Goal: Task Accomplishment & Management: Complete application form

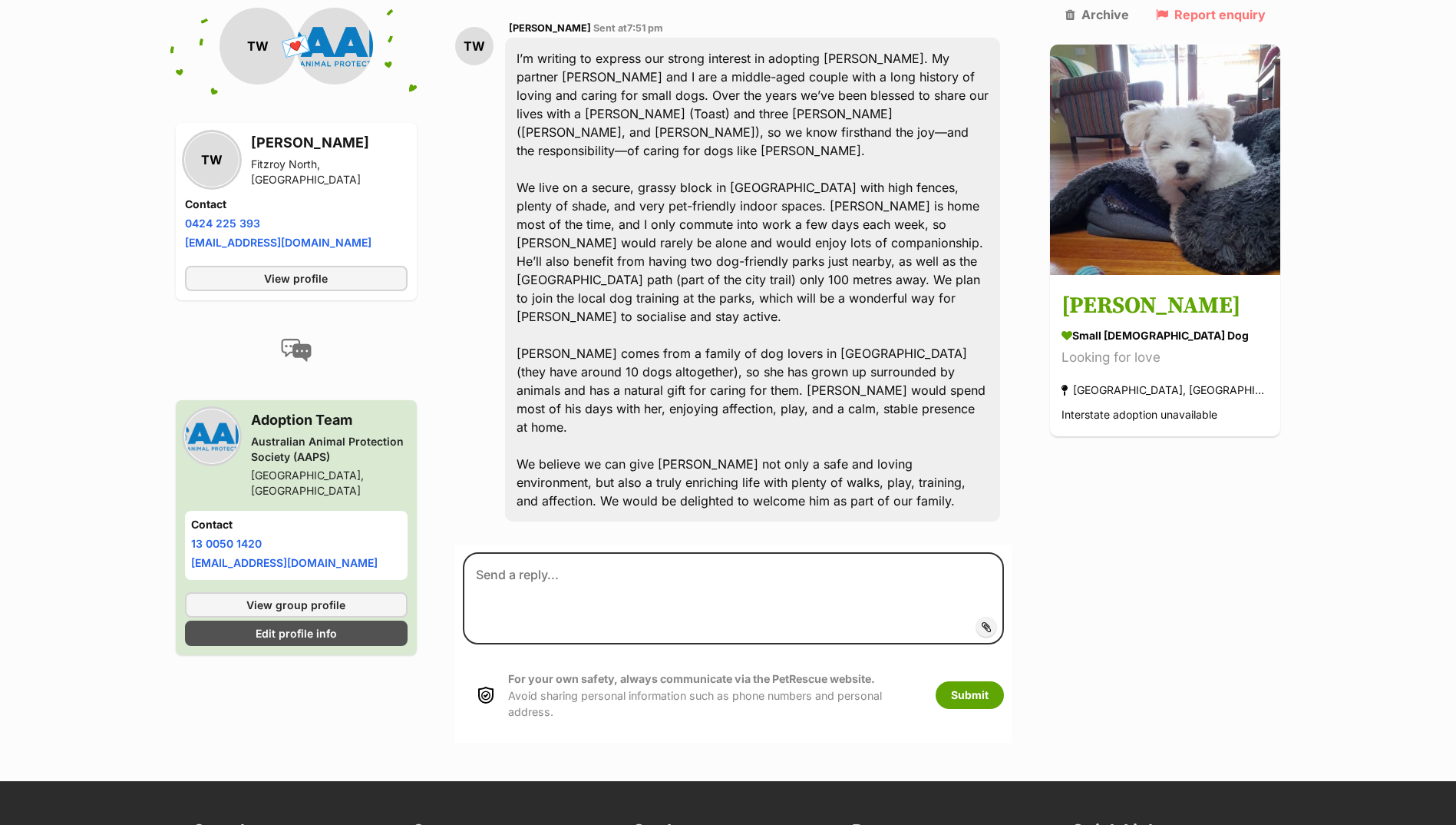
scroll to position [461, 0]
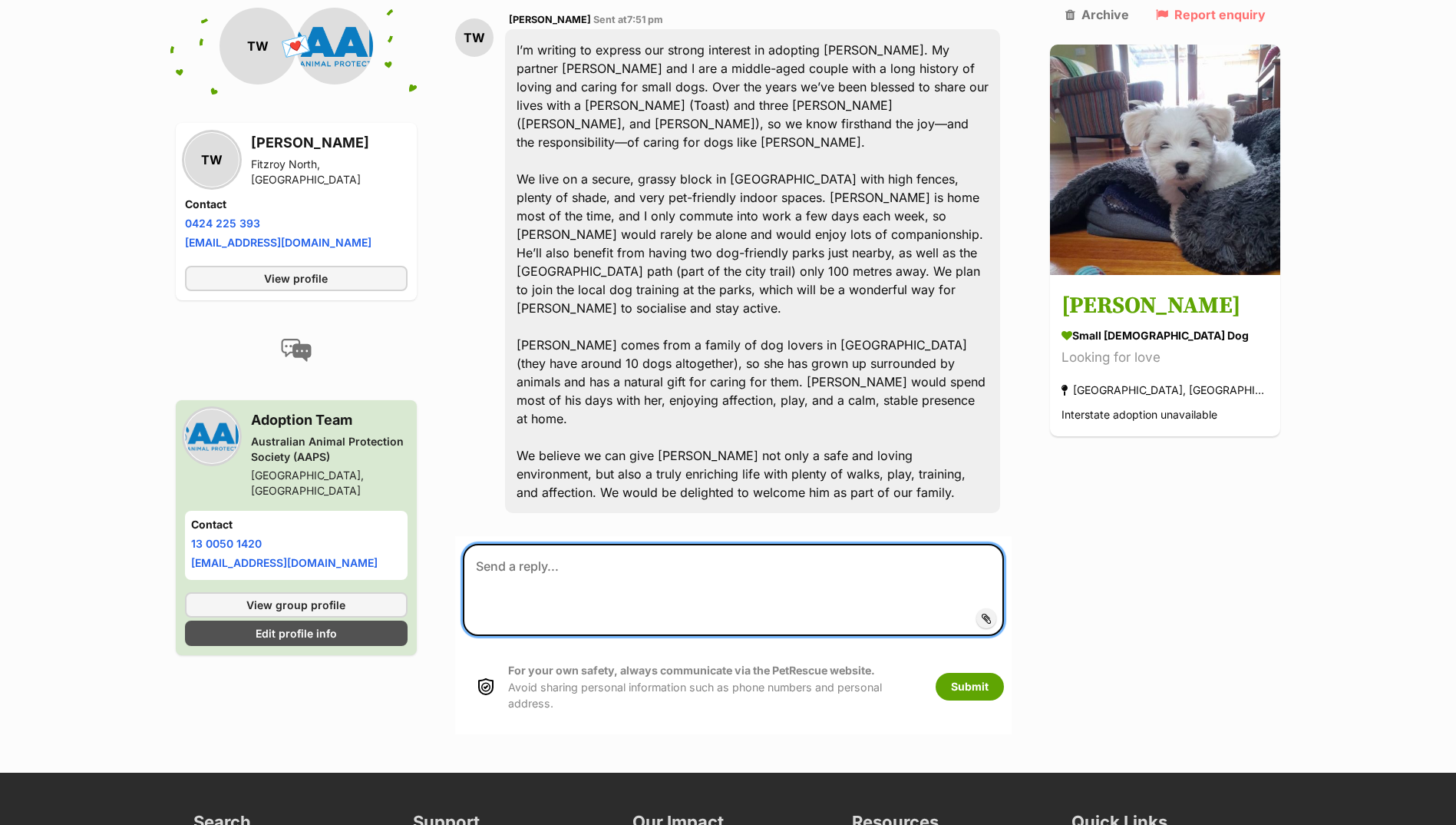
paste textarea "Hi there, We have been inundated with applications for [PERSON_NAME]. At this s…"
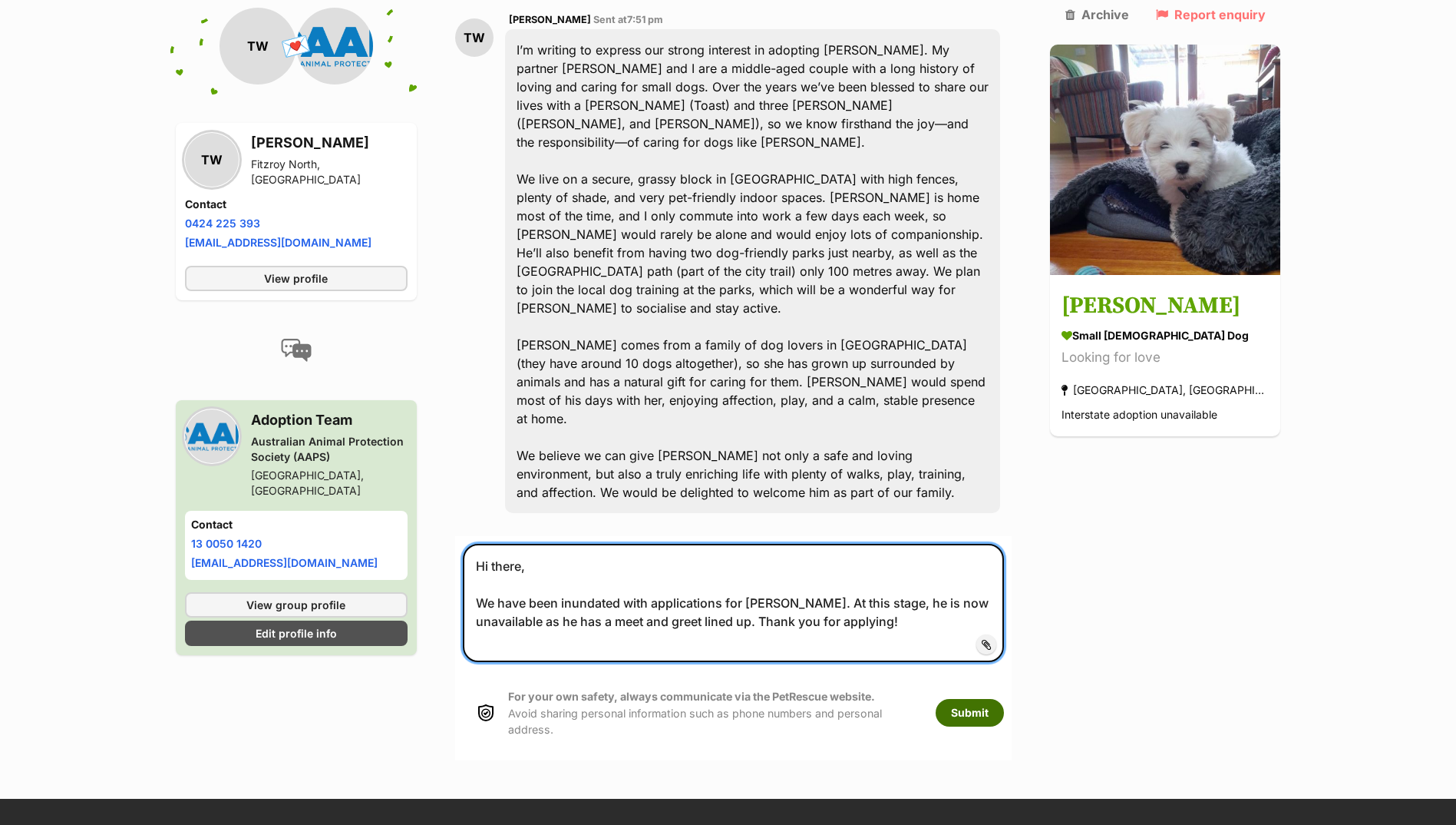
type textarea "Hi there, We have been inundated with applications for Kevin. At this stage, he…"
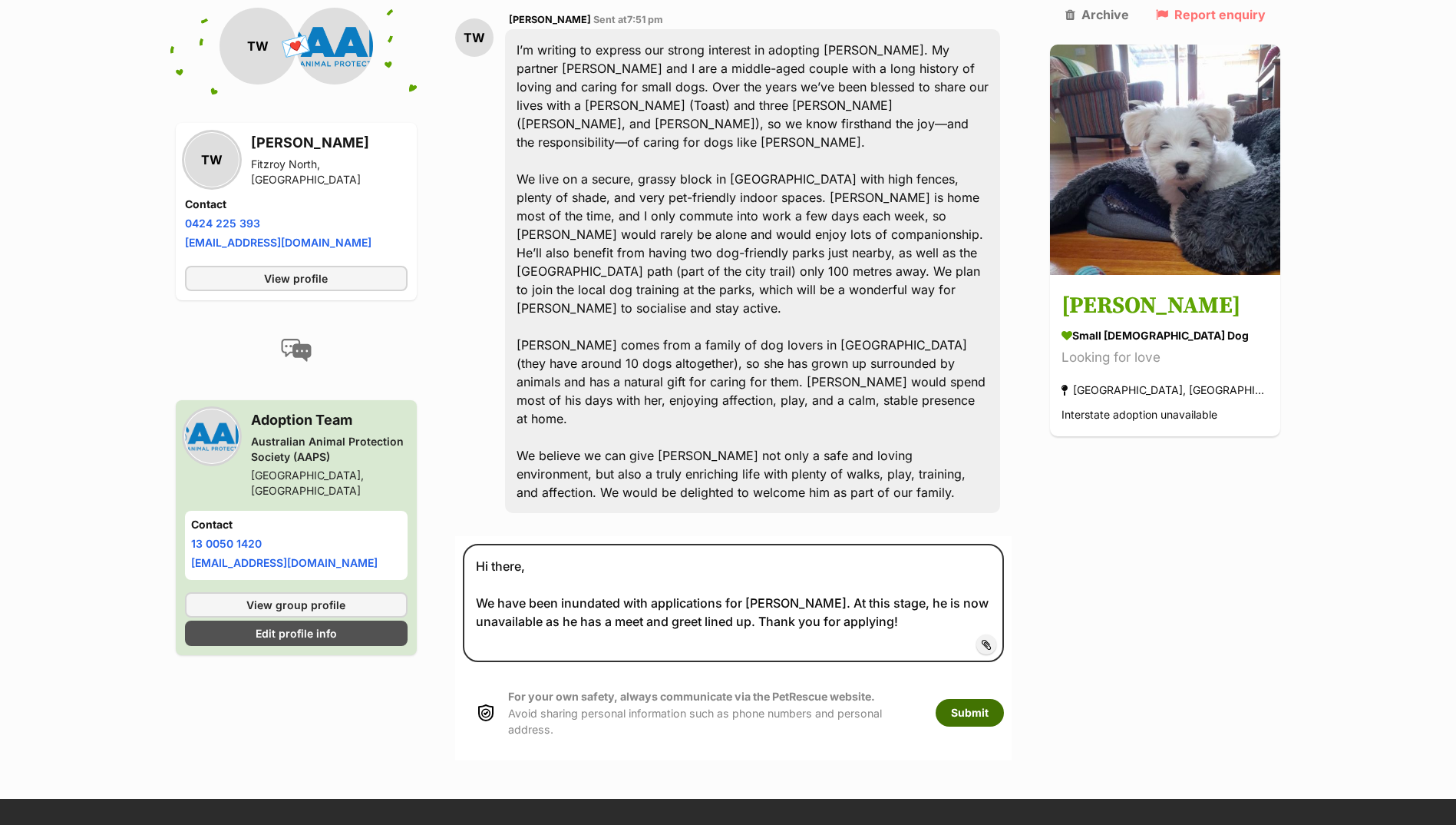
click at [993, 699] on button "Submit" at bounding box center [970, 713] width 68 height 28
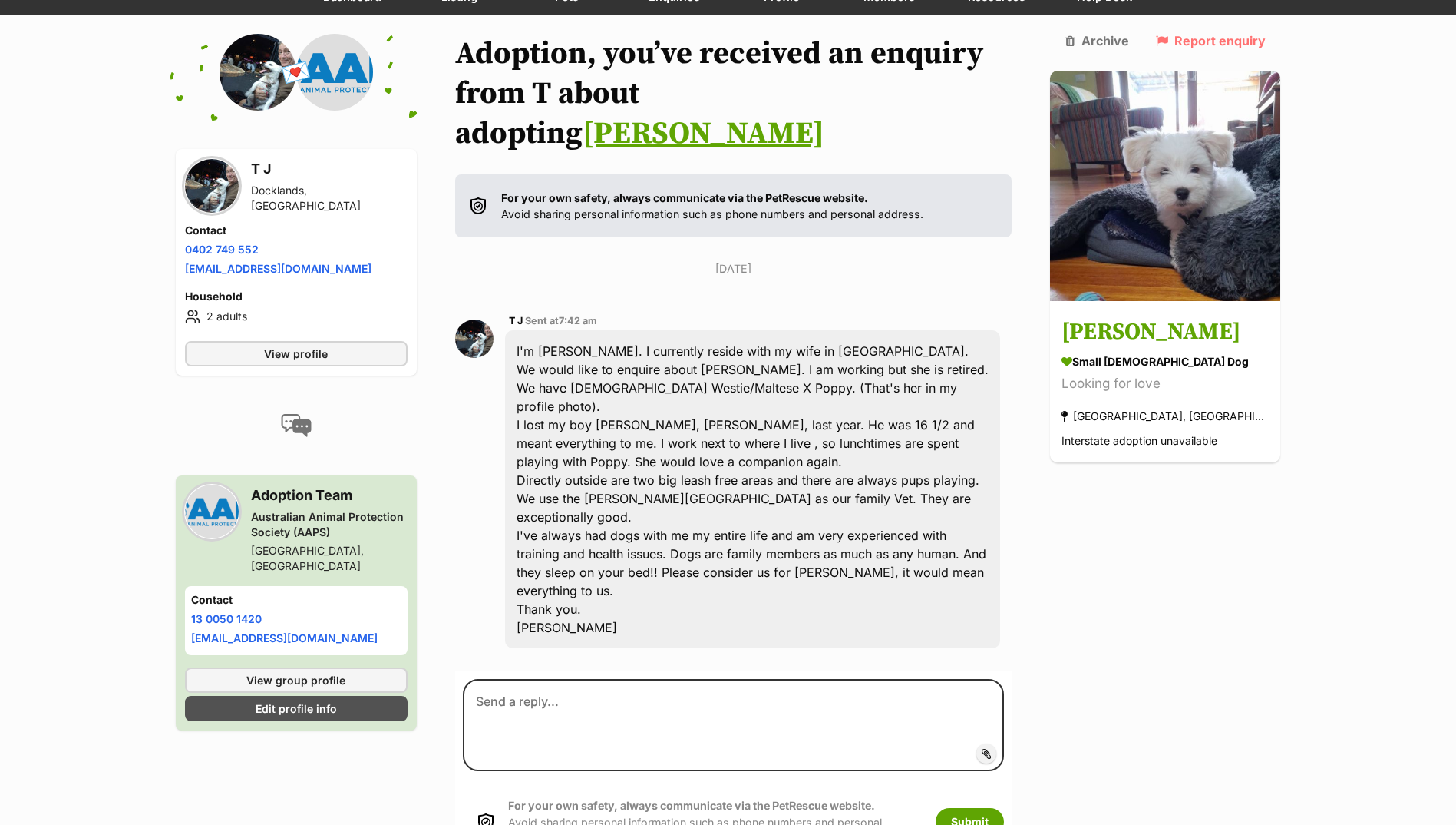
scroll to position [153, 0]
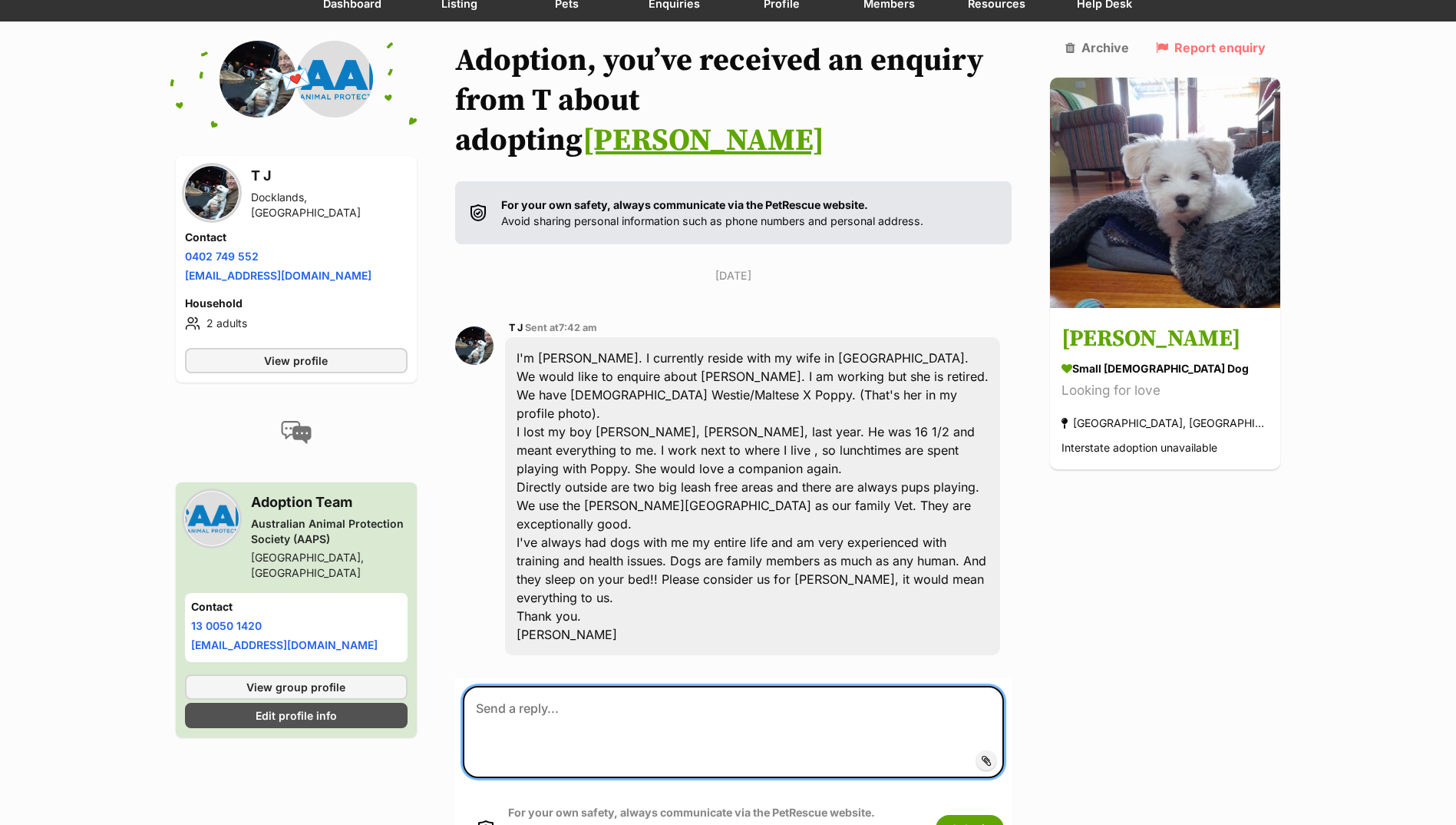
paste textarea "Hi there, We have been inundated with applications for Kevin. At this stage, he…"
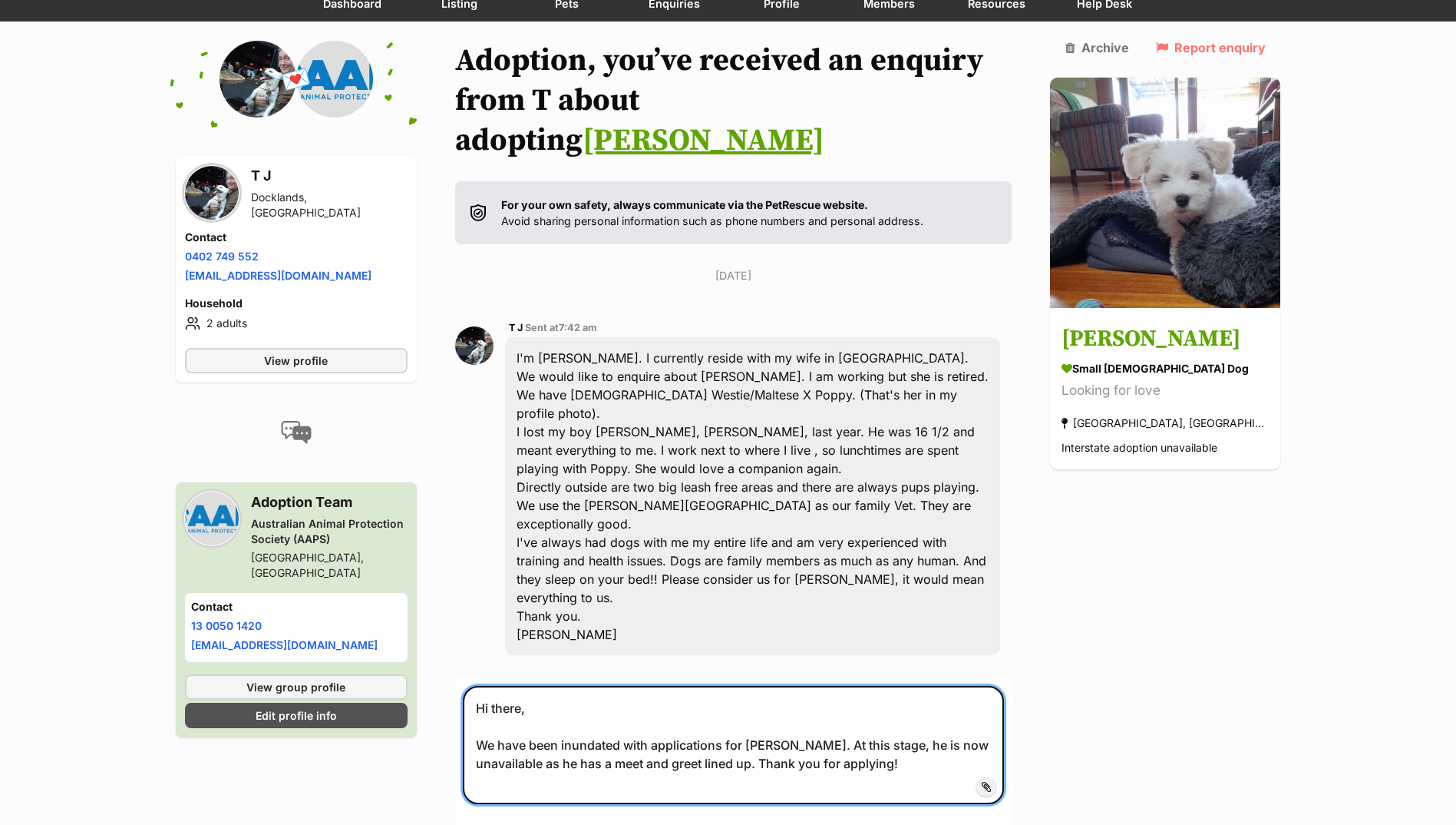
click at [693, 686] on textarea "Hi there, We have been inundated with applications for Kevin. At this stage, he…" at bounding box center [734, 745] width 542 height 118
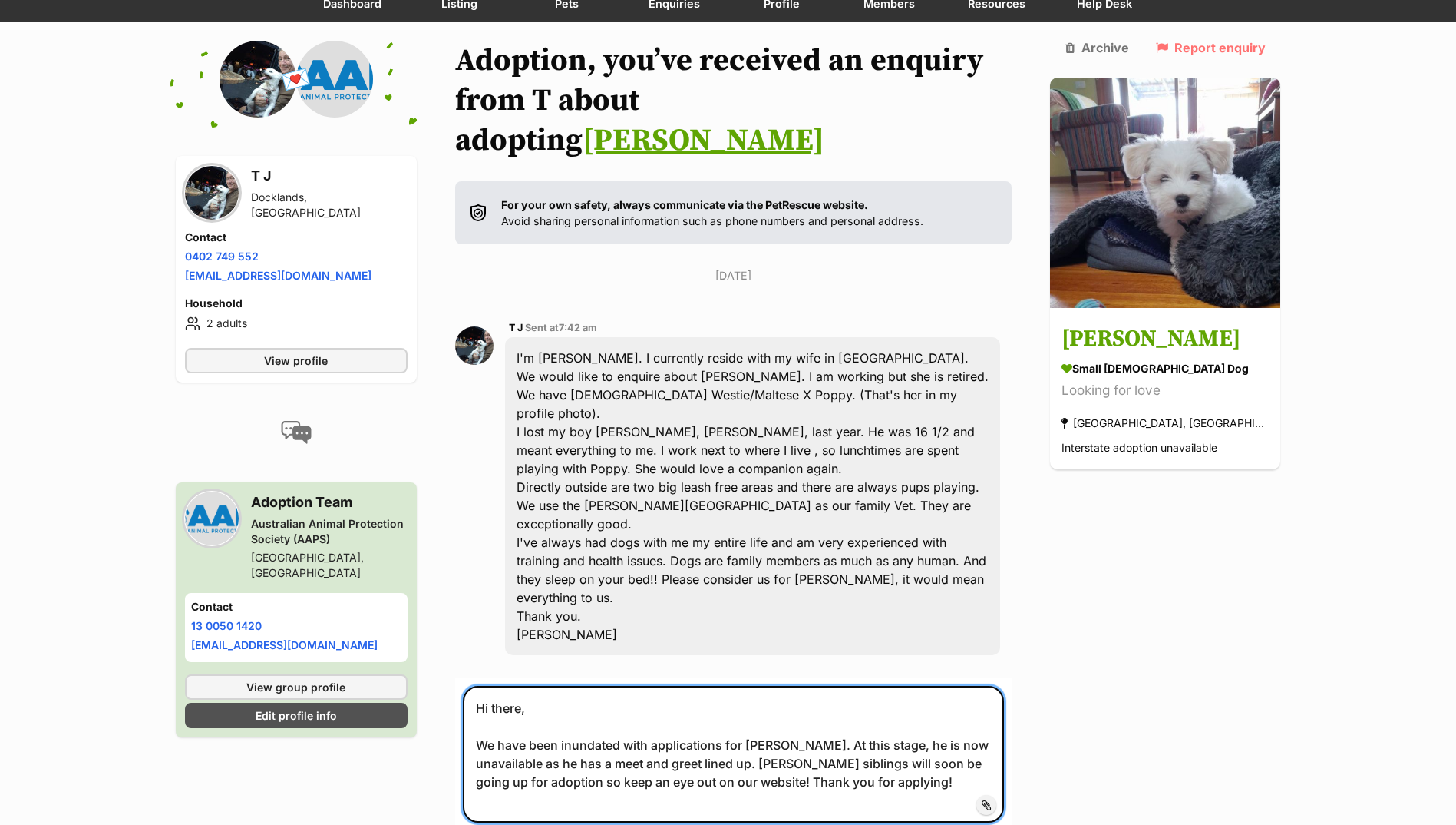
drag, startPoint x: 791, startPoint y: 696, endPoint x: 446, endPoint y: 611, distance: 355.3
click at [444, 611] on div "Back to all conversations 💌 Conversation participant details T J Docklands, VIC…" at bounding box center [729, 481] width 1128 height 880
click at [749, 686] on textarea "Hi there, We have been inundated with applications for Kevin. At this stage, he…" at bounding box center [734, 754] width 542 height 137
type textarea "Hi there, We have been inundated with applications for Kevin. At this stage, he…"
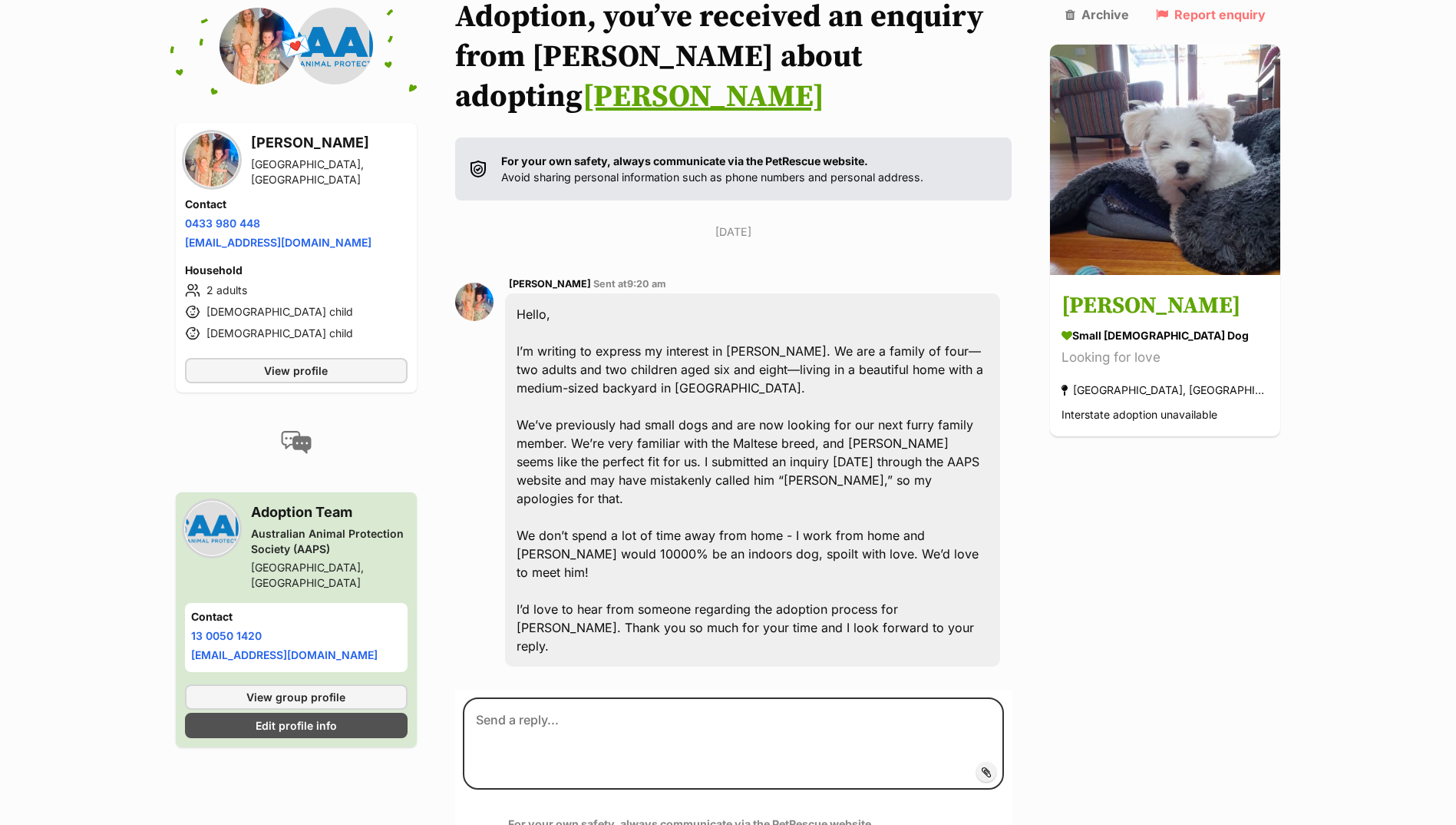
scroll to position [214, 0]
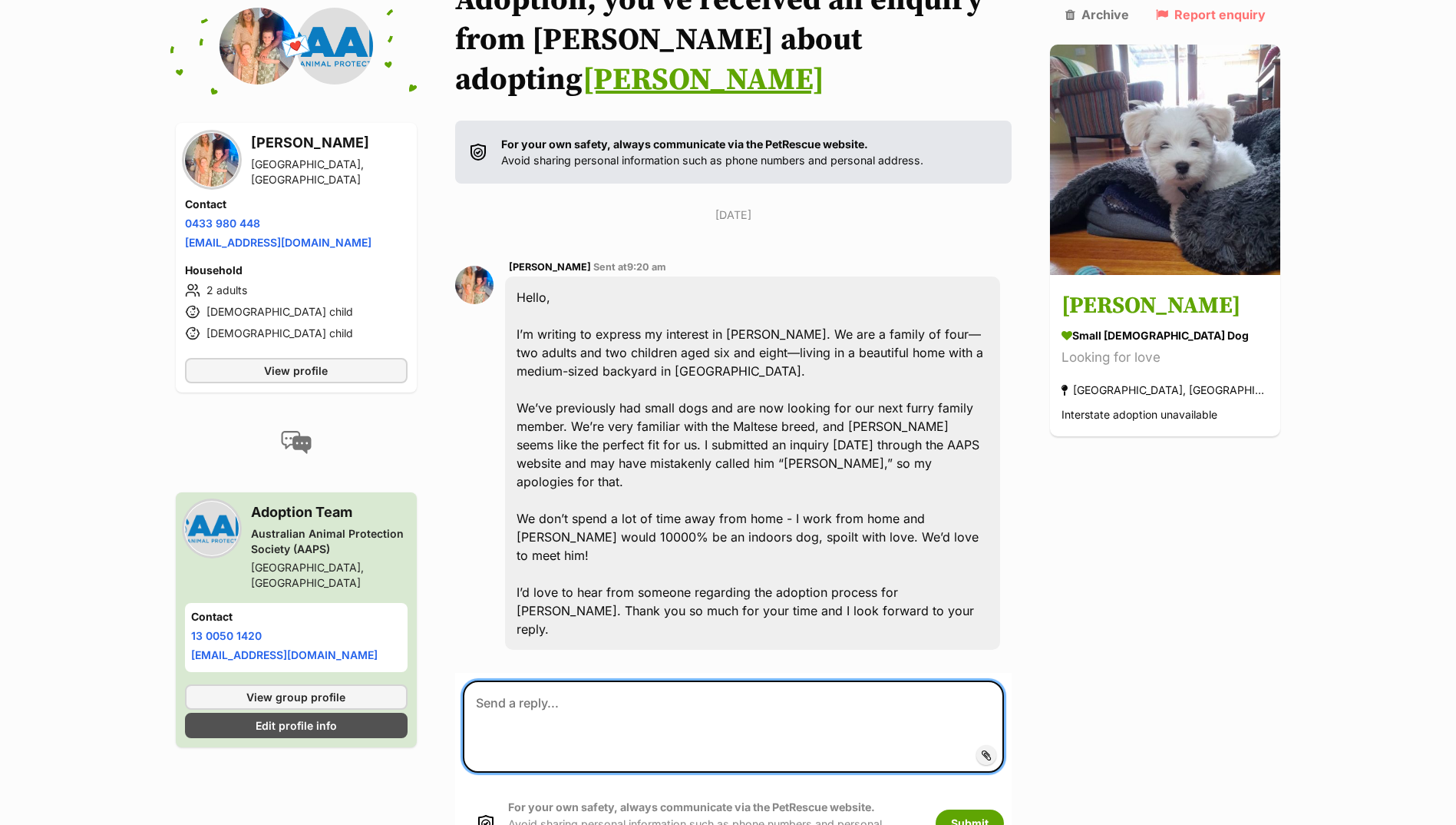
paste textarea "Hi there, We have been inundated with applications for [PERSON_NAME]. At this s…"
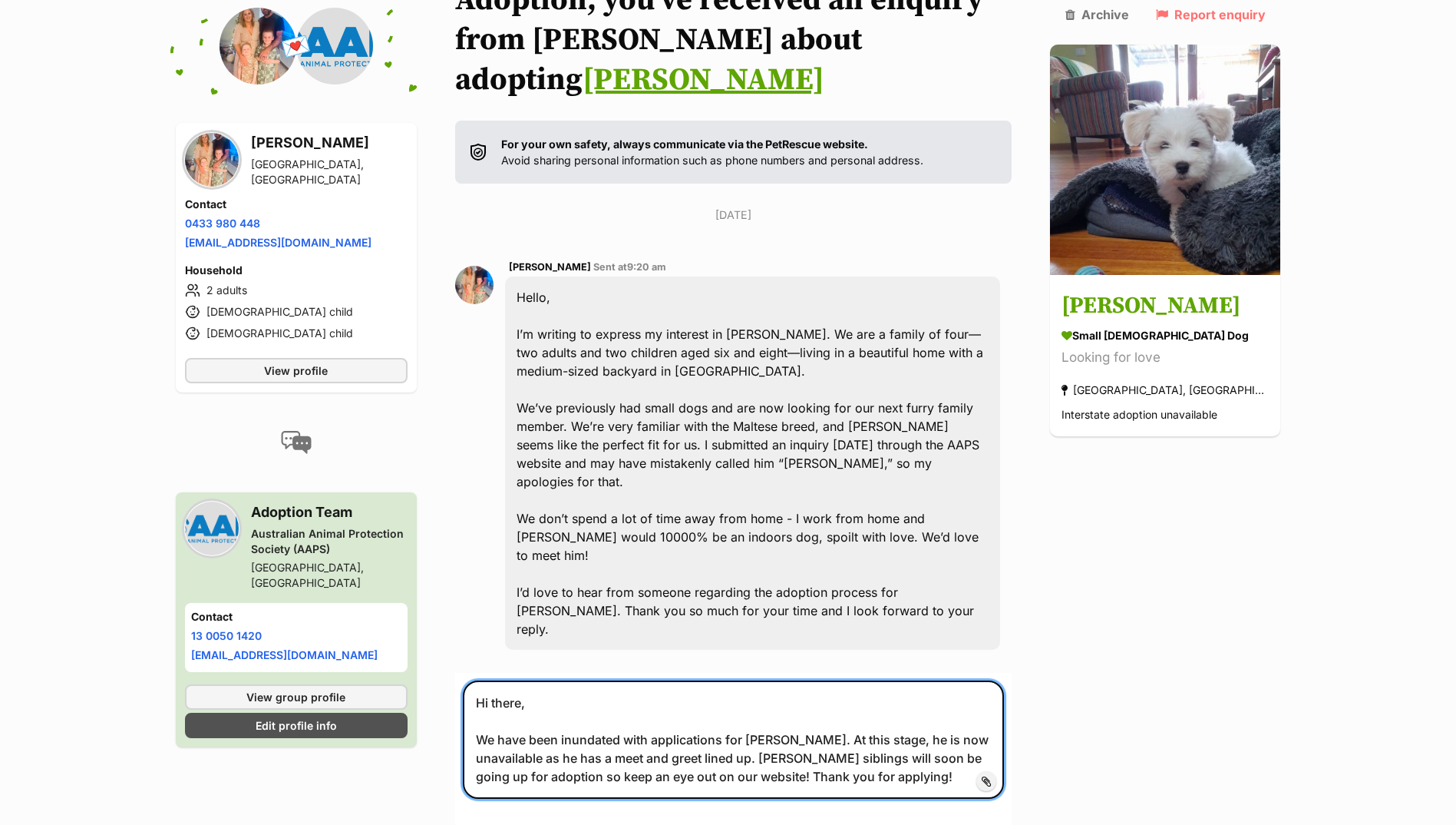
type textarea "Hi there, We have been inundated with applications for [PERSON_NAME]. At this s…"
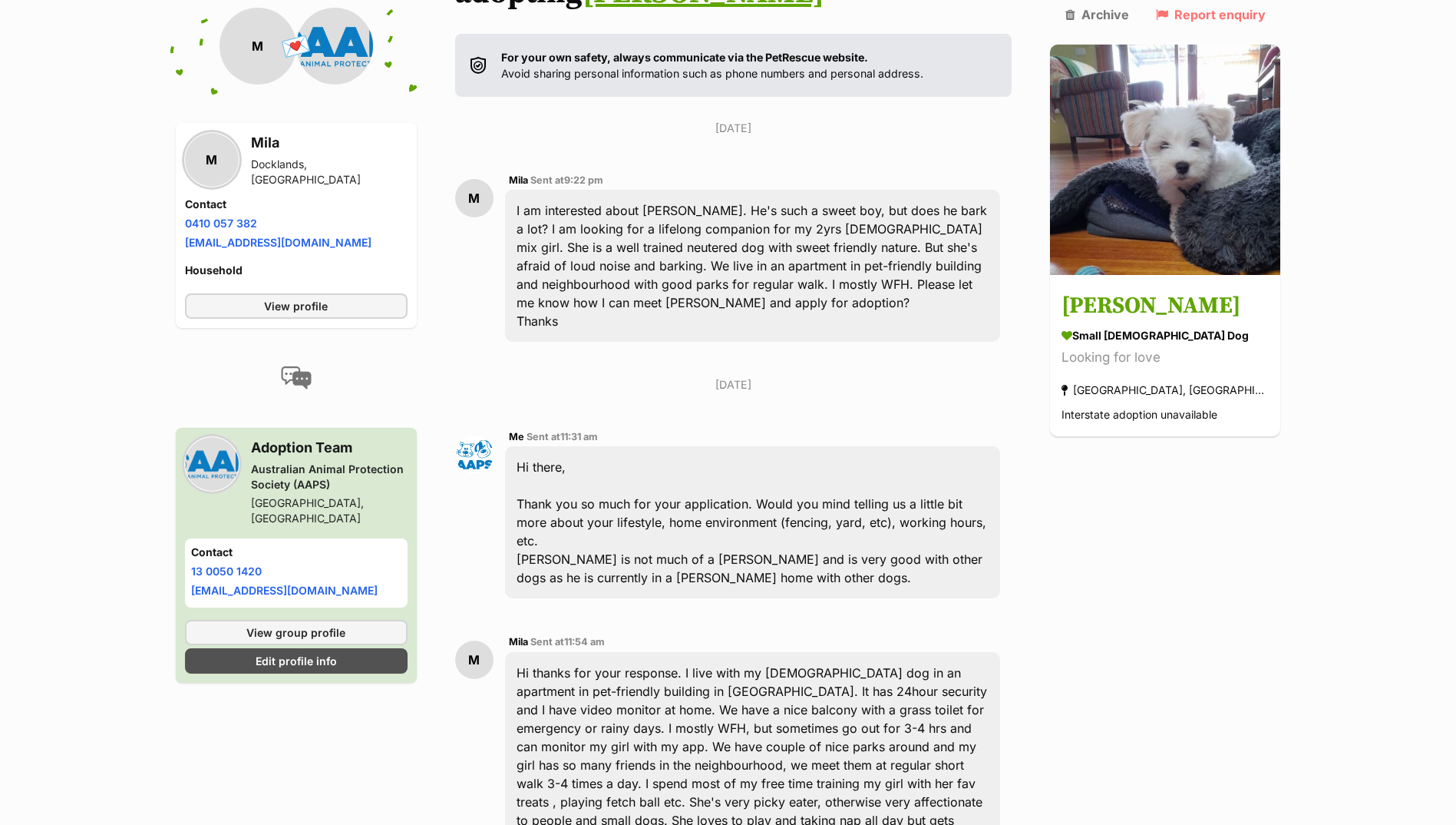
scroll to position [584, 0]
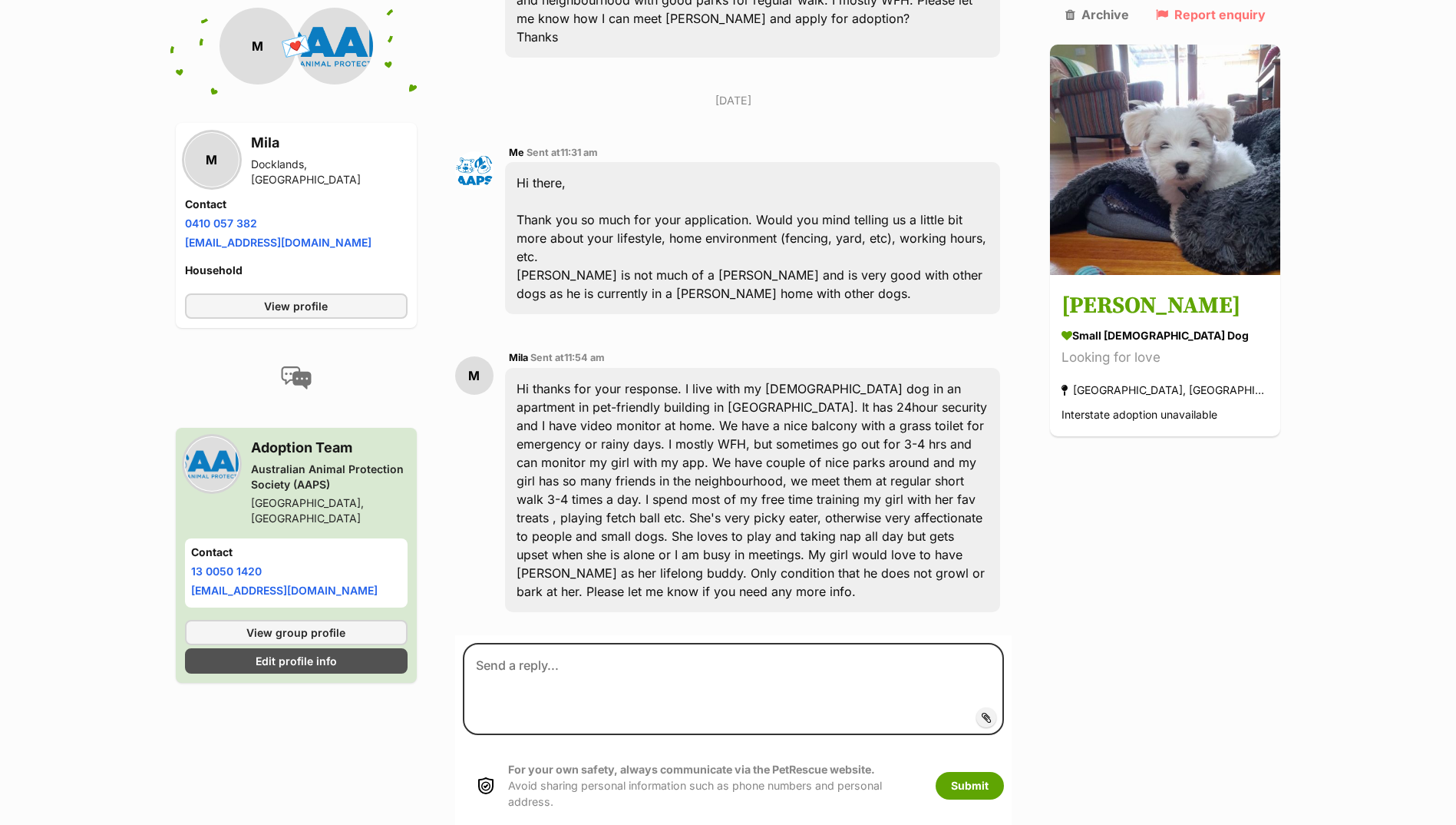
drag, startPoint x: 521, startPoint y: 587, endPoint x: 450, endPoint y: 616, distance: 76.7
click at [450, 616] on div "Back to all conversations 💌 Conversation participant details M M Mila Docklands…" at bounding box center [729, 221] width 1128 height 1224
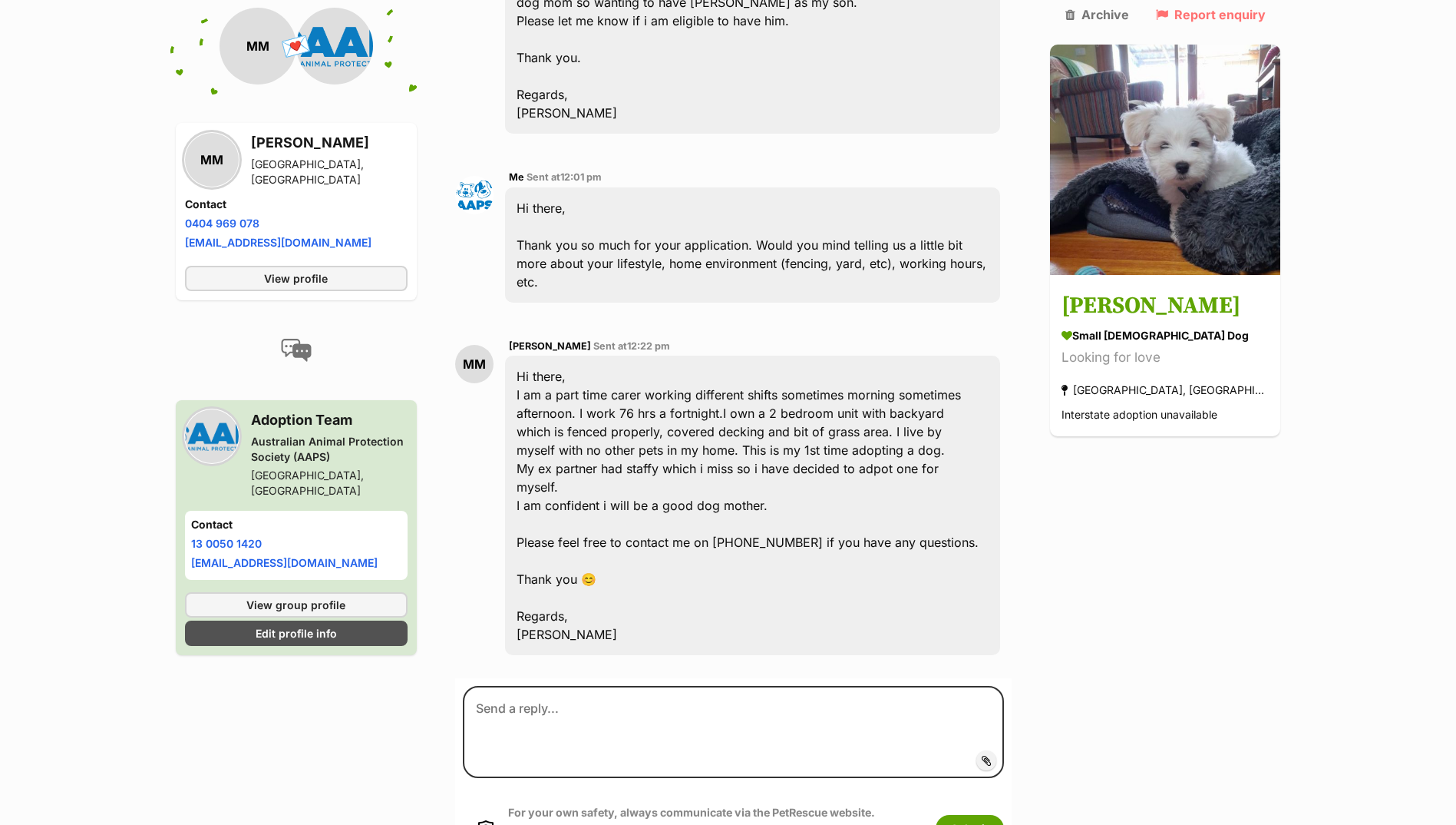
scroll to position [608, 0]
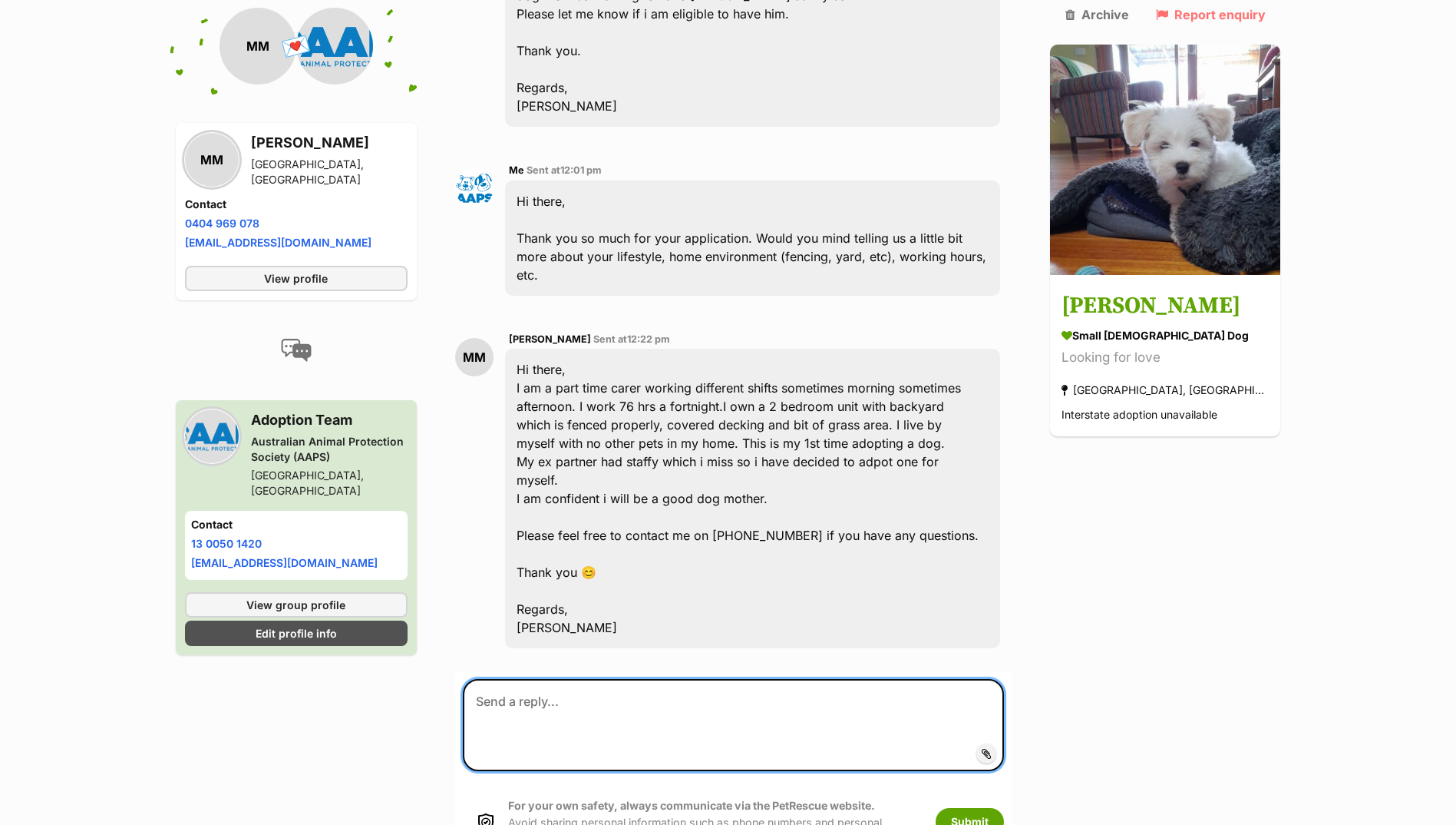
paste textarea "Hi there, We have been inundated with applications for Kevin. At this stage, he…"
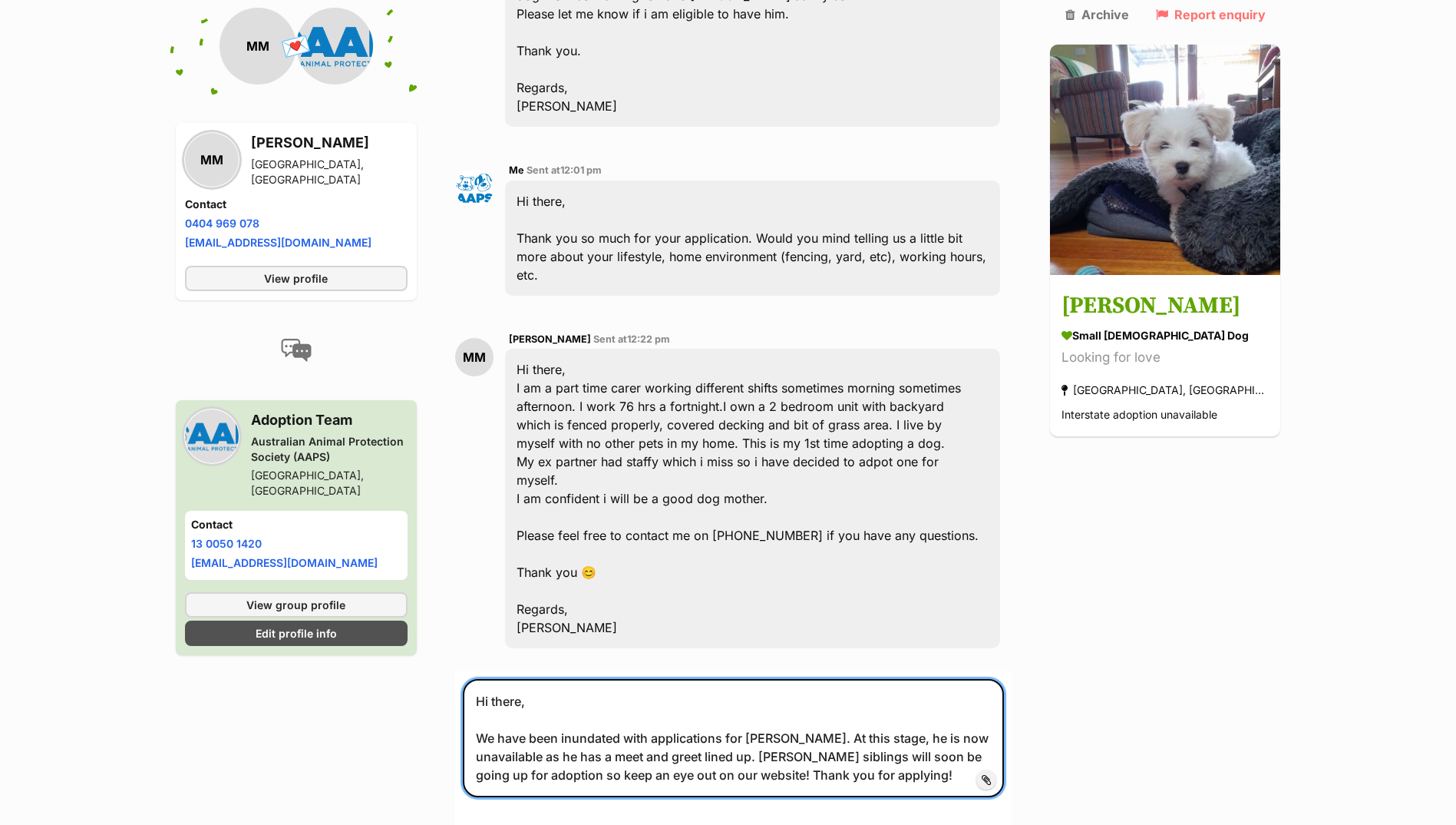
type textarea "Hi there, We have been inundated with applications for Kevin. At this stage, he…"
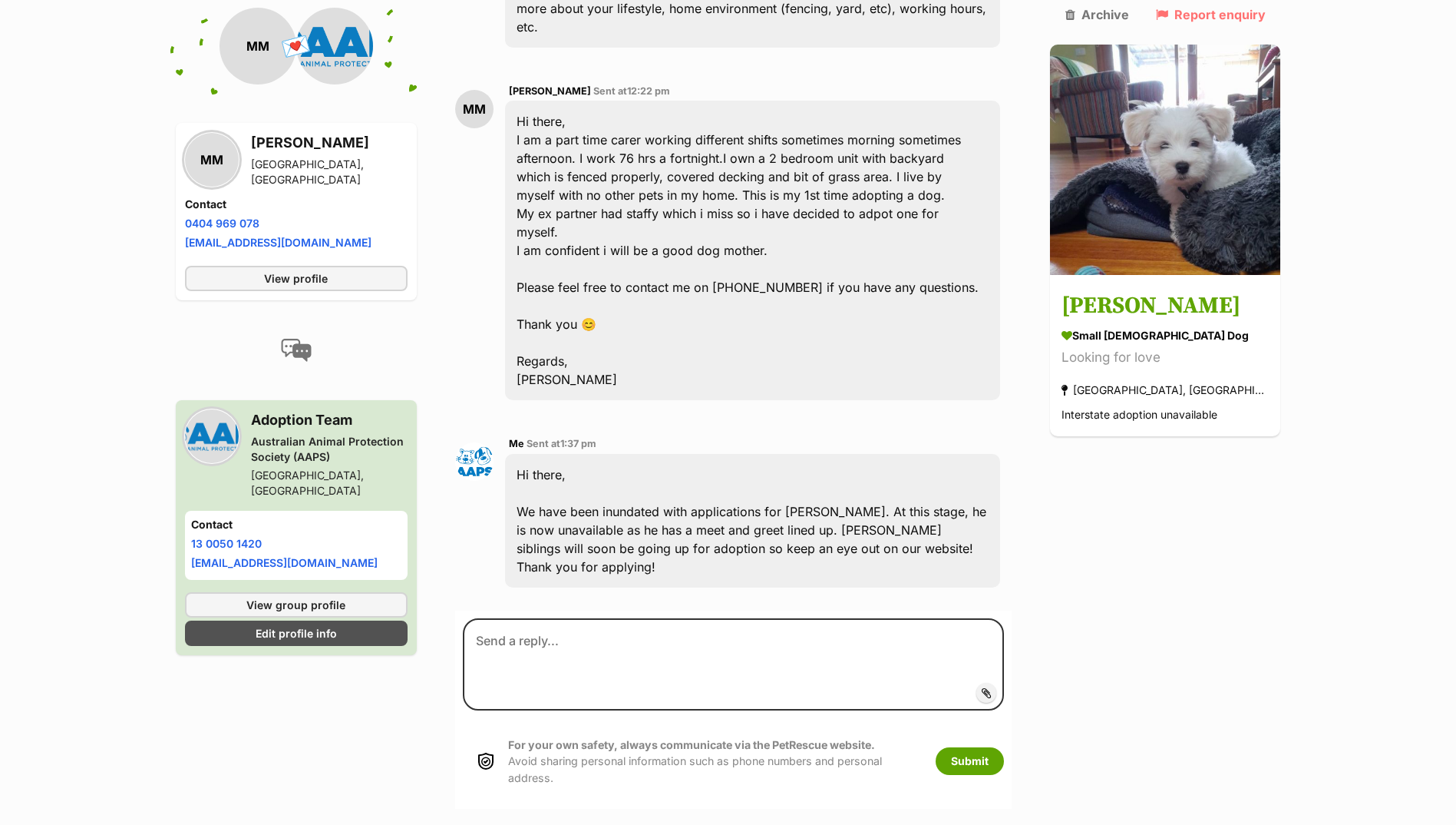
scroll to position [868, 0]
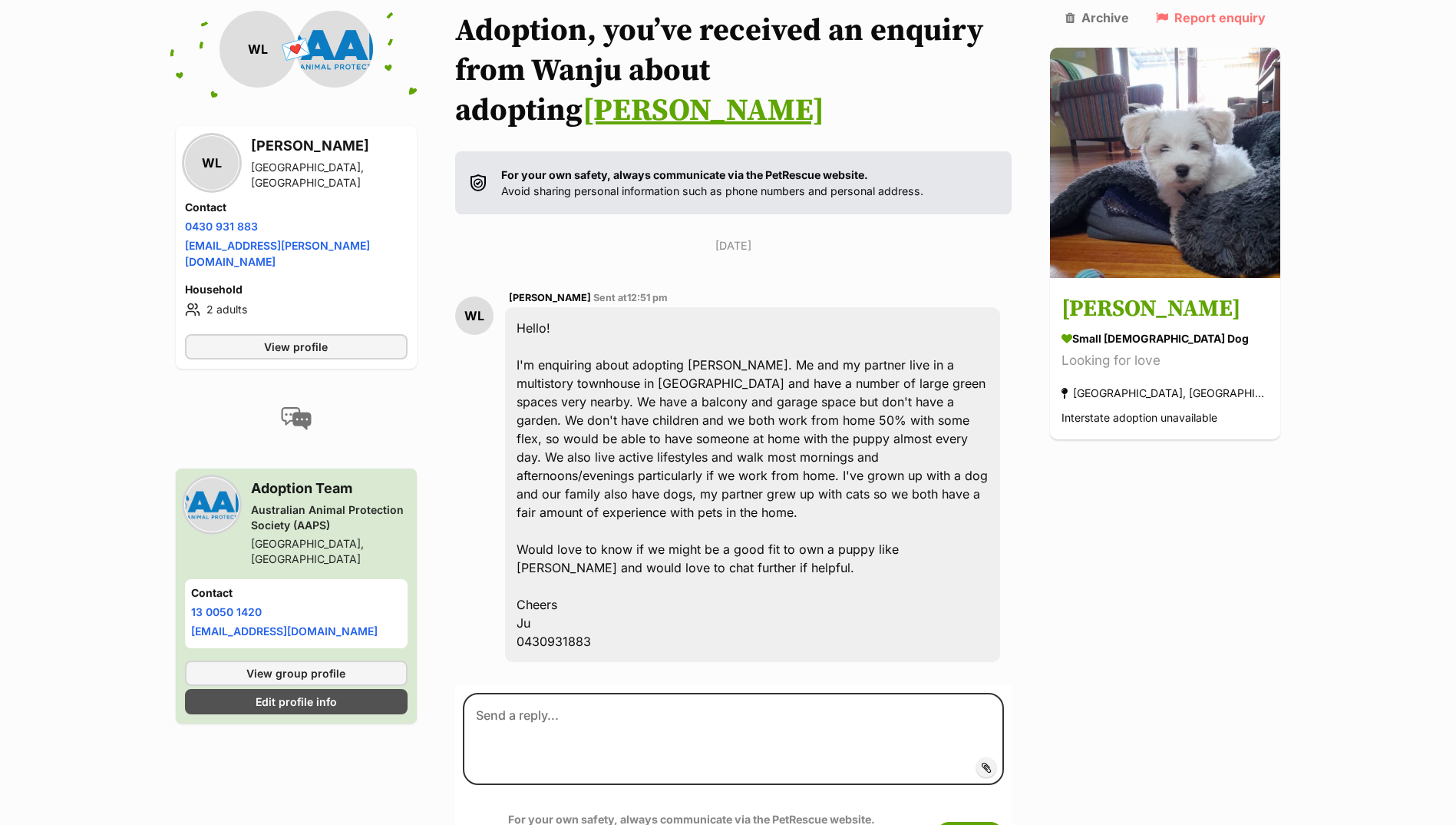
scroll to position [197, 0]
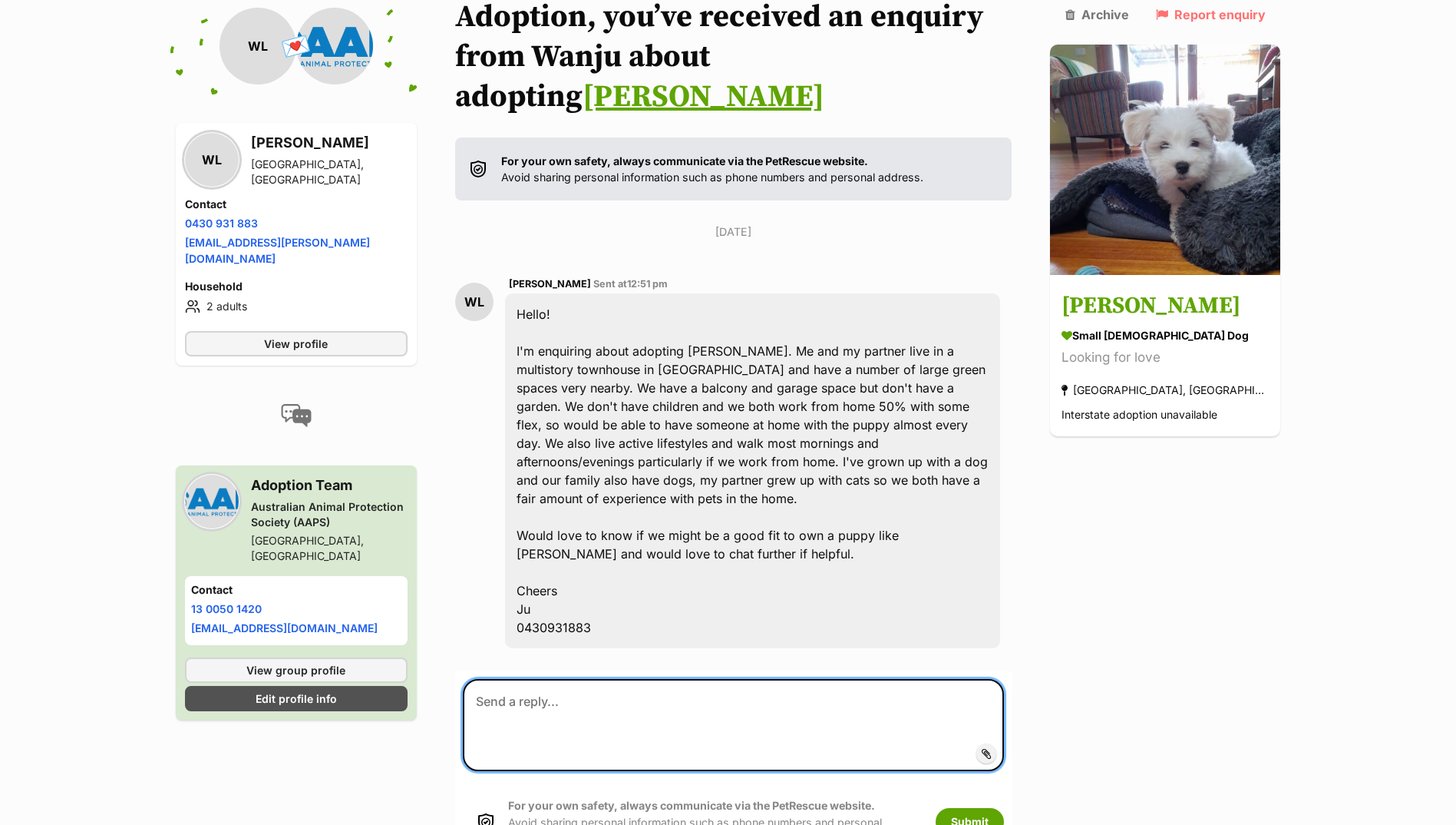
paste textarea "Hi there, We have been inundated with applications for Kevin. At this stage, he…"
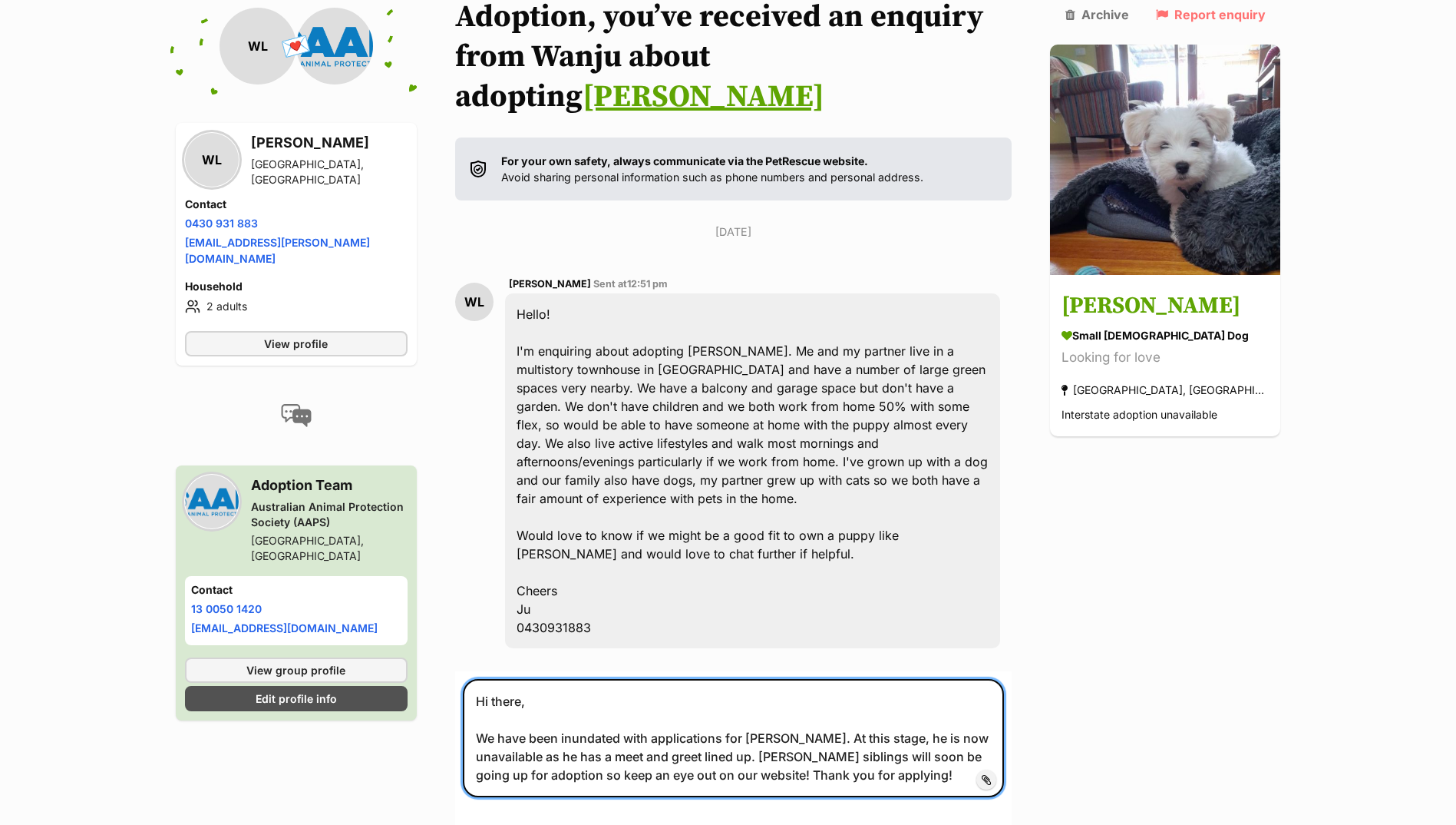
type textarea "Hi there, We have been inundated with applications for Kevin. At this stage, he…"
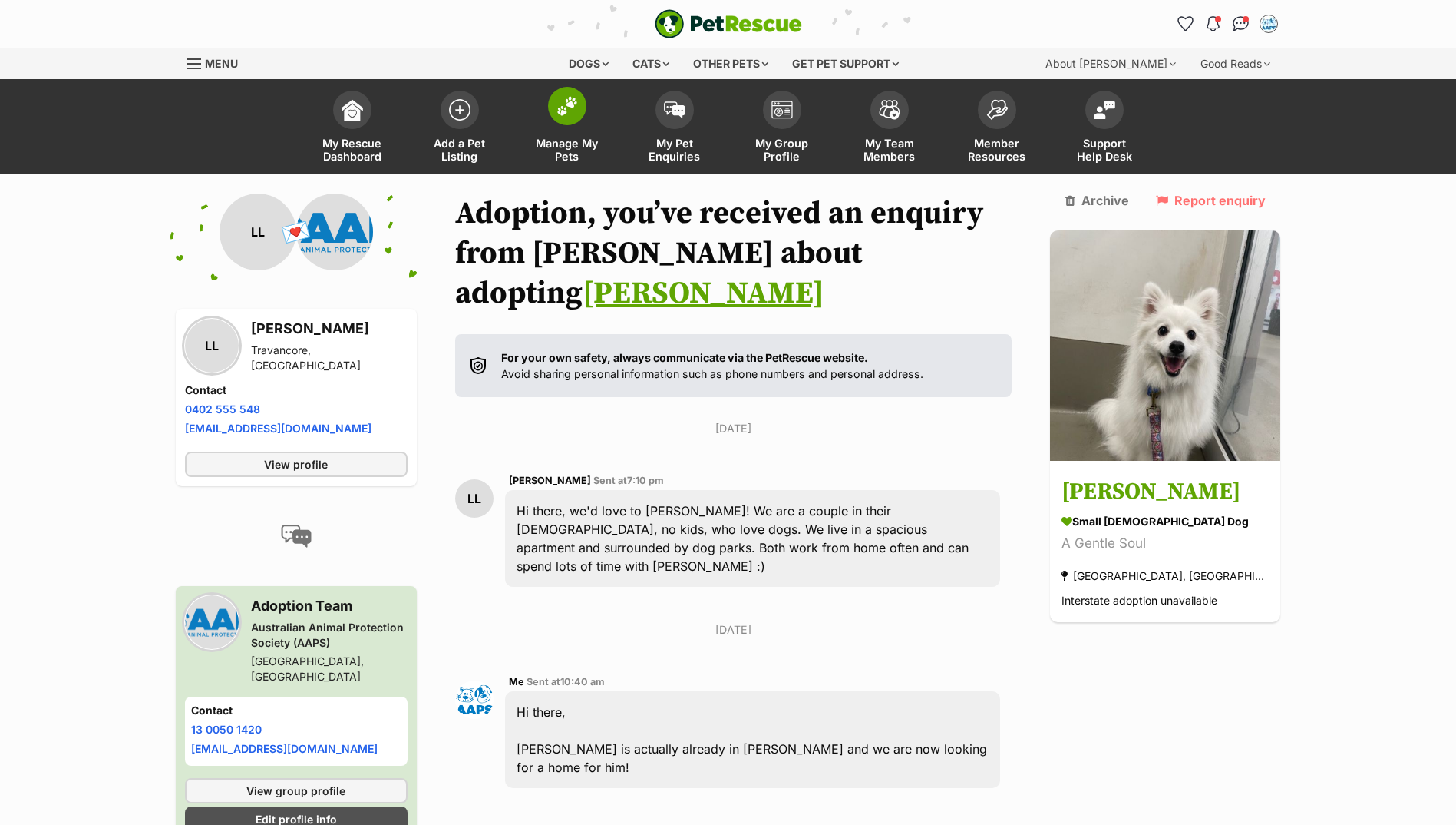
click at [559, 114] on img at bounding box center [567, 106] width 21 height 20
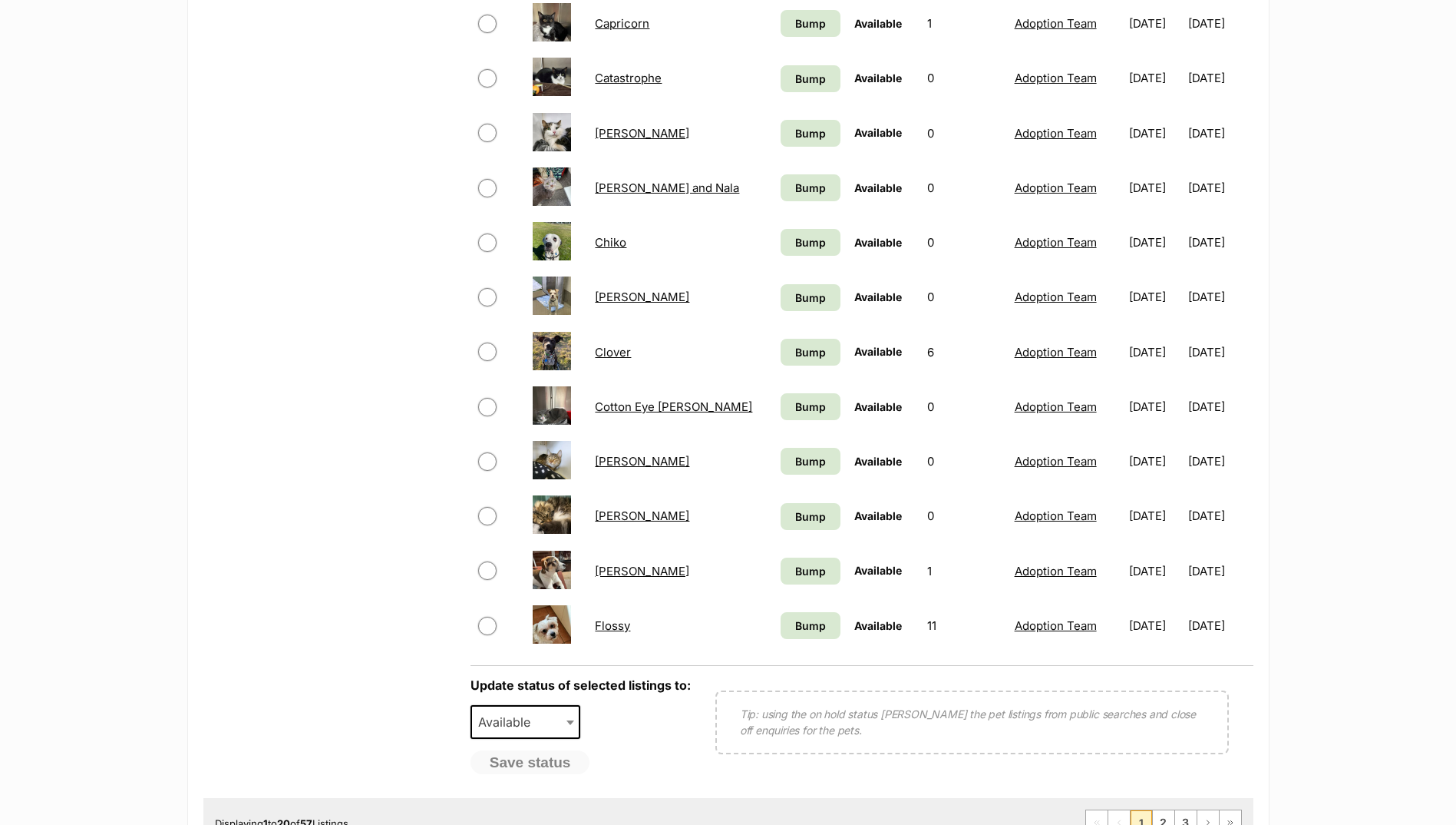
scroll to position [922, 0]
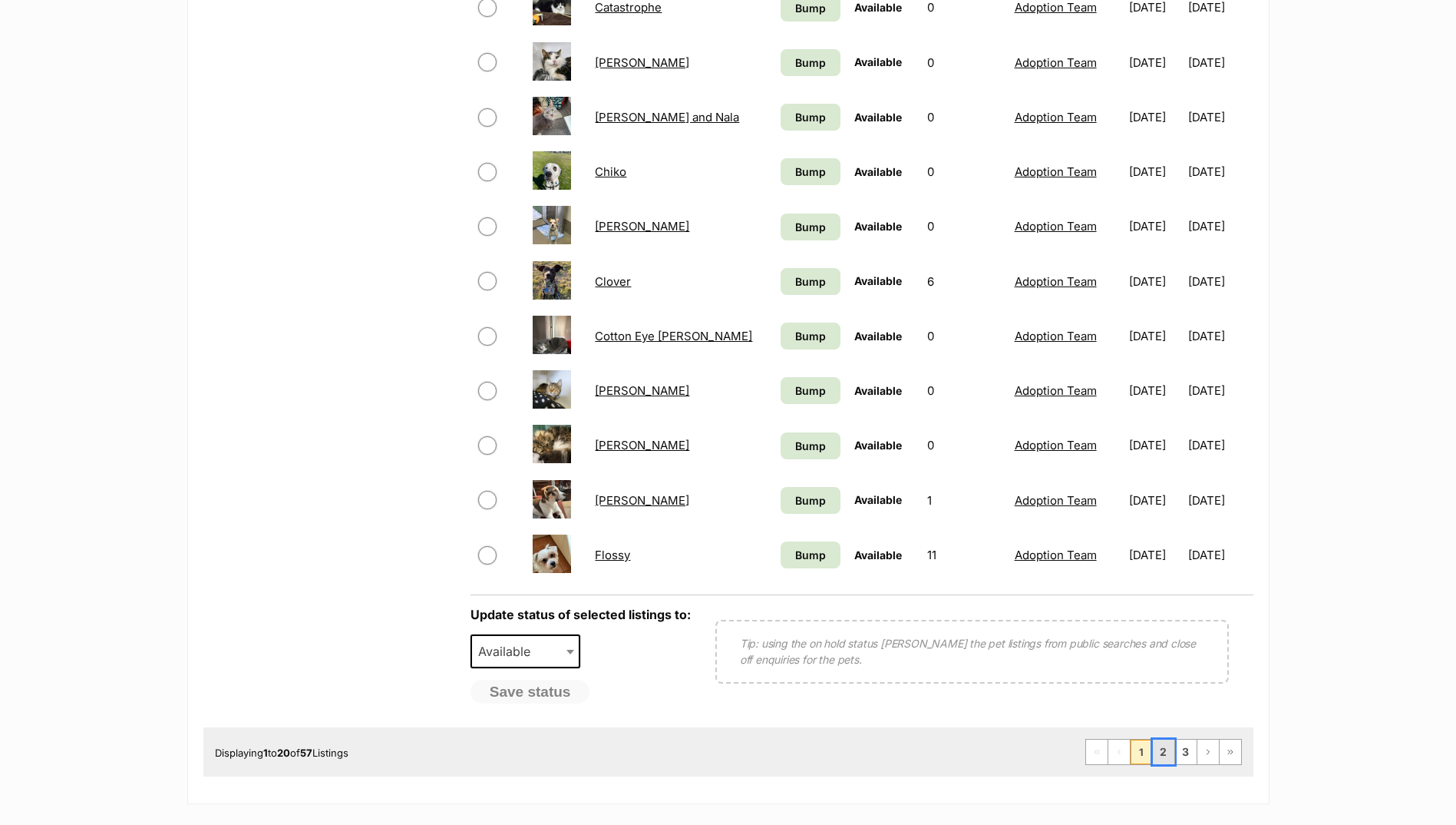
click at [1163, 751] on link "2" at bounding box center [1164, 752] width 21 height 25
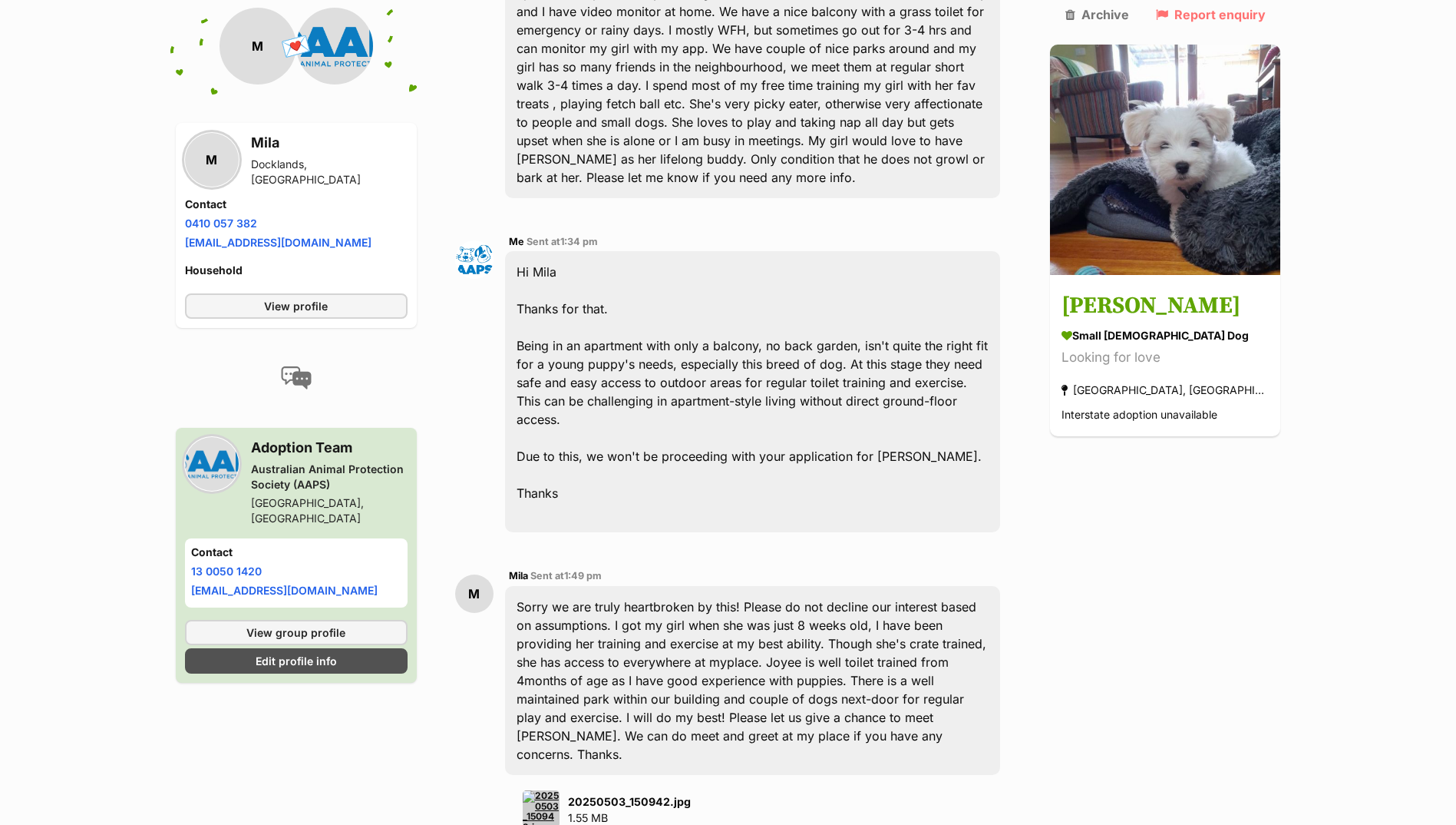
scroll to position [1076, 0]
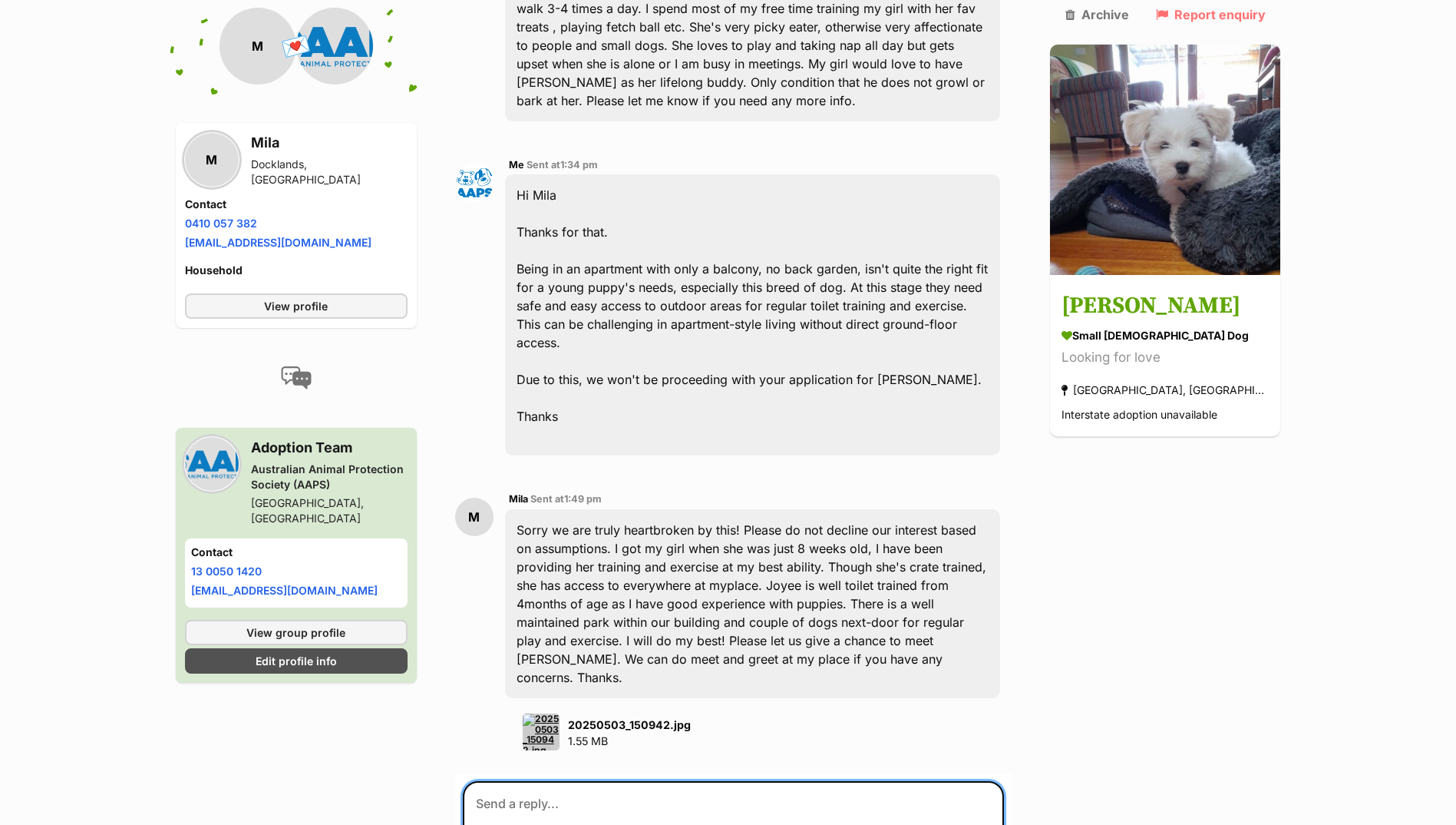
paste textarea "Hi there, We have been inundated with applications for Kevin. At this stage, he…"
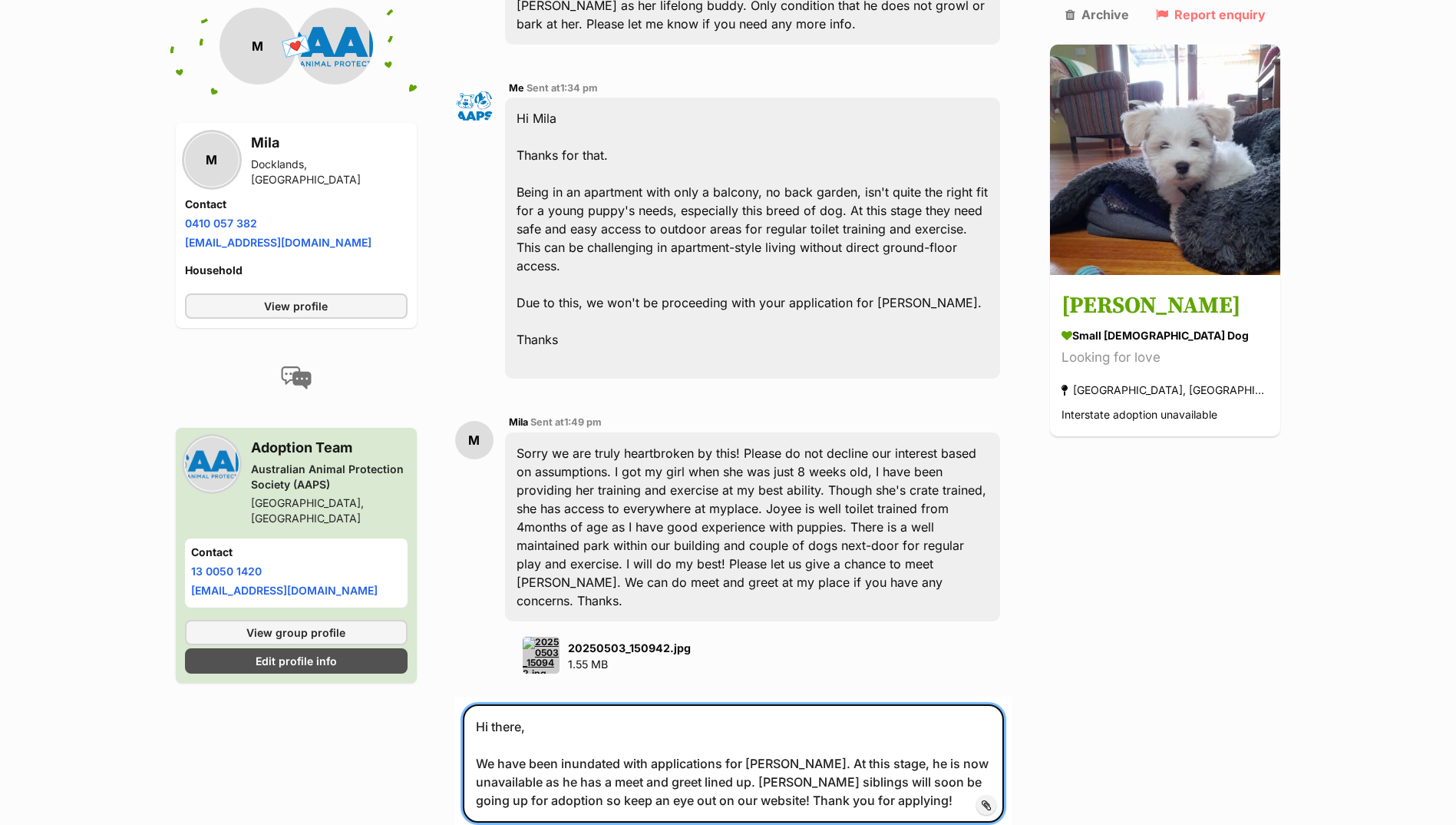
scroll to position [1229, 0]
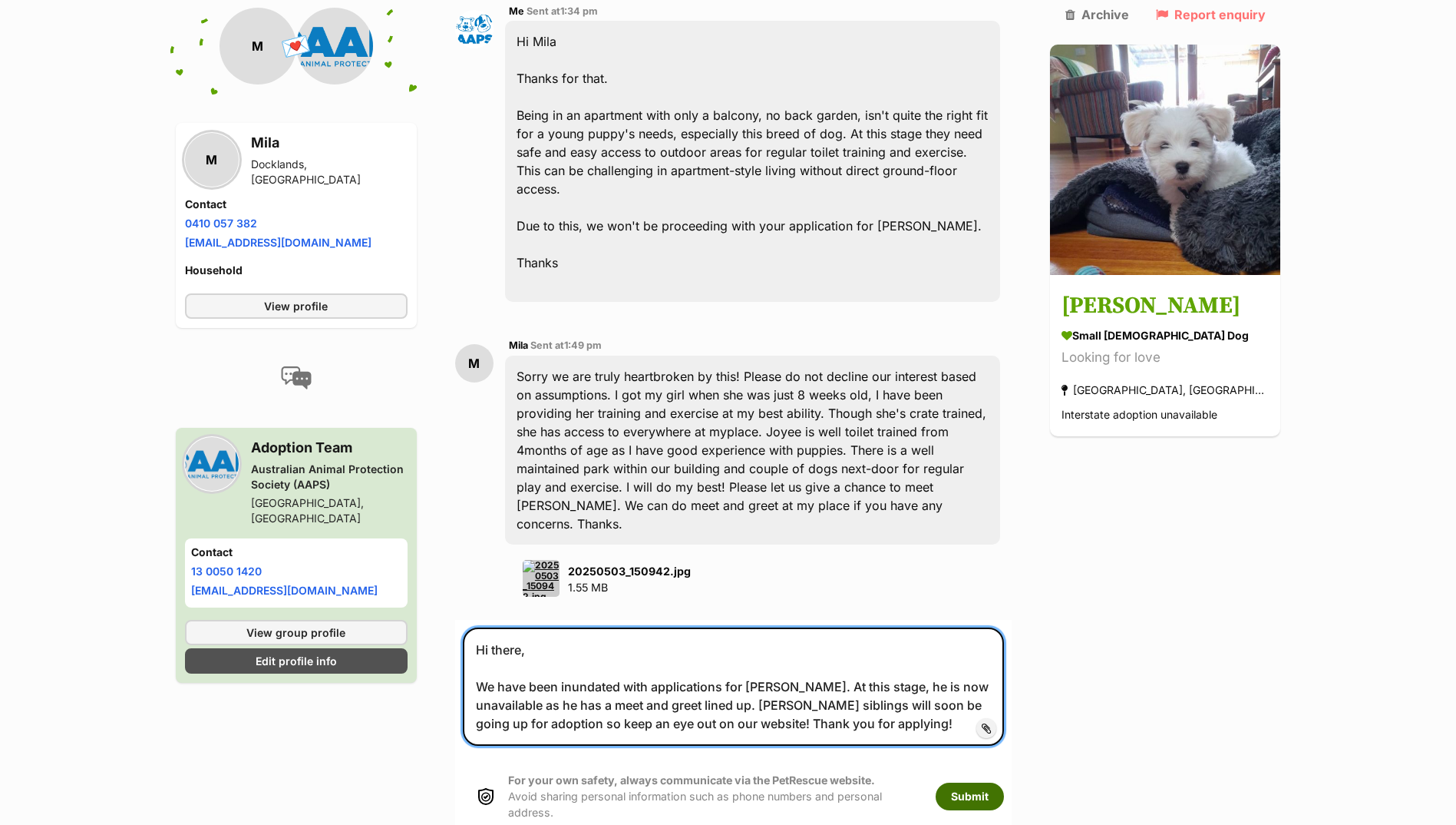
type textarea "Hi there, We have been inundated with applications for Kevin. At this stage, he…"
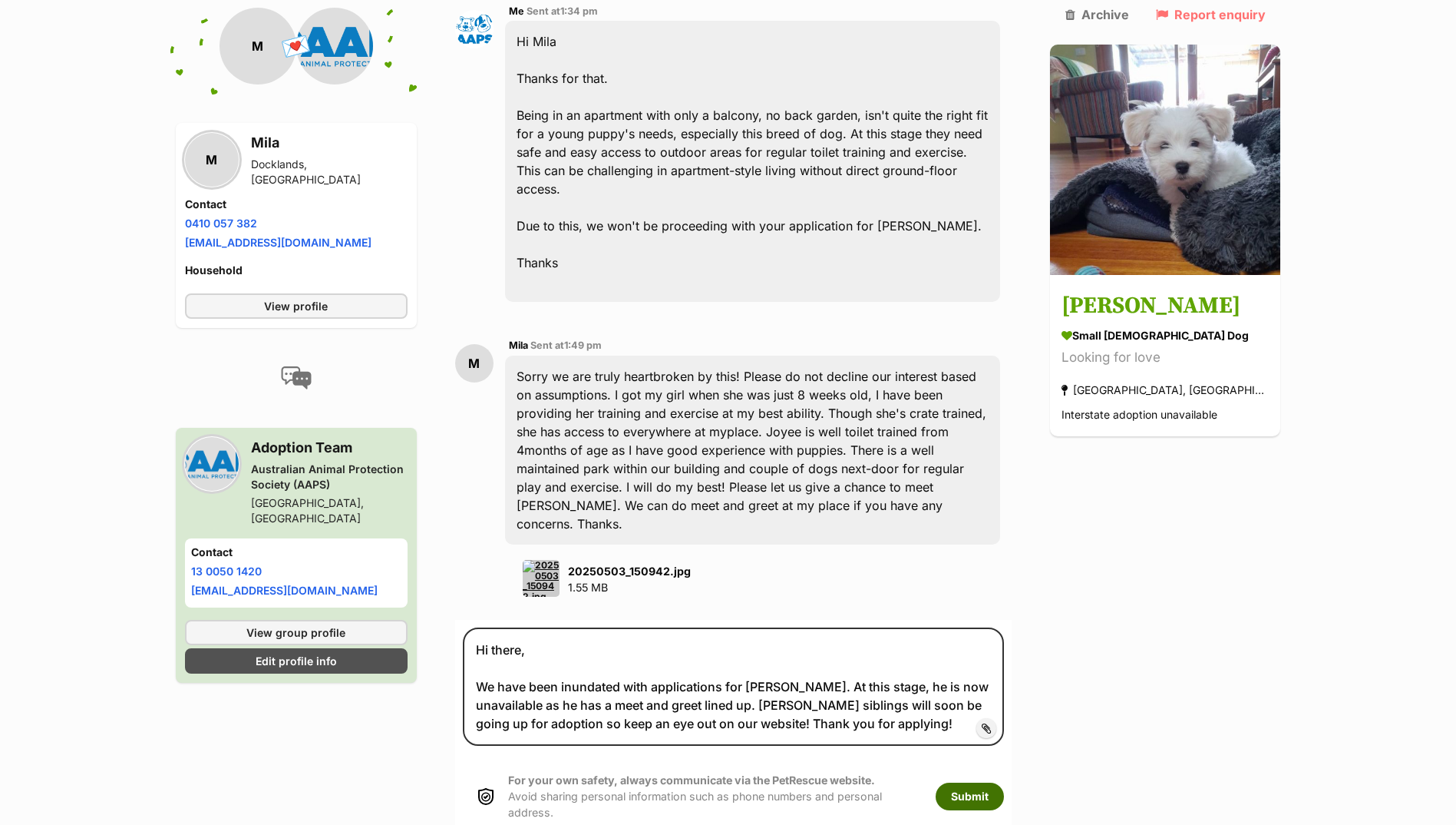
click at [1004, 782] on button "Submit" at bounding box center [970, 796] width 68 height 28
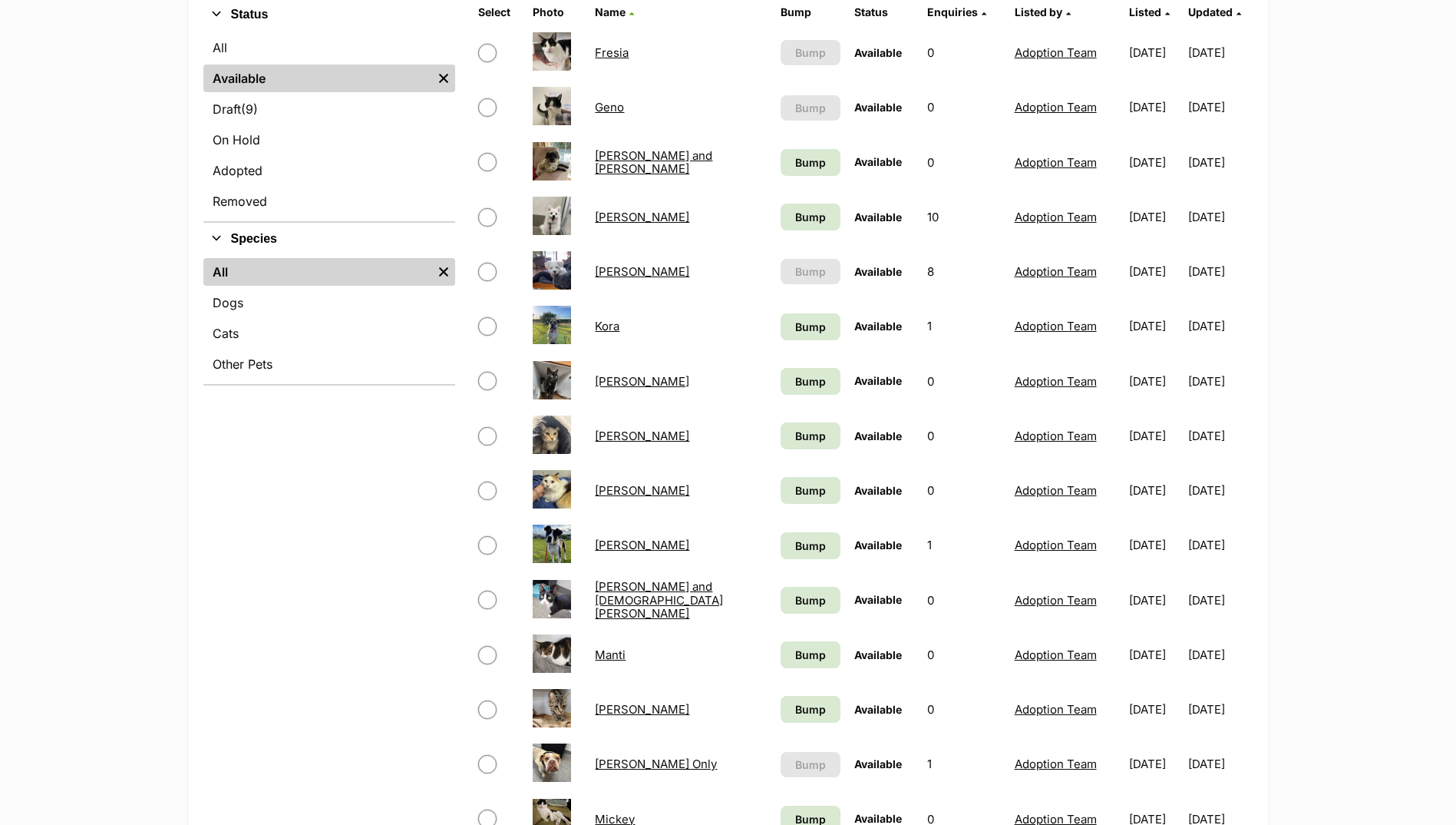
click at [597, 277] on link "[PERSON_NAME]" at bounding box center [642, 272] width 94 height 15
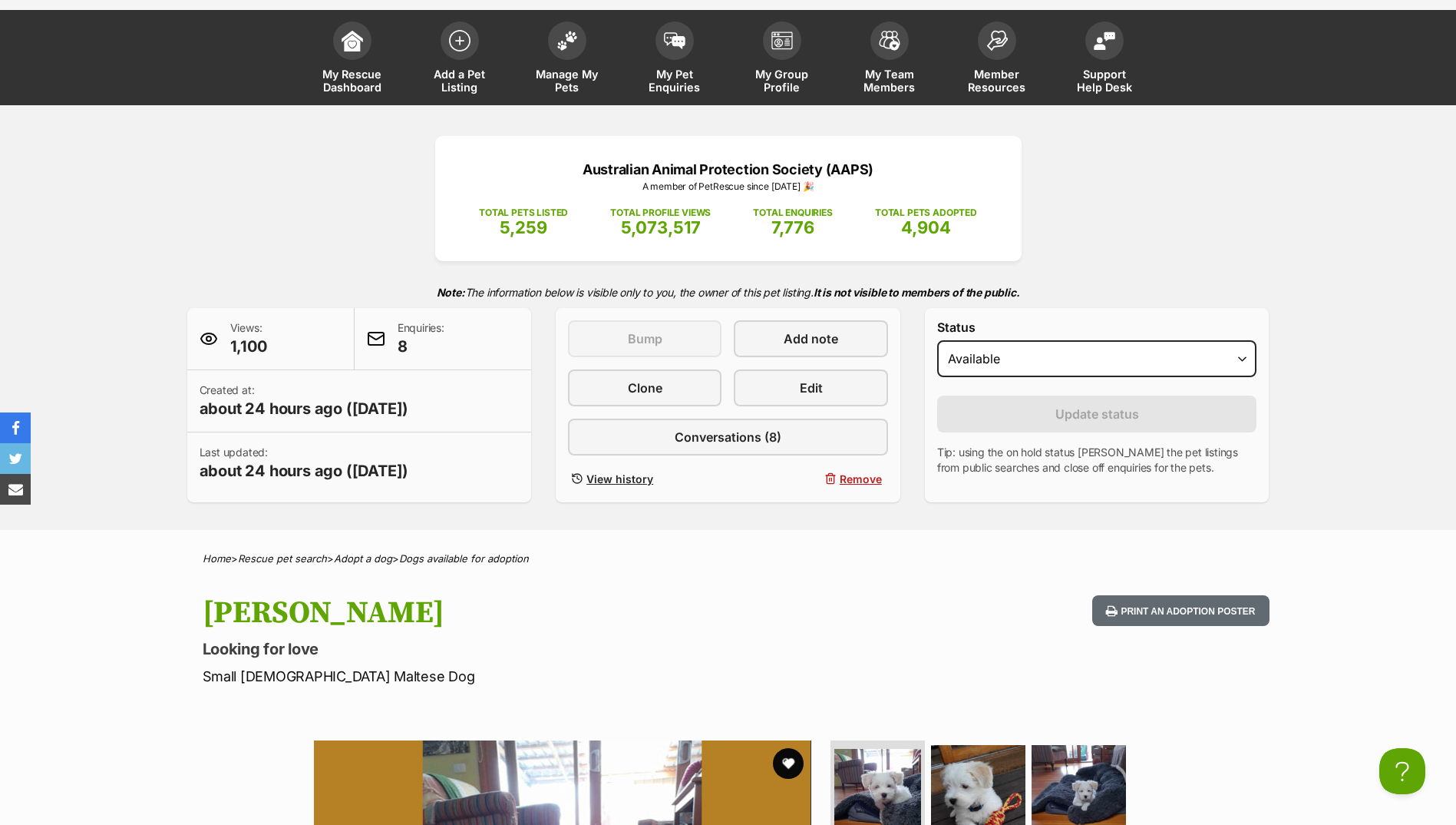
scroll to position [77, 0]
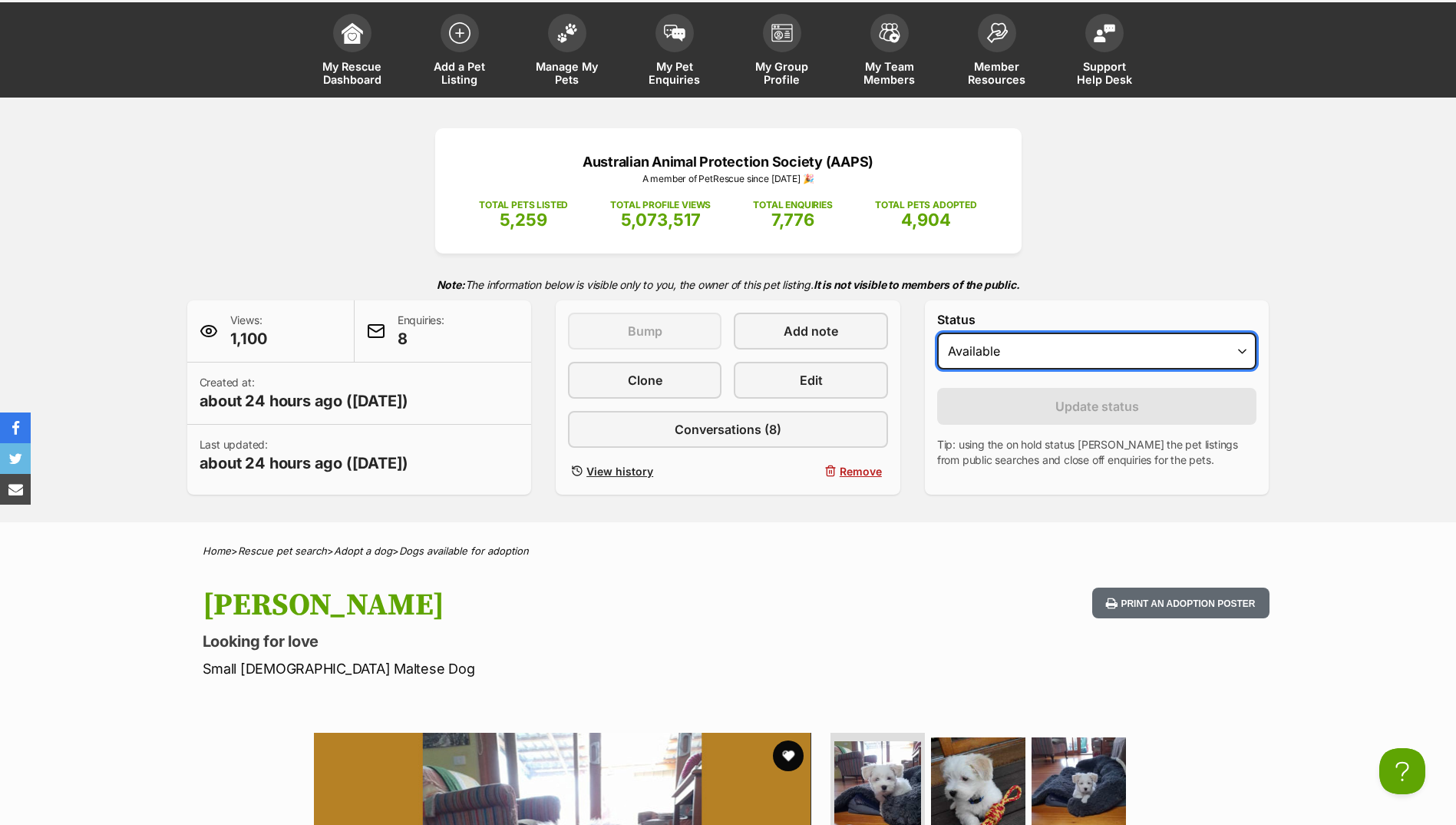
click at [1045, 366] on select "Draft - not available as listing has enquires Available On hold Adopted" at bounding box center [1097, 351] width 320 height 37
click at [1045, 357] on select "Draft - not available as listing has enquires Available On hold Adopted" at bounding box center [1097, 351] width 320 height 37
select select "on_hold"
click at [938, 333] on select "Draft - not available as listing has enquires Available On hold Adopted" at bounding box center [1097, 351] width 320 height 37
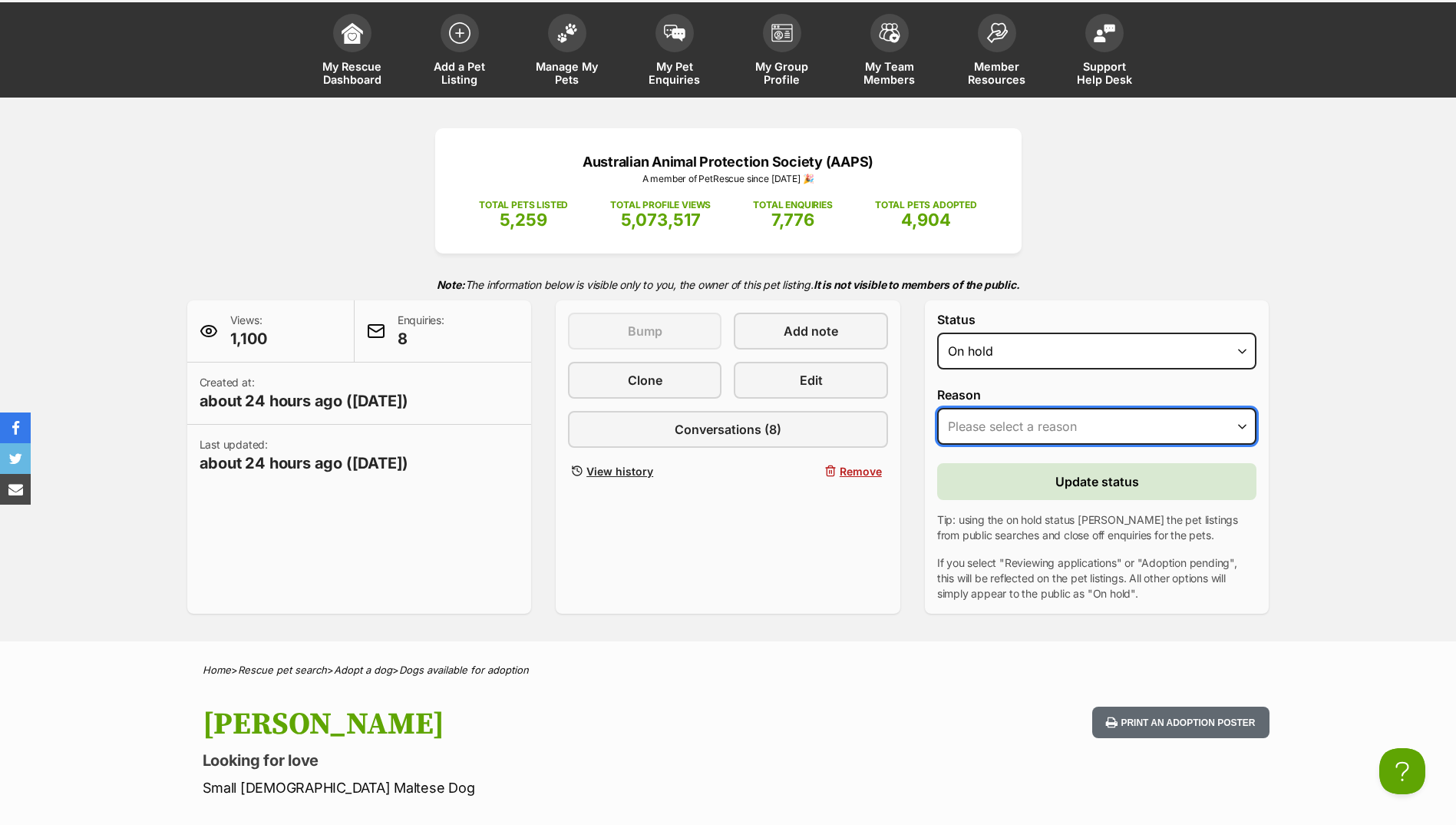
click at [1015, 426] on select "Please select a reason Medical reasons Reviewing applications Adoption pending …" at bounding box center [1097, 426] width 320 height 37
select select "adoption_pending"
click at [938, 408] on select "Please select a reason Medical reasons Reviewing applications Adoption pending …" at bounding box center [1097, 426] width 320 height 37
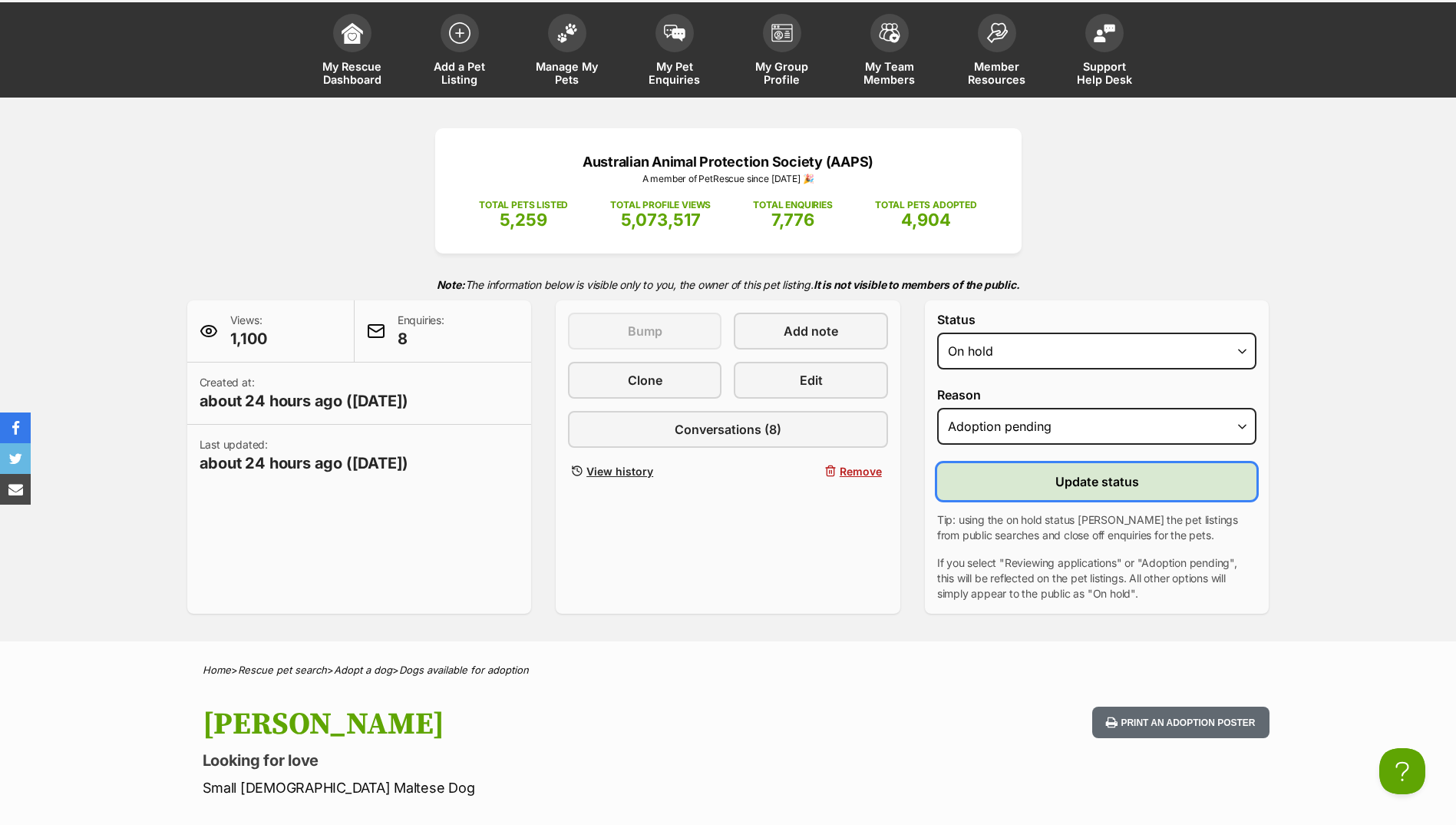
click at [1013, 486] on button "Update status" at bounding box center [1097, 481] width 320 height 37
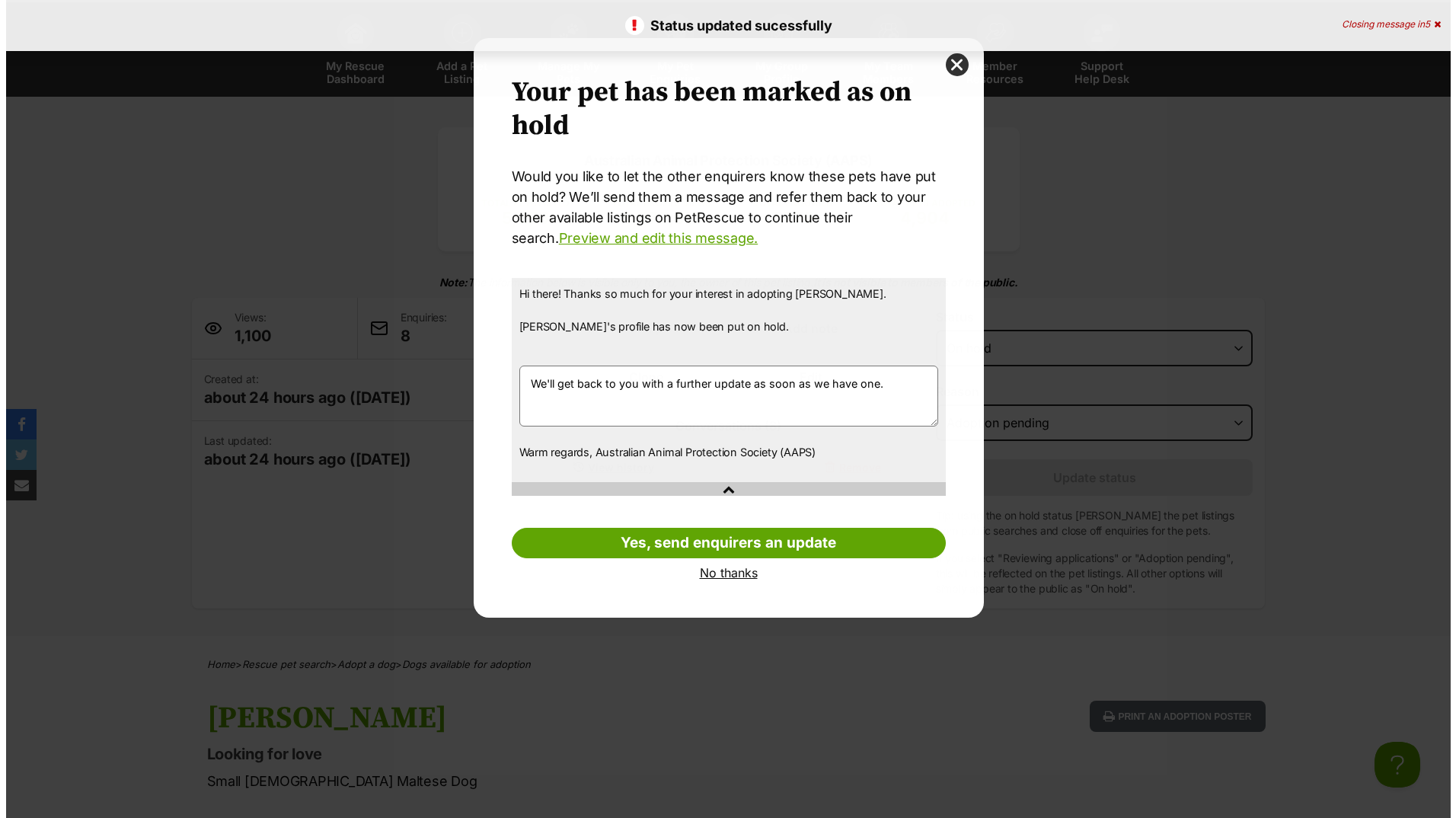
scroll to position [0, 0]
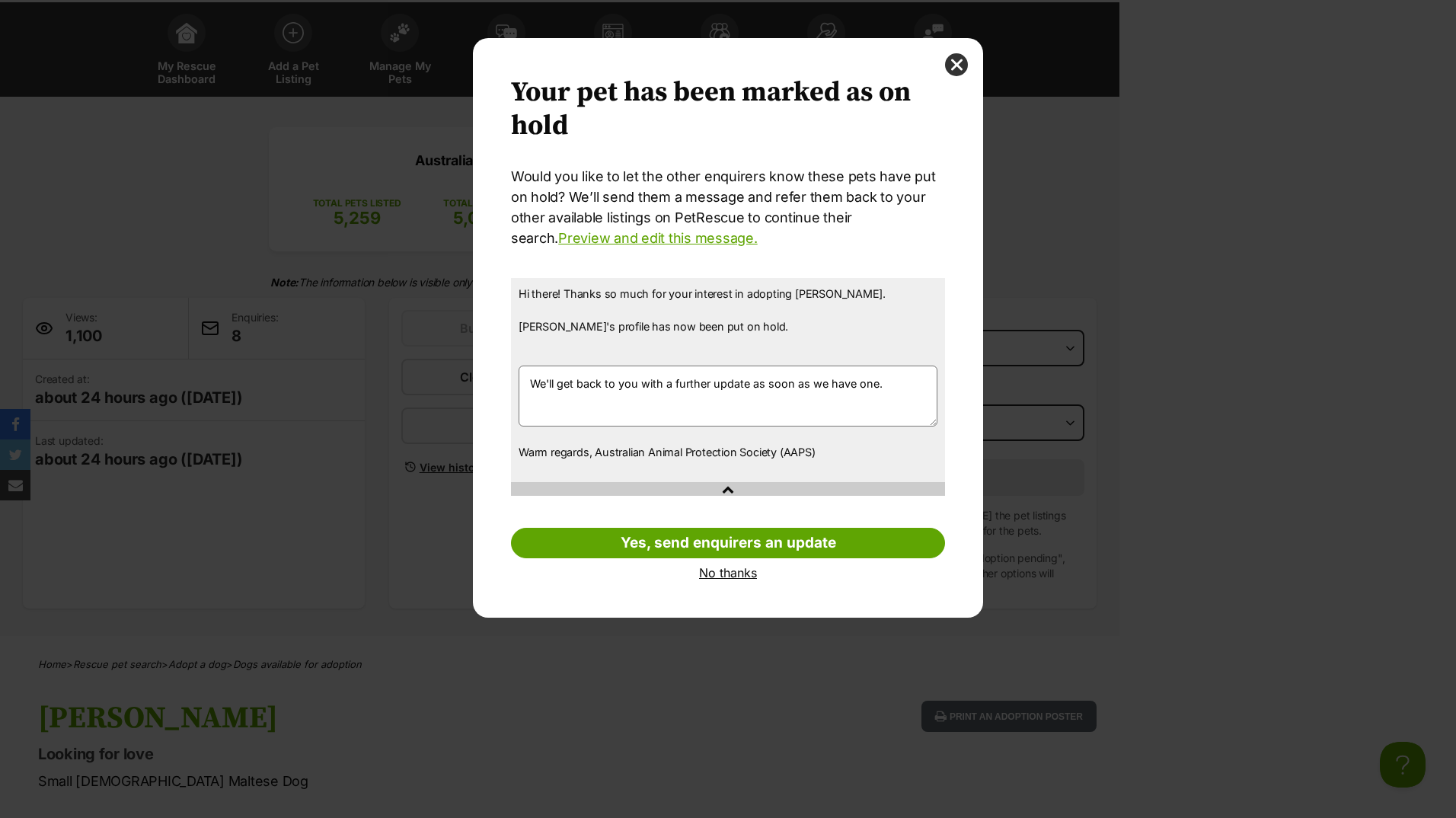
click at [721, 574] on link "No thanks" at bounding box center [728, 573] width 434 height 14
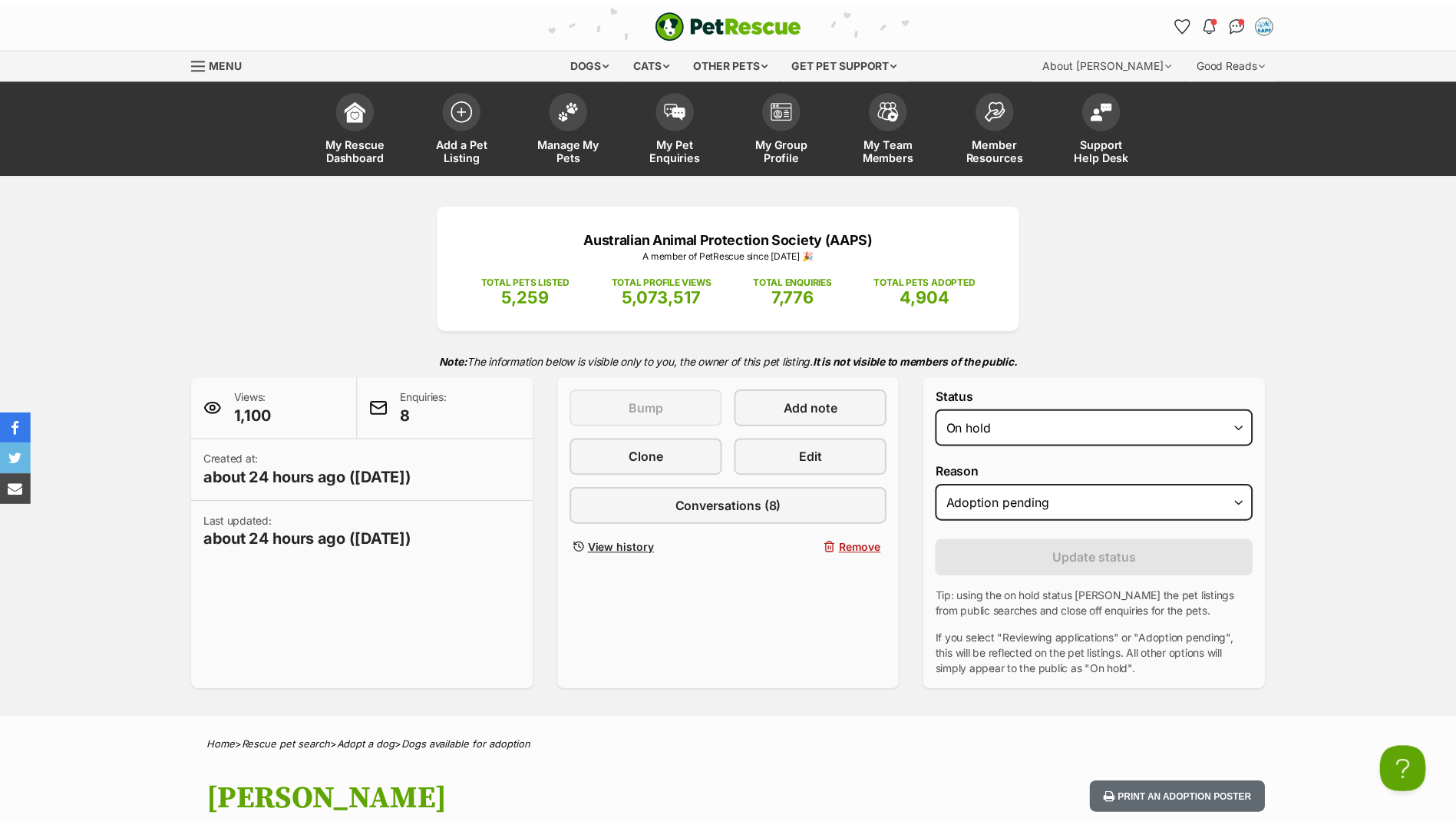
scroll to position [77, 0]
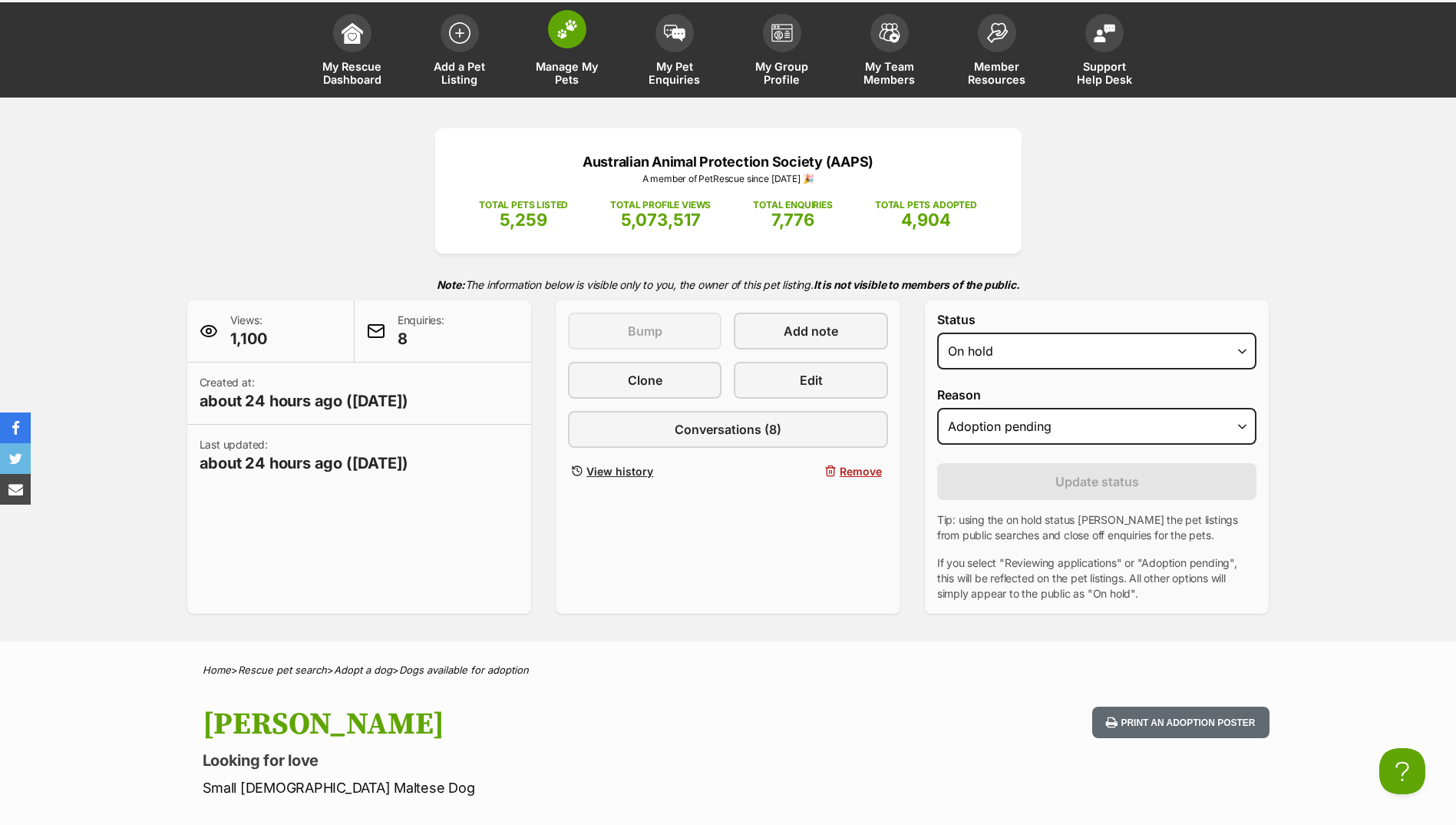
click at [592, 36] on link "Manage My Pets" at bounding box center [567, 52] width 107 height 92
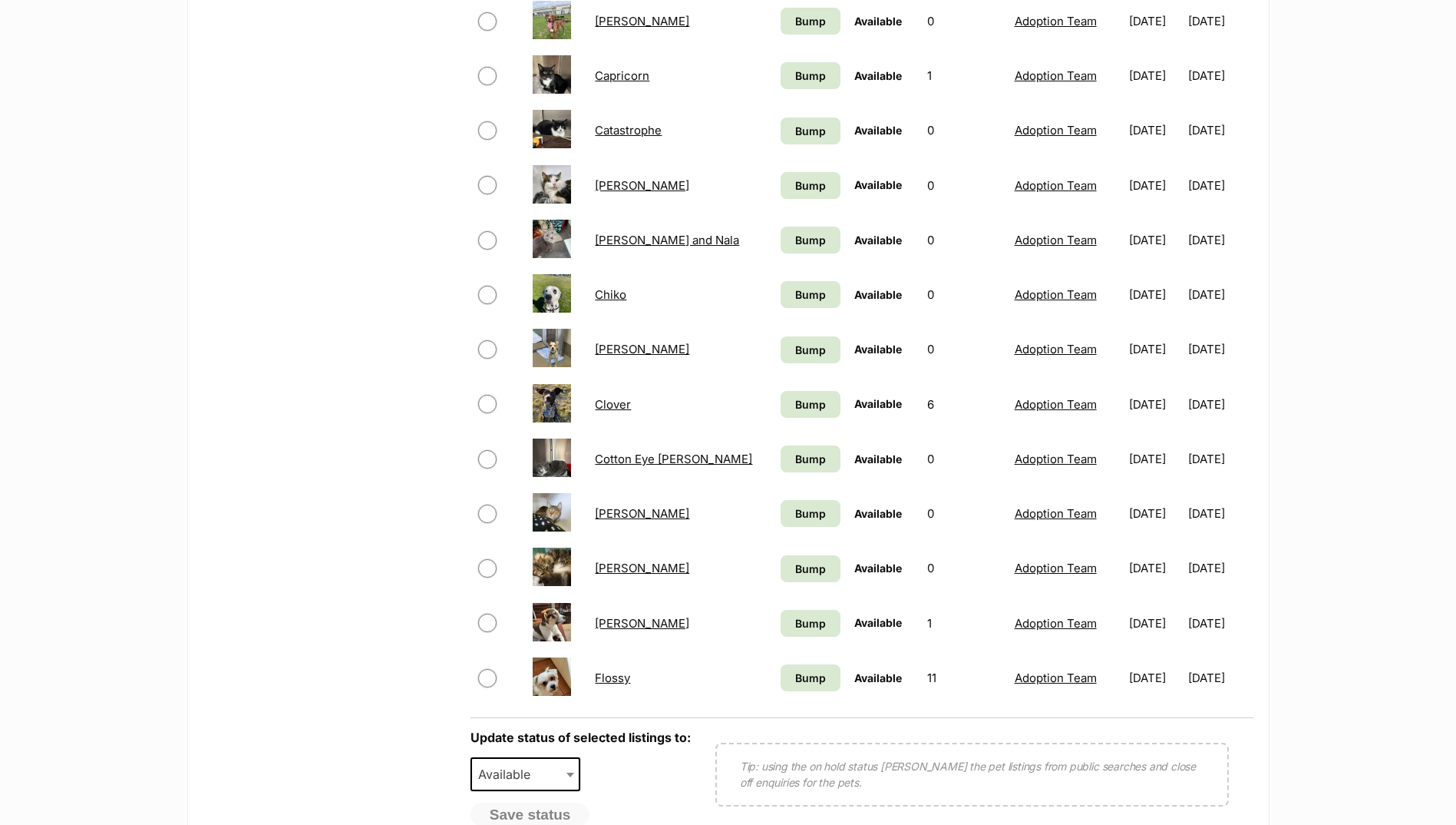
scroll to position [999, 0]
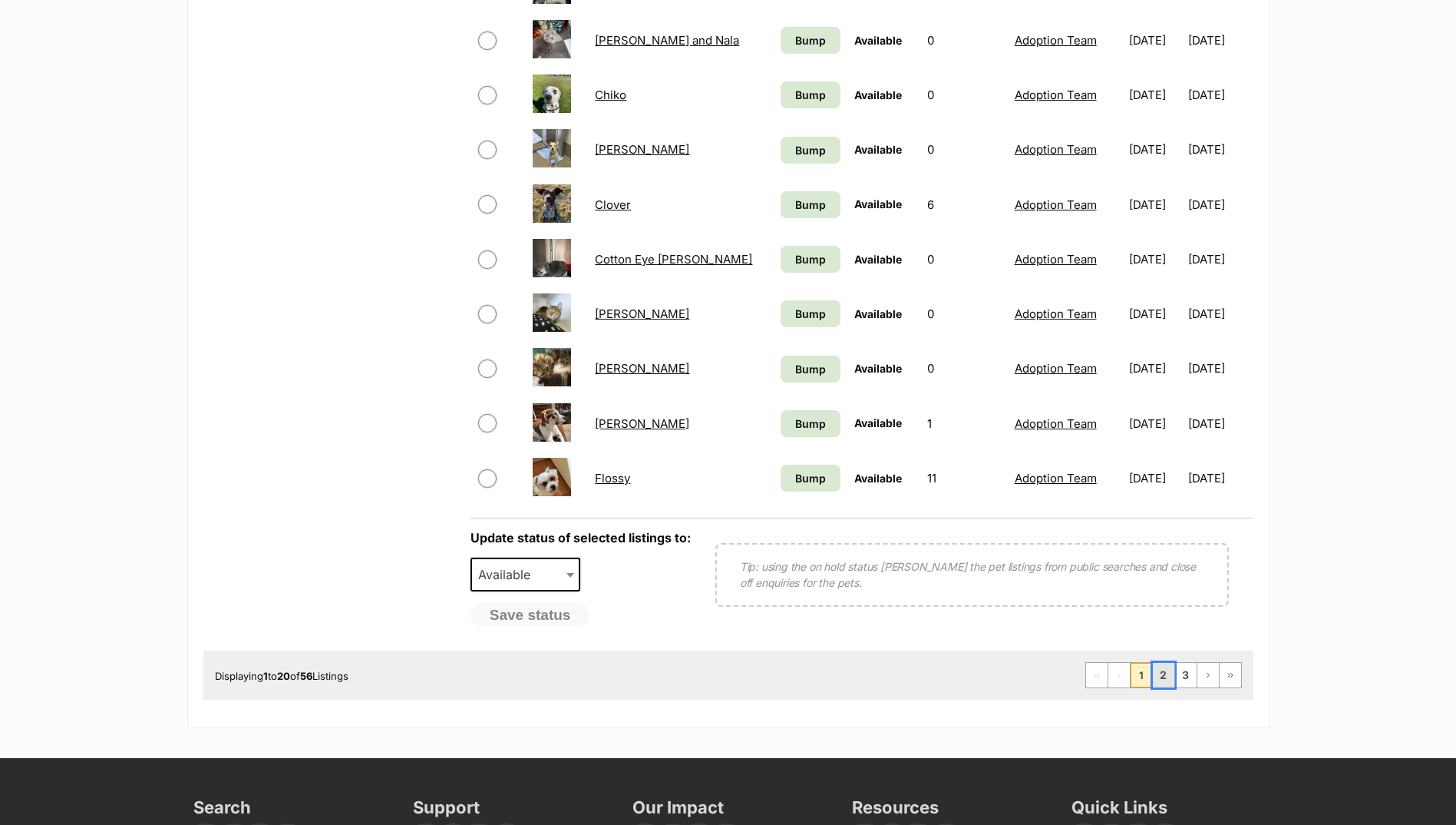
click at [1168, 681] on link "2" at bounding box center [1164, 675] width 21 height 25
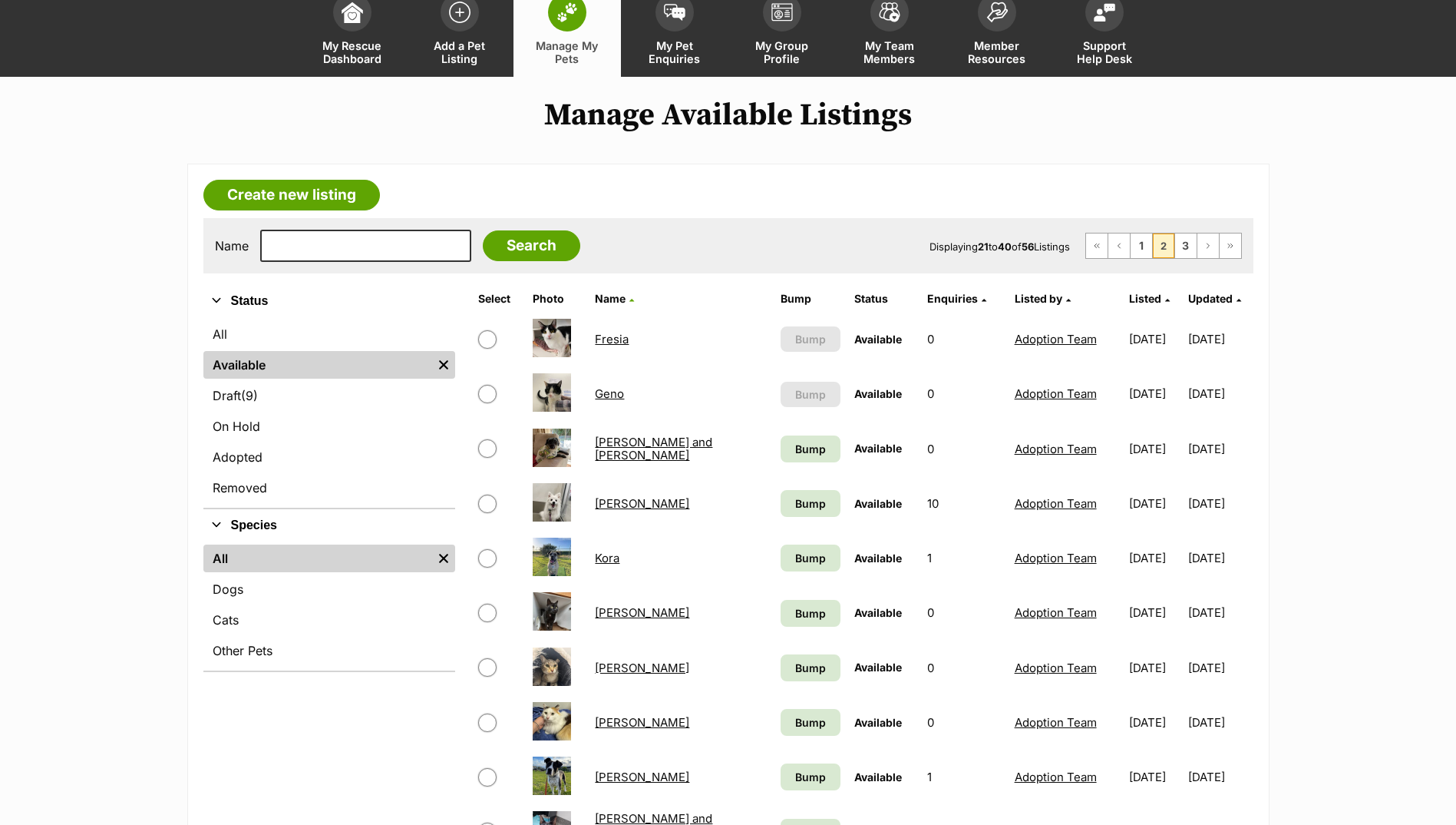
scroll to position [307, 0]
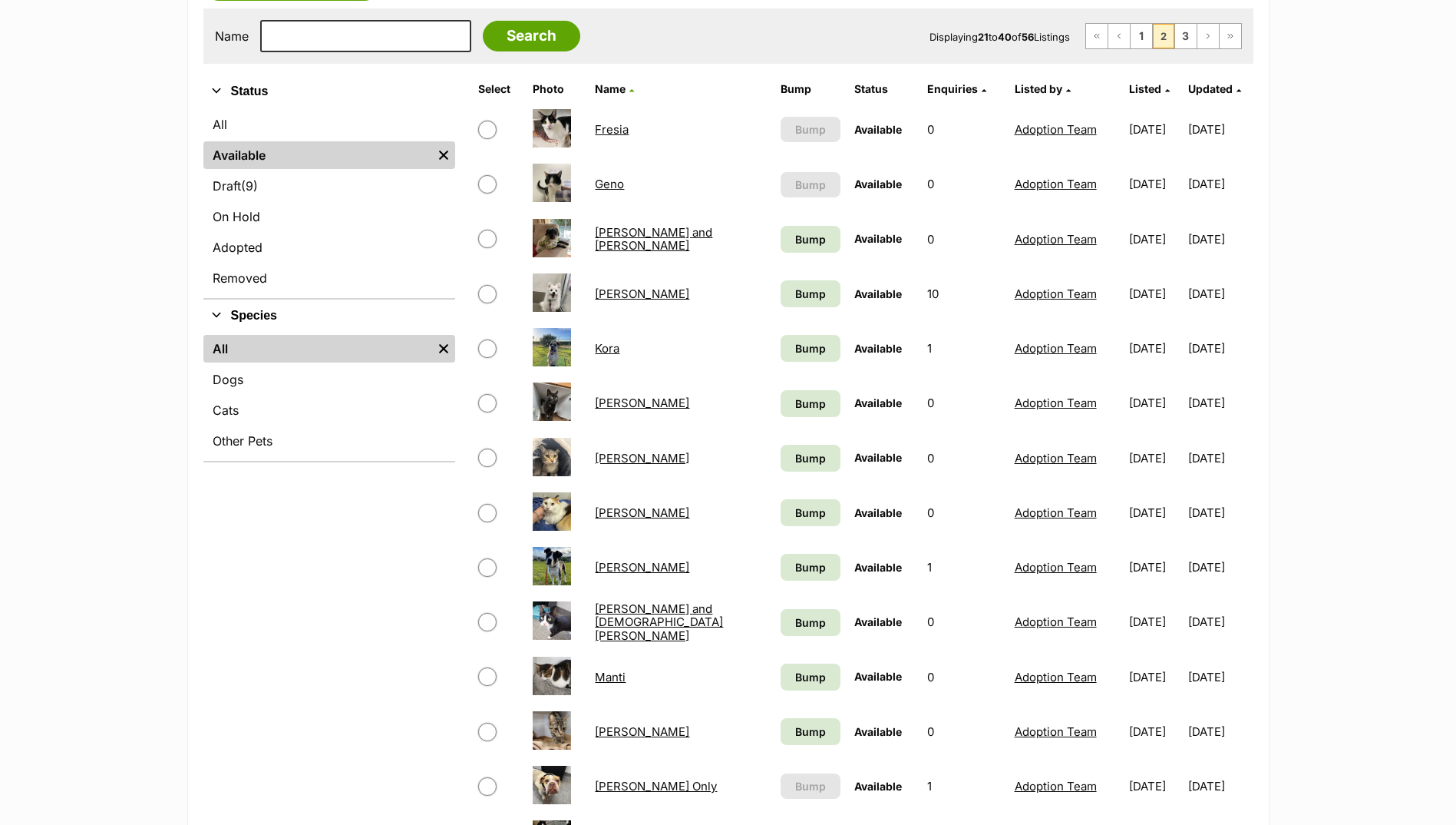
click at [484, 565] on input "checkbox" at bounding box center [487, 568] width 19 height 19
checkbox input "true"
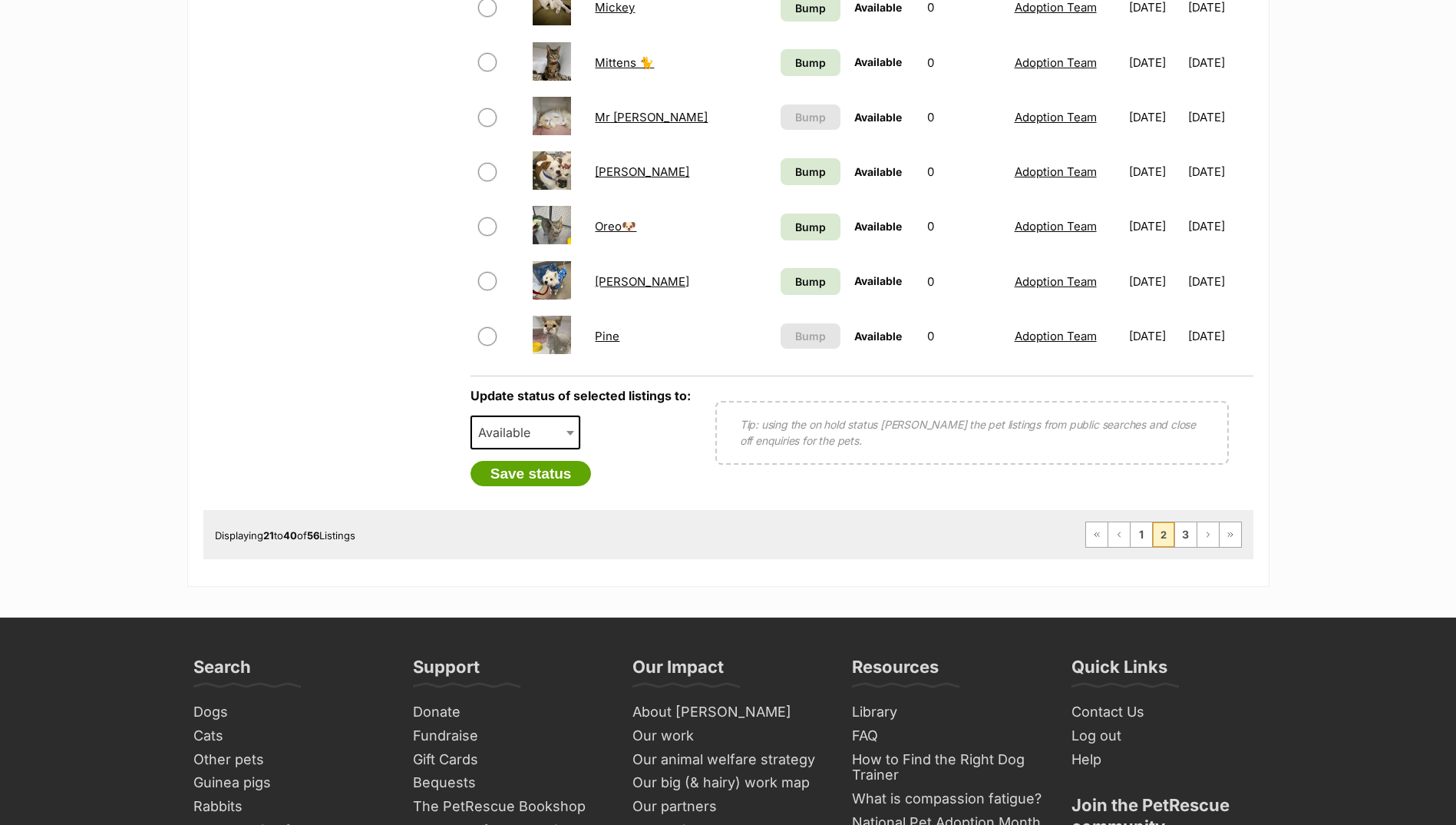
scroll to position [1152, 0]
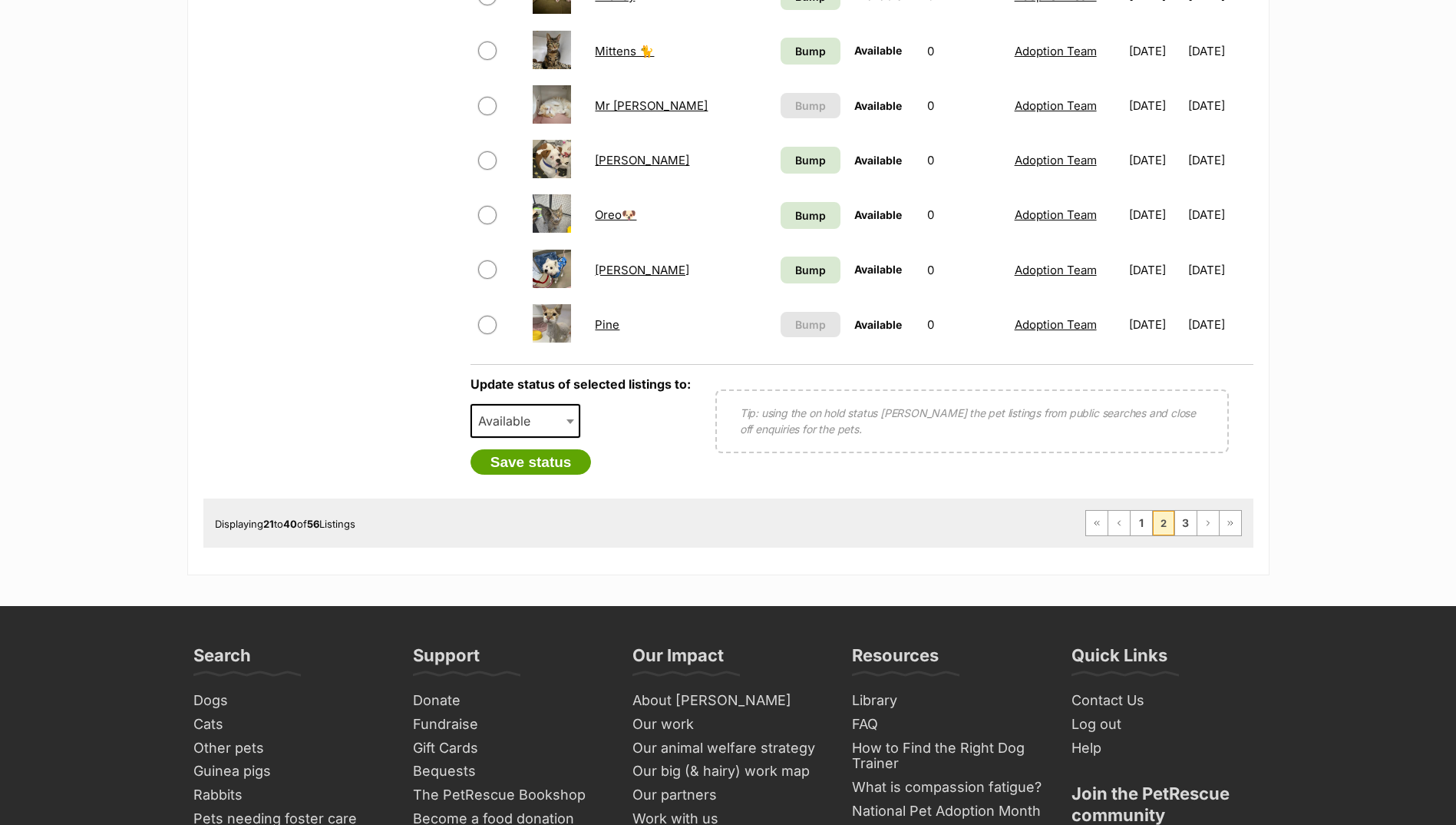
click at [501, 406] on span "Available" at bounding box center [526, 420] width 111 height 34
select select "on_hold"
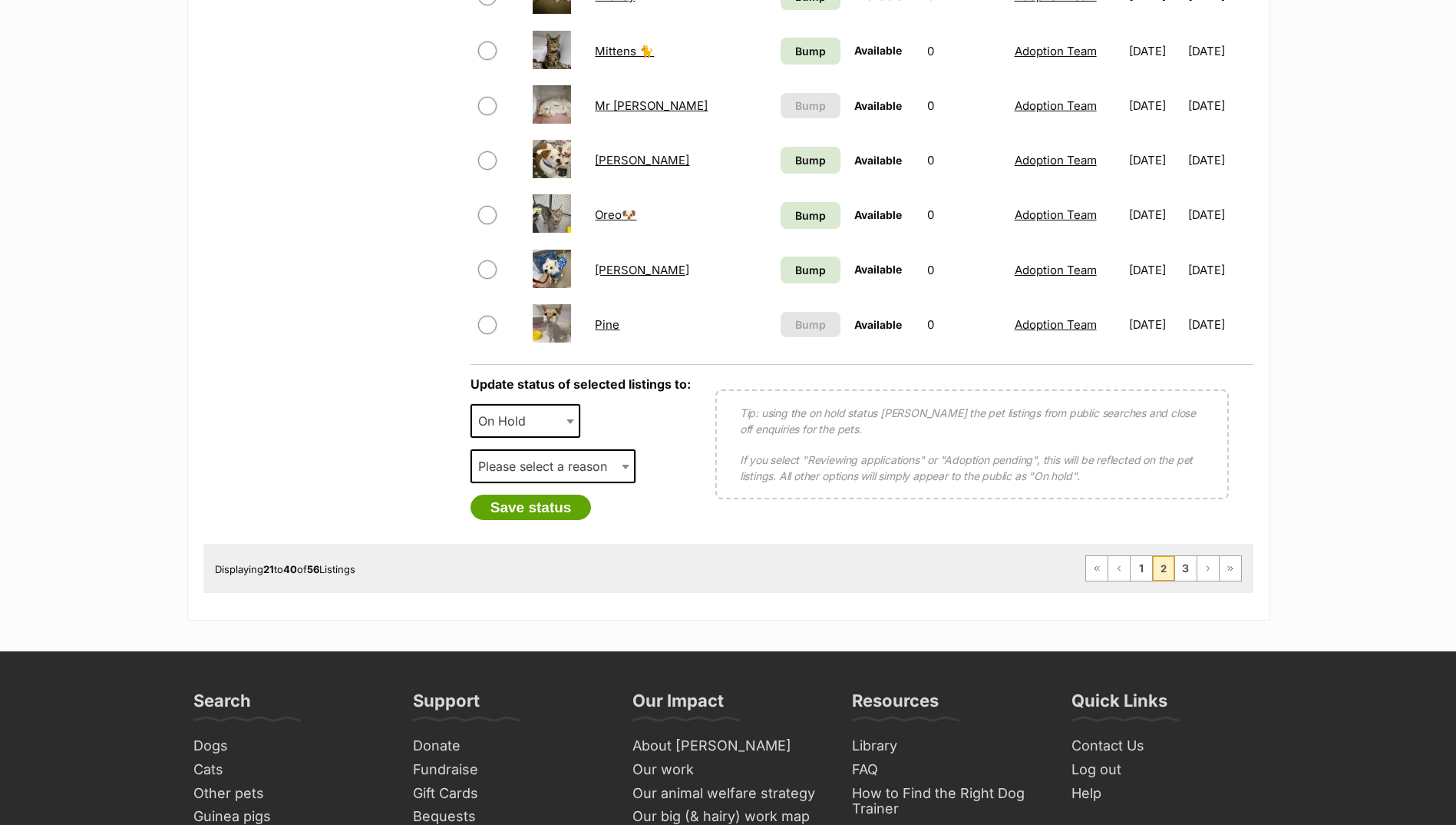
click at [530, 473] on span "Please select a reason" at bounding box center [548, 466] width 151 height 21
select select "adoption_pending"
click at [539, 510] on button "Save status" at bounding box center [531, 508] width 121 height 26
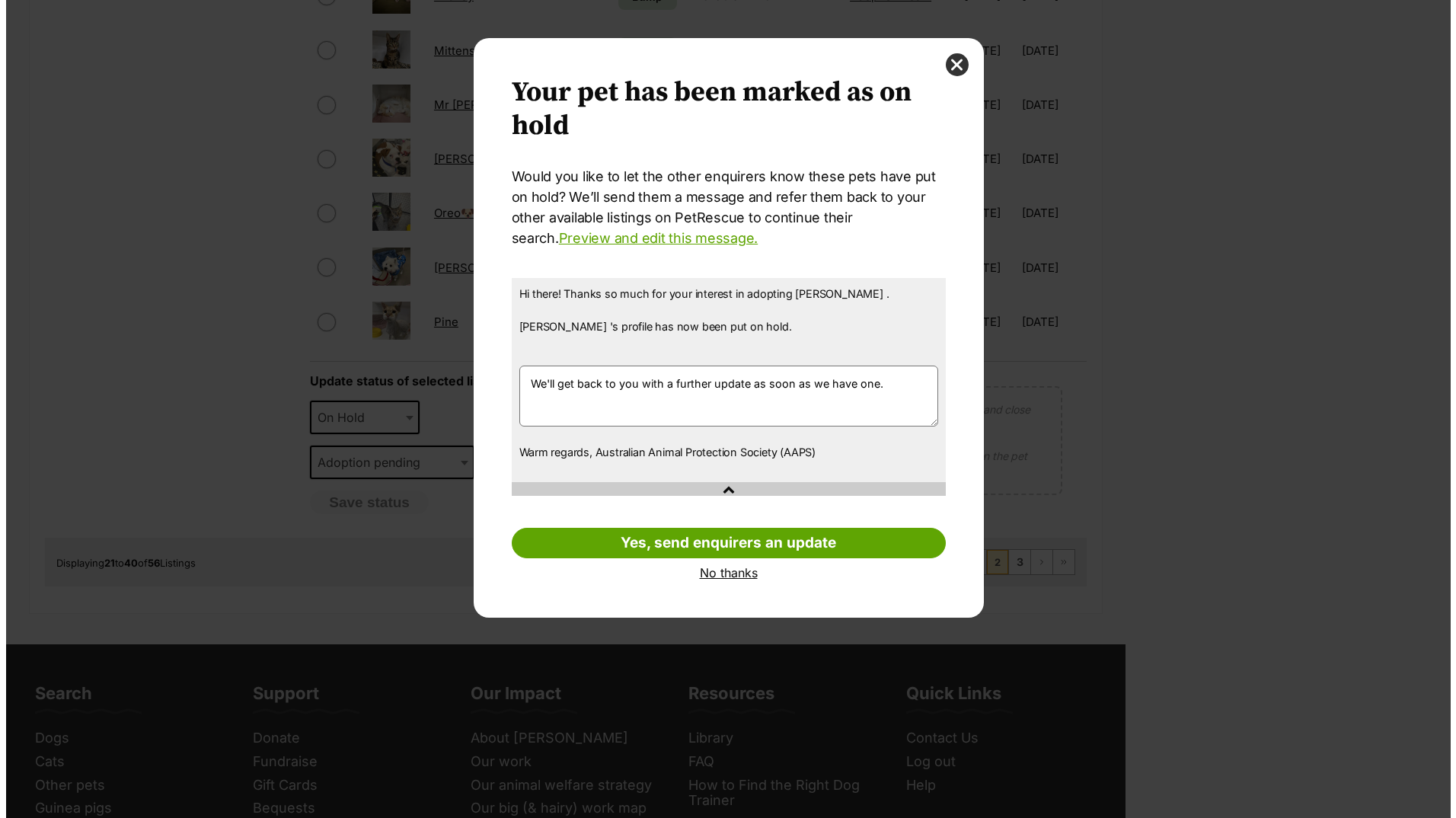
scroll to position [0, 0]
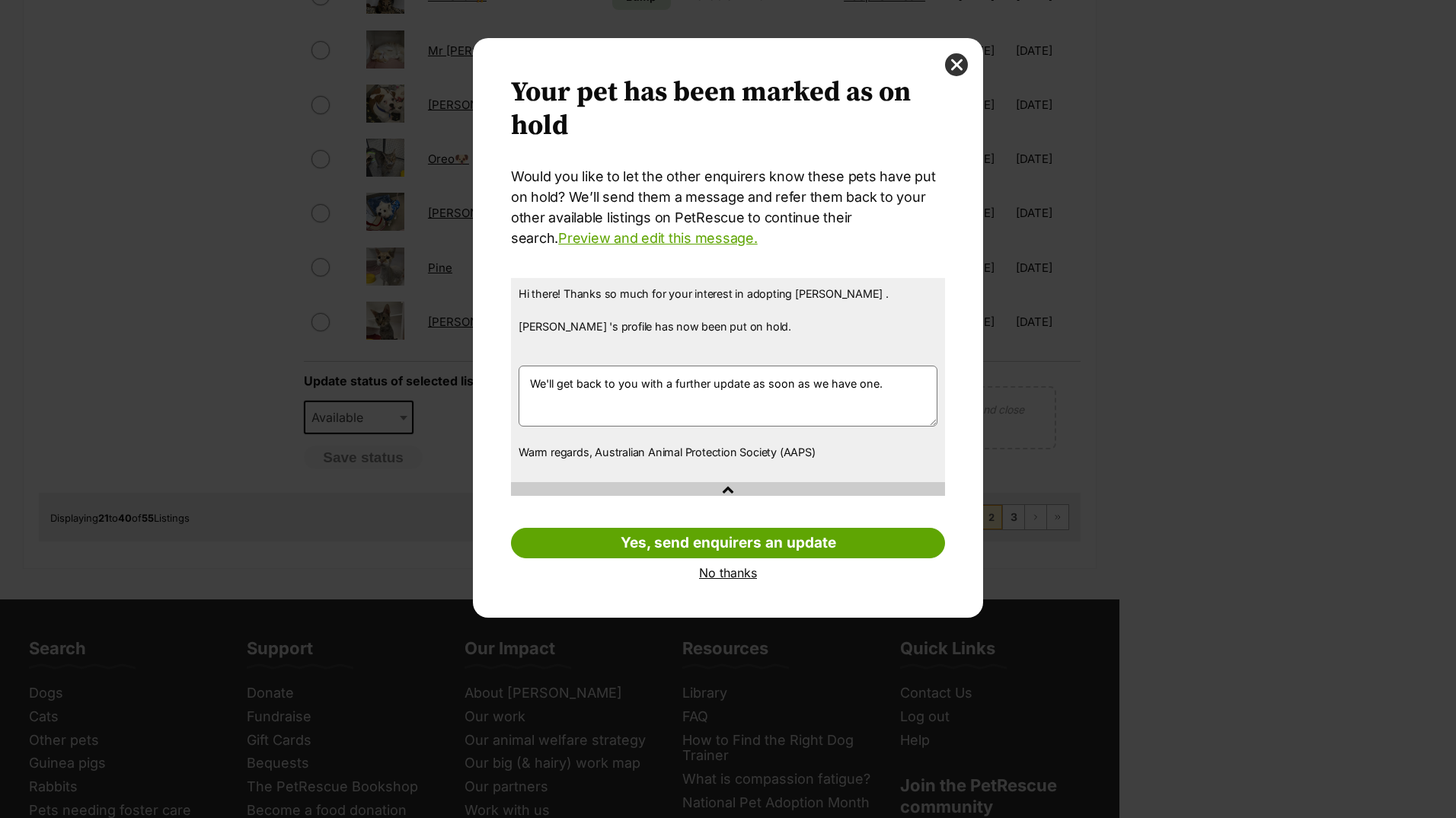
click at [737, 573] on link "No thanks" at bounding box center [728, 573] width 434 height 14
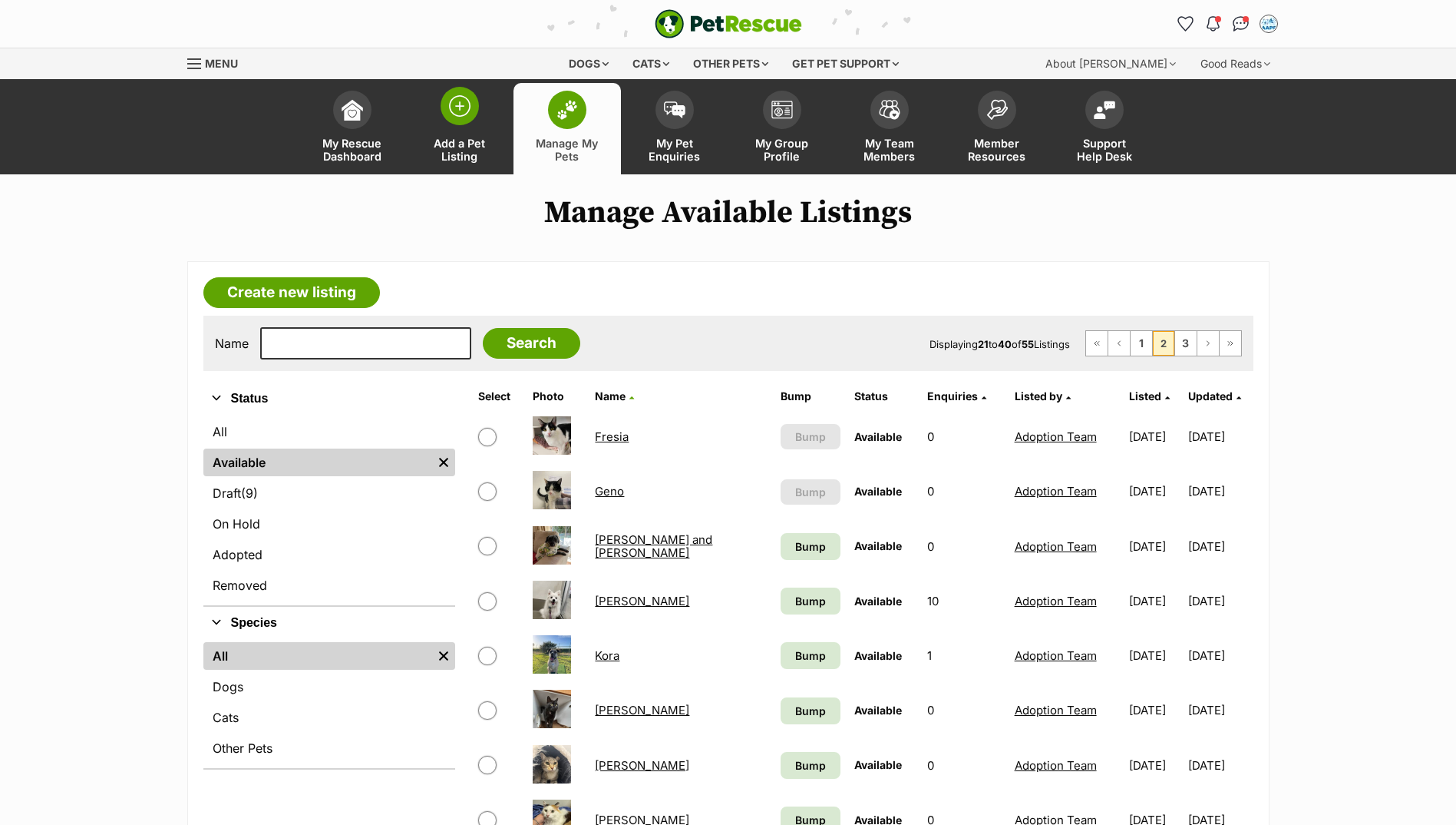
click at [454, 129] on link "Add a Pet Listing" at bounding box center [459, 129] width 107 height 92
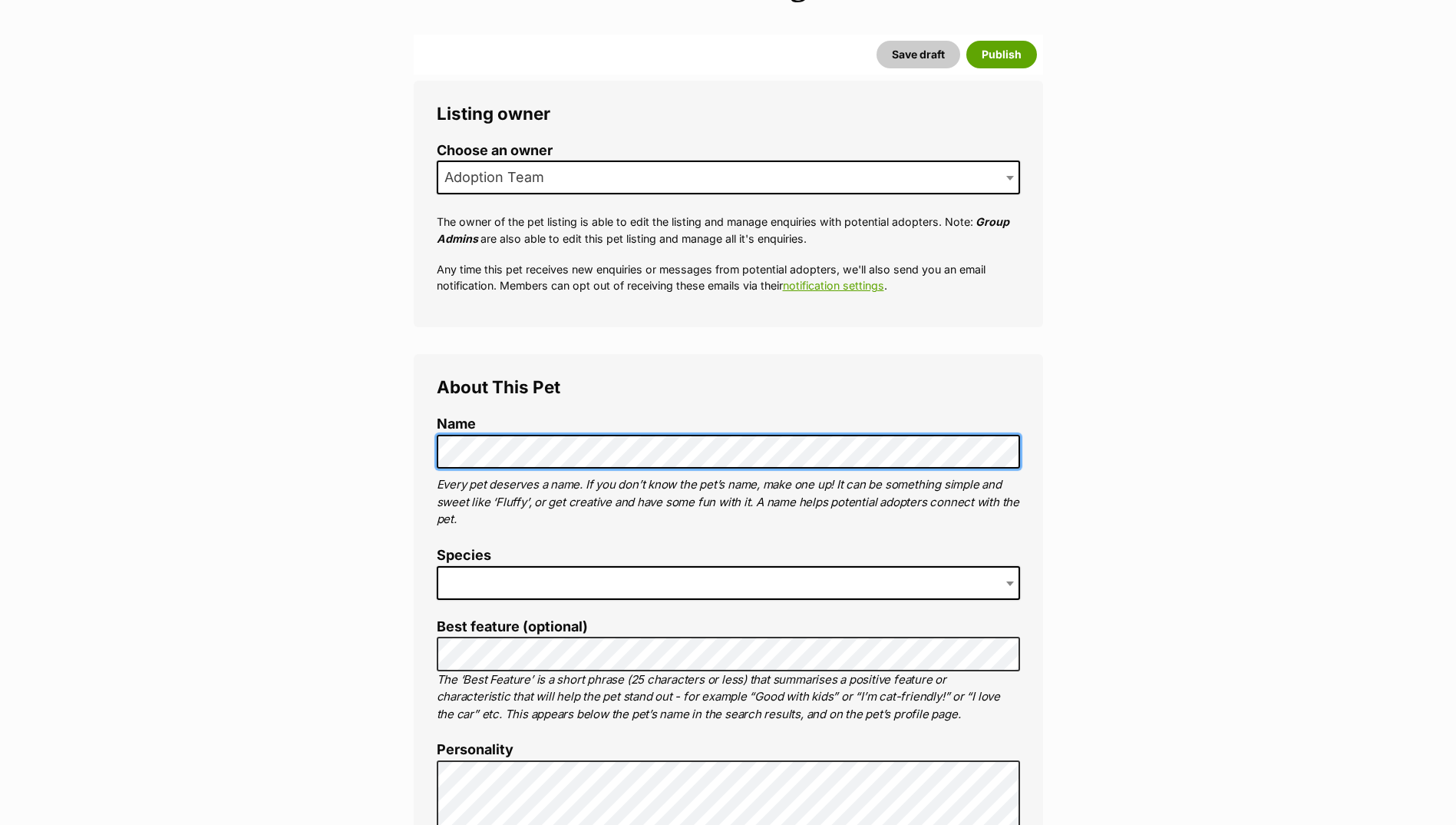
scroll to position [307, 0]
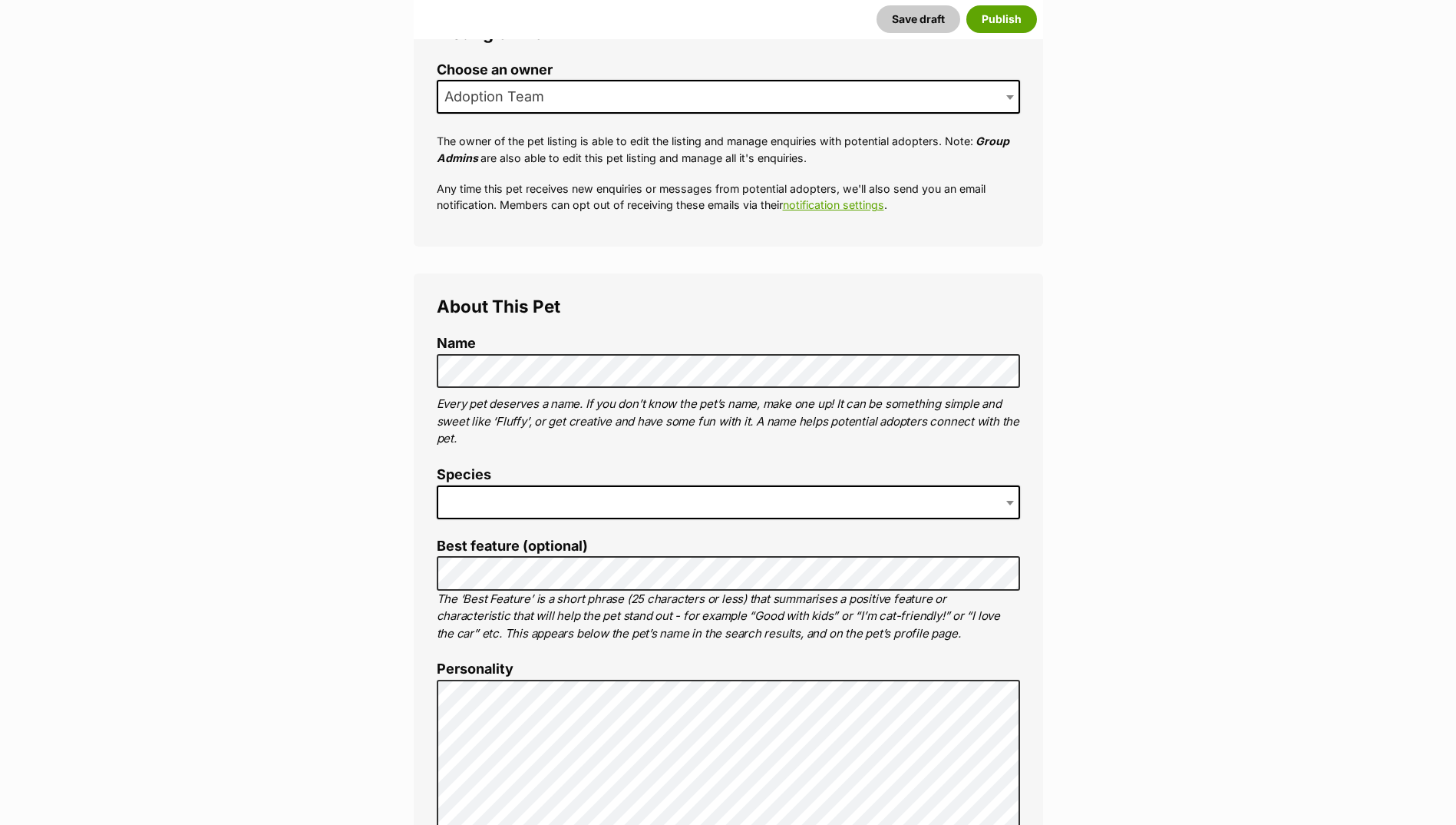
click at [484, 498] on span at bounding box center [728, 502] width 584 height 34
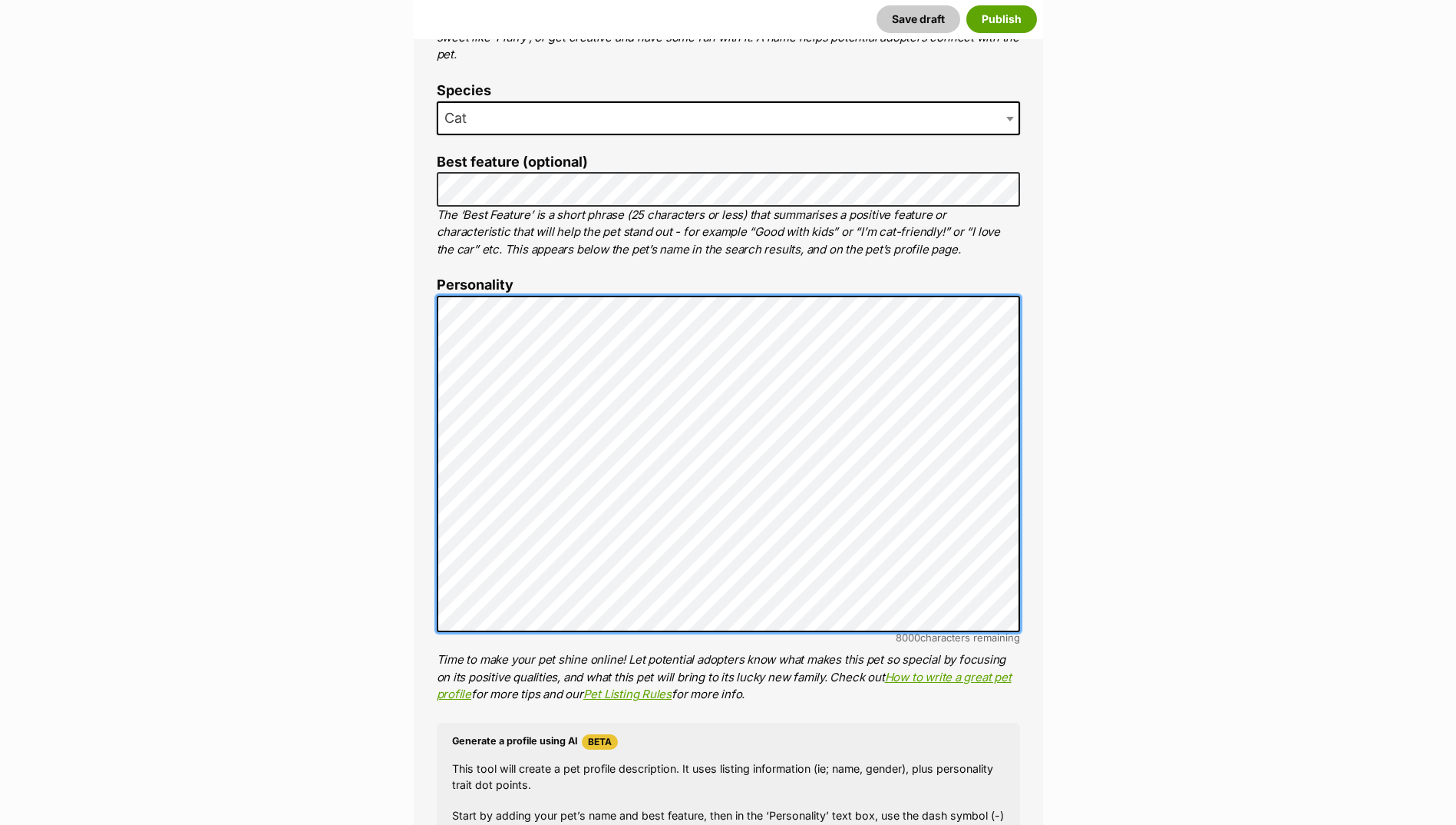
scroll to position [1076, 0]
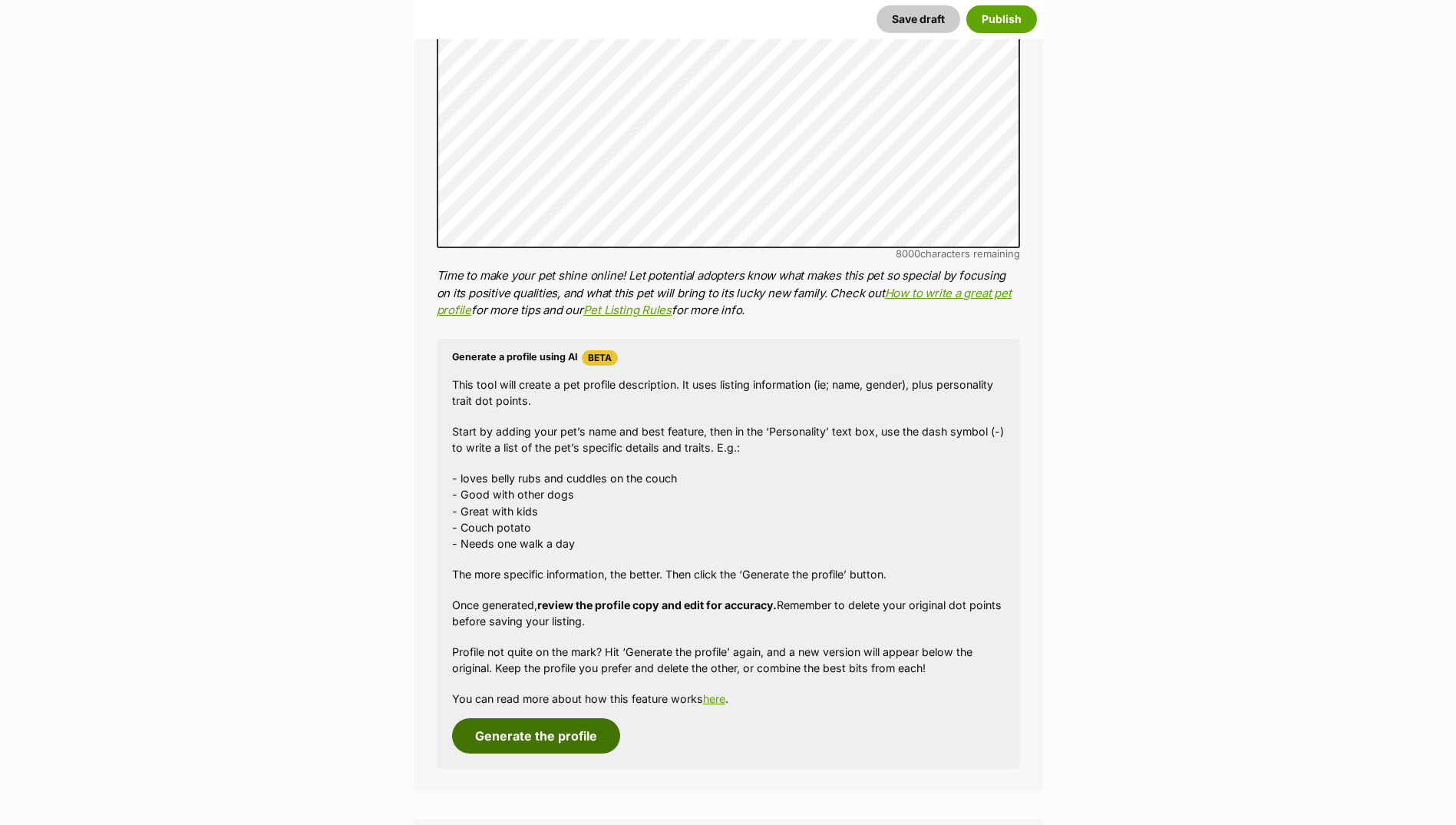
click at [563, 733] on button "Generate the profile" at bounding box center [536, 736] width 168 height 35
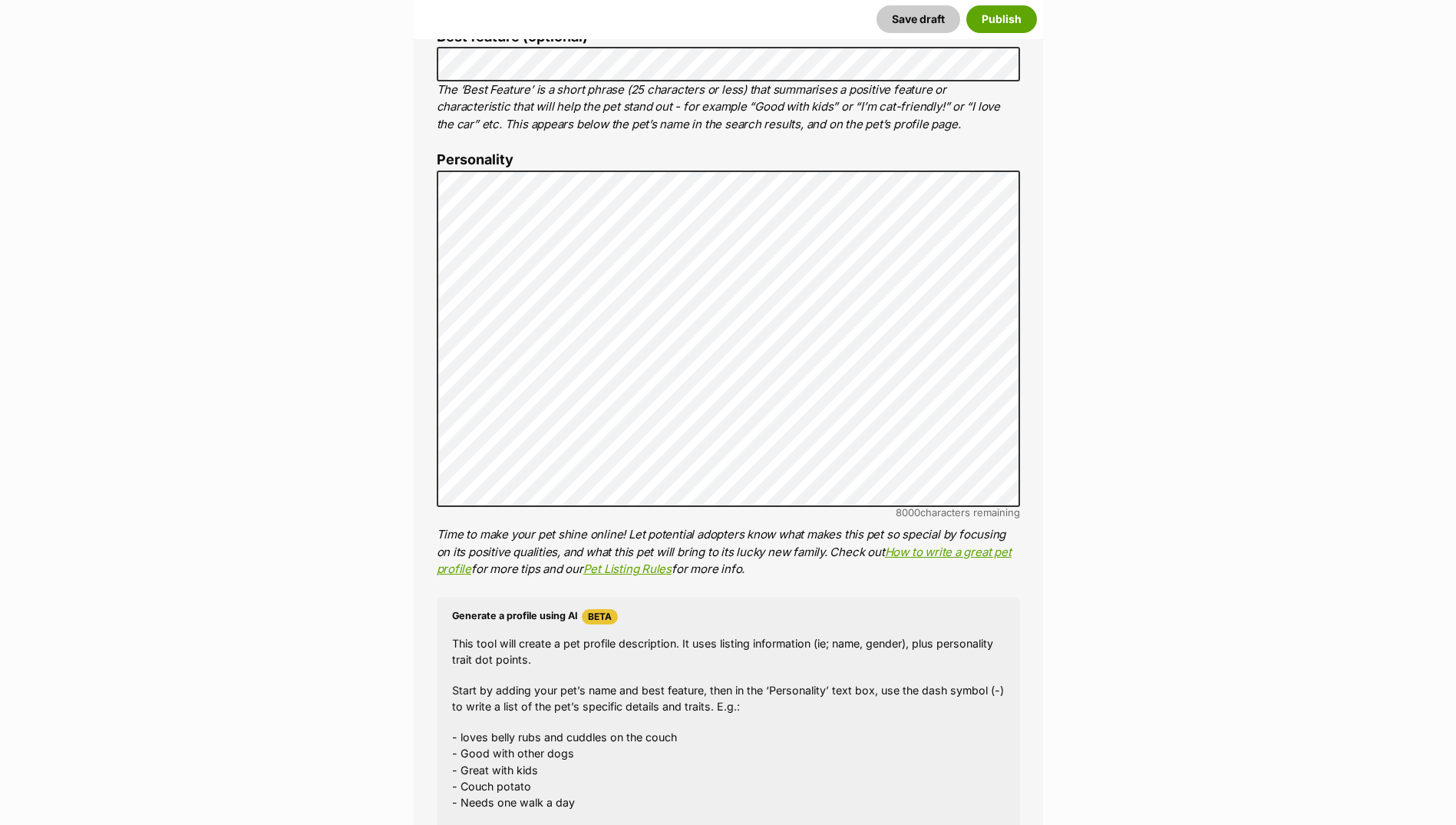
scroll to position [743, 0]
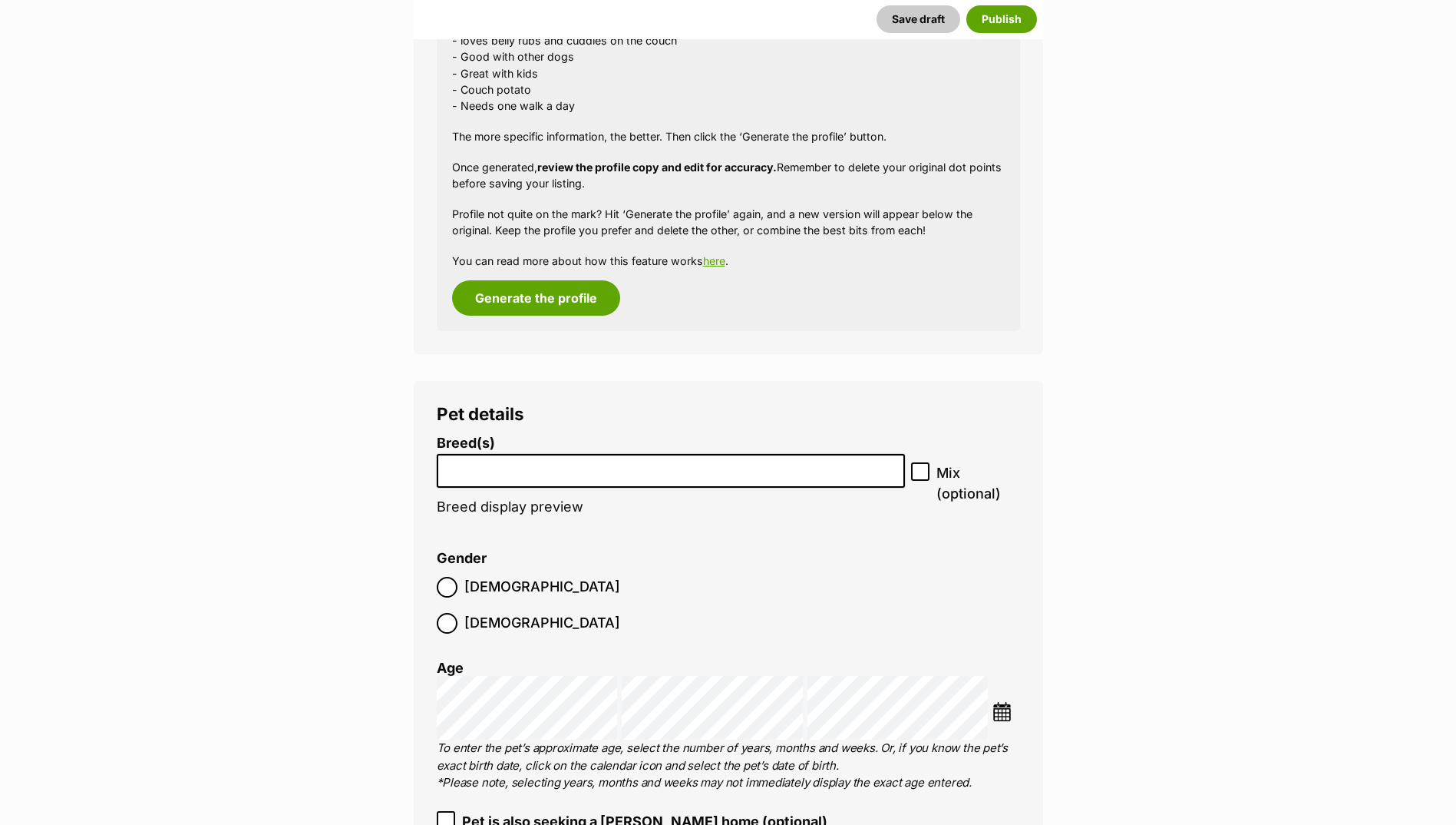
scroll to position [1588, 0]
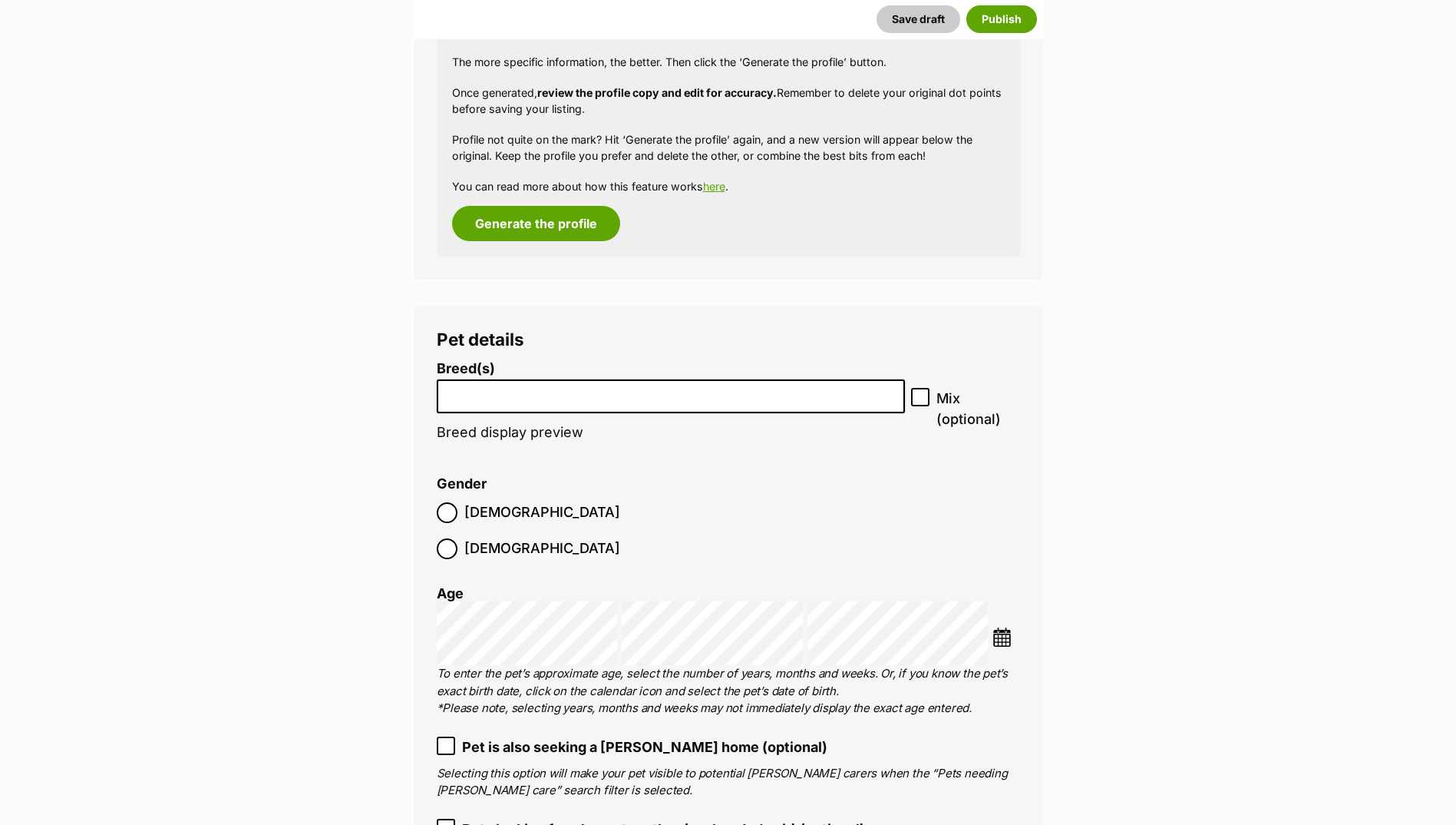
click at [531, 403] on li at bounding box center [671, 397] width 459 height 31
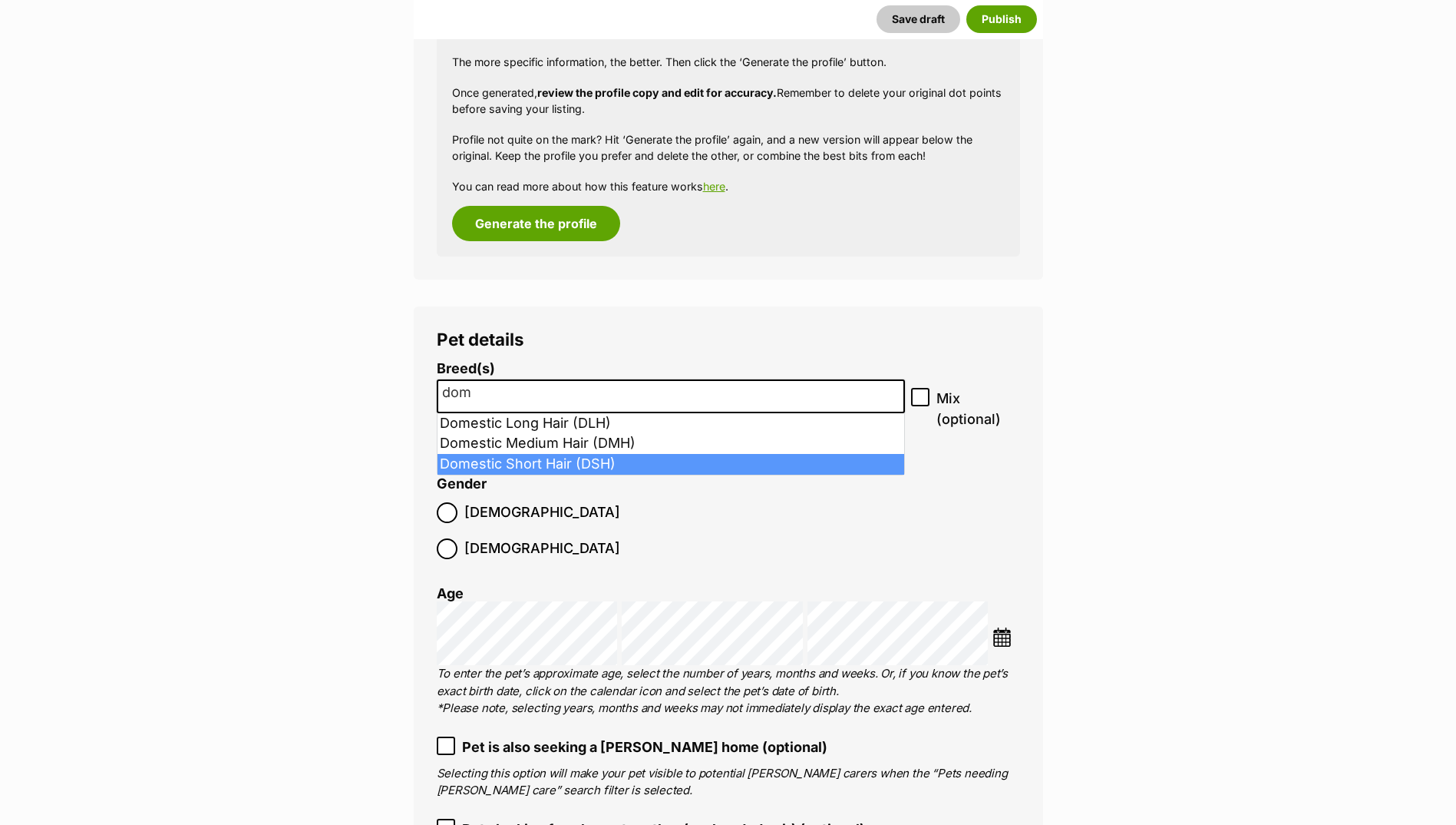
type input "dom"
select select "252102"
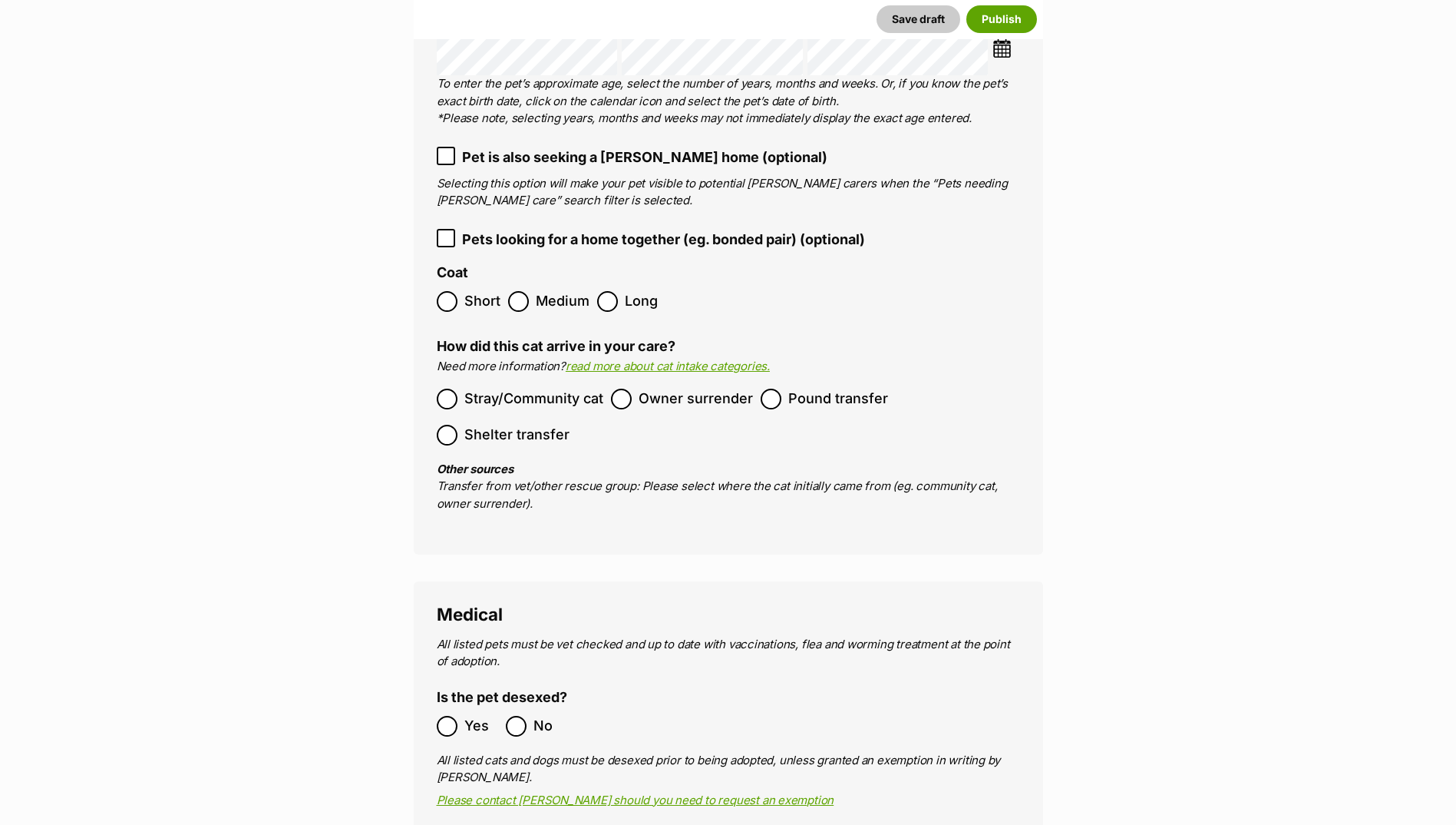
scroll to position [2202, 0]
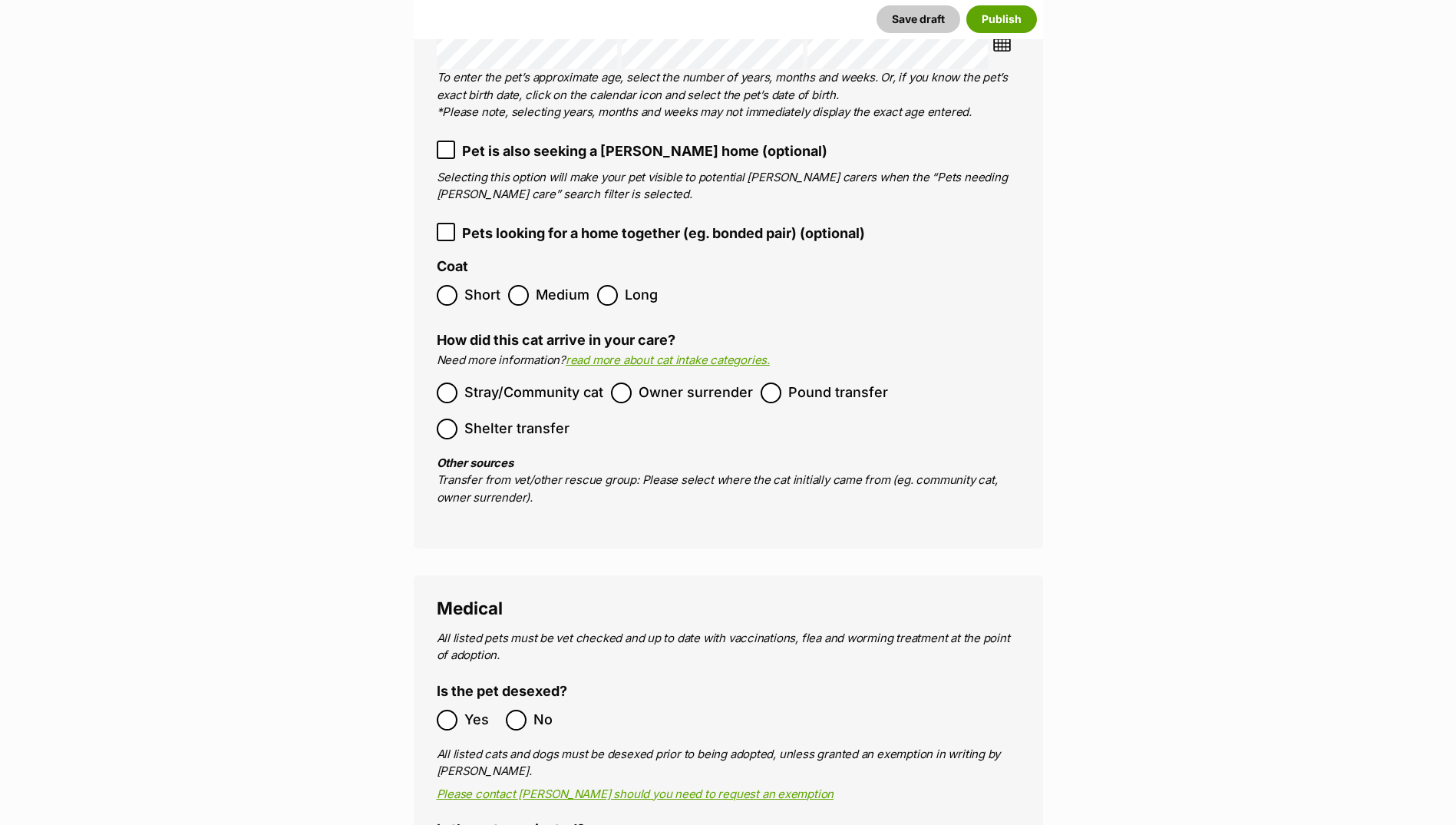
click at [670, 383] on span "Owner surrender" at bounding box center [696, 392] width 115 height 20
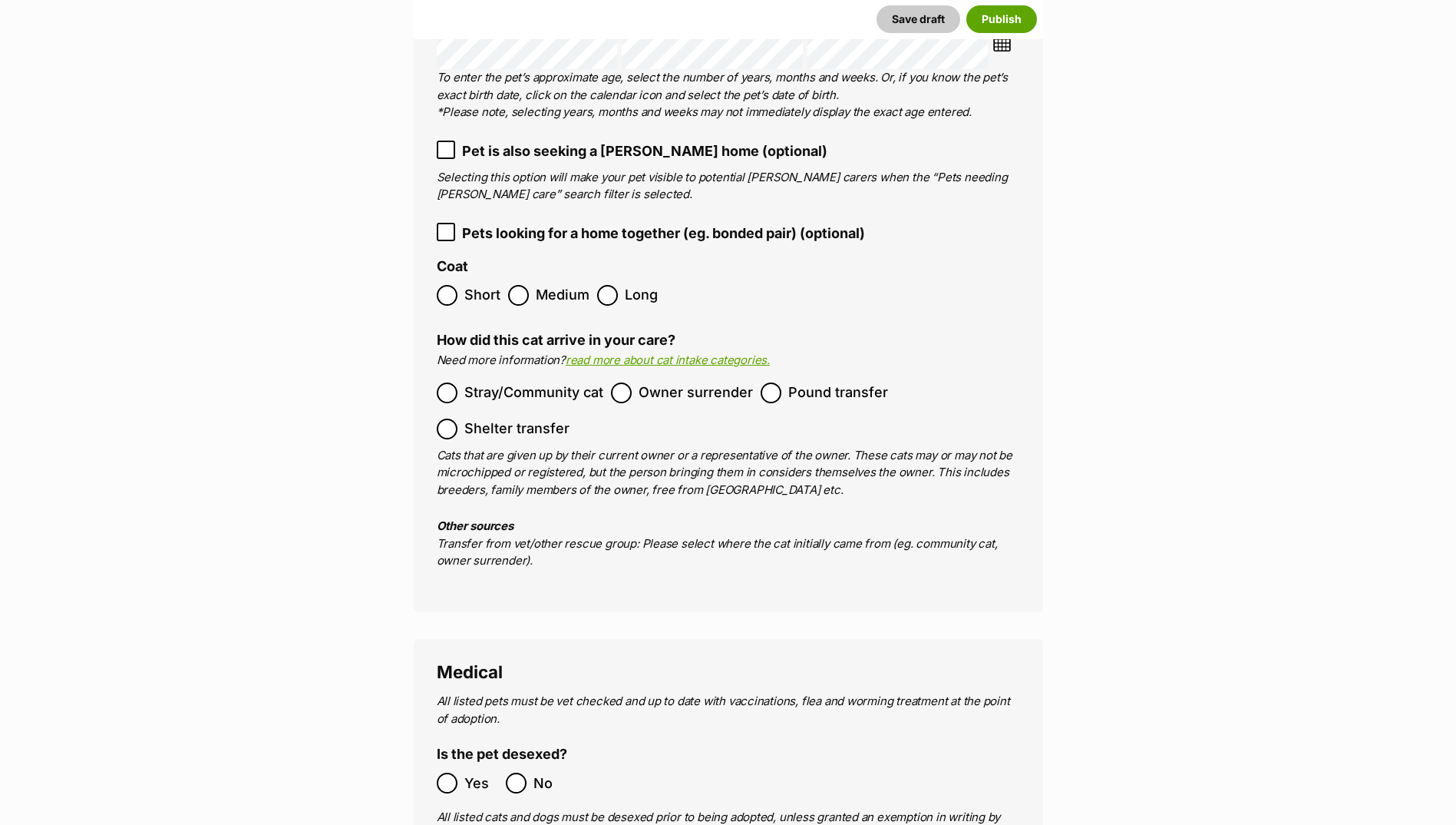
click at [468, 285] on span "Short" at bounding box center [482, 295] width 36 height 20
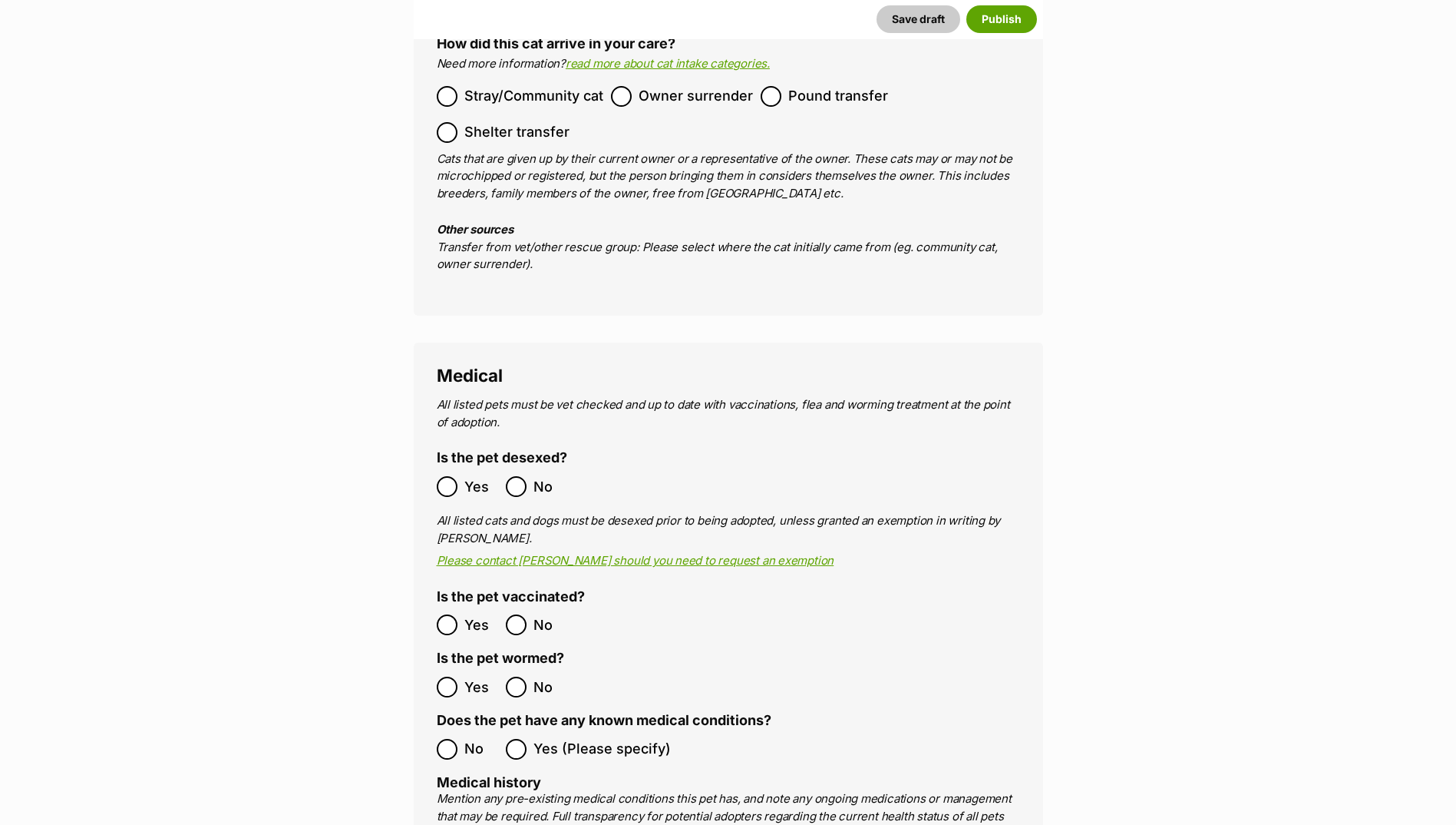
scroll to position [2586, 0]
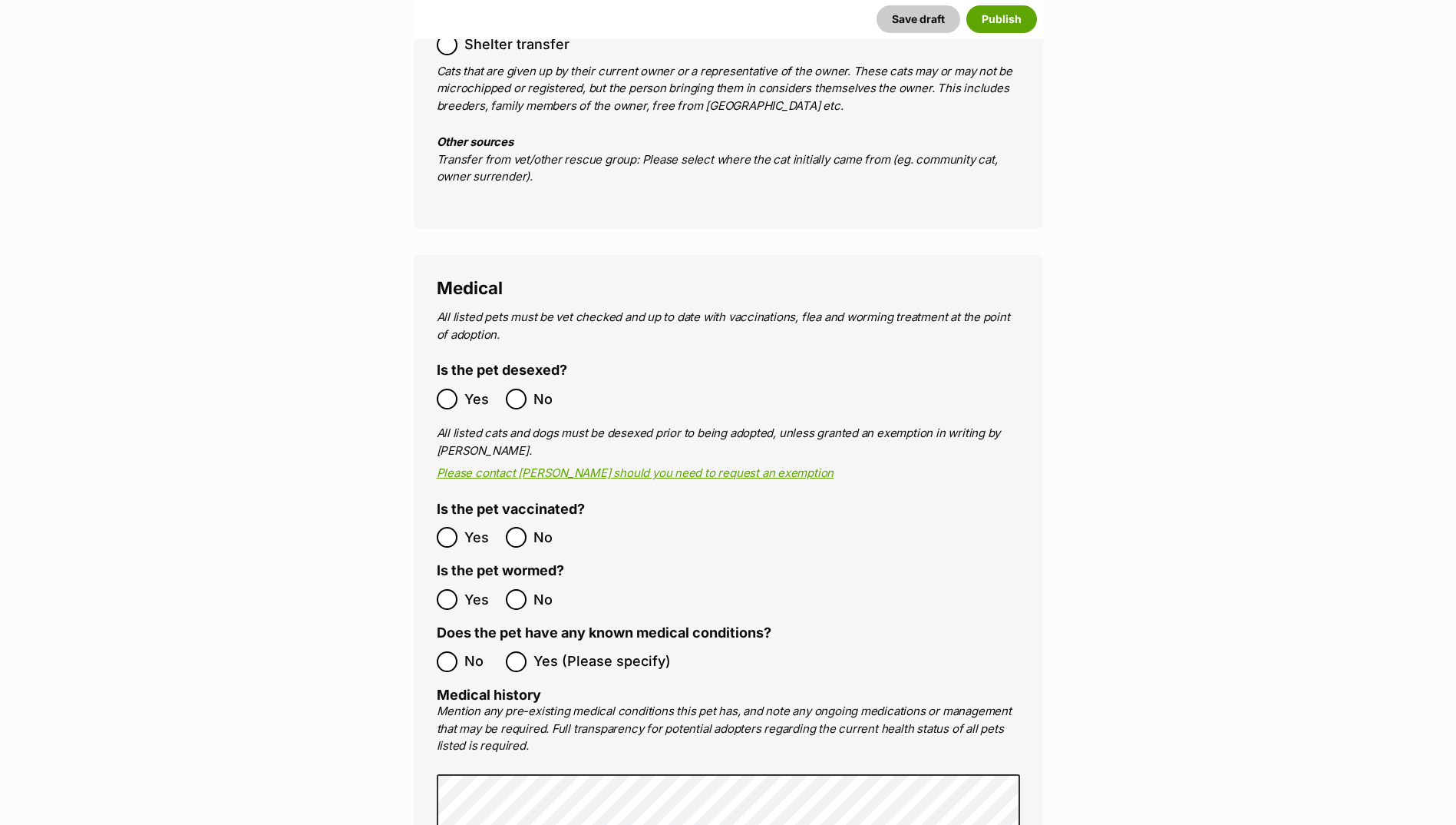
click at [465, 388] on span "Yes" at bounding box center [481, 398] width 34 height 20
click at [468, 527] on span "Yes" at bounding box center [481, 537] width 34 height 20
click at [459, 589] on label "Yes" at bounding box center [467, 599] width 61 height 20
click at [461, 651] on label "No" at bounding box center [467, 661] width 61 height 20
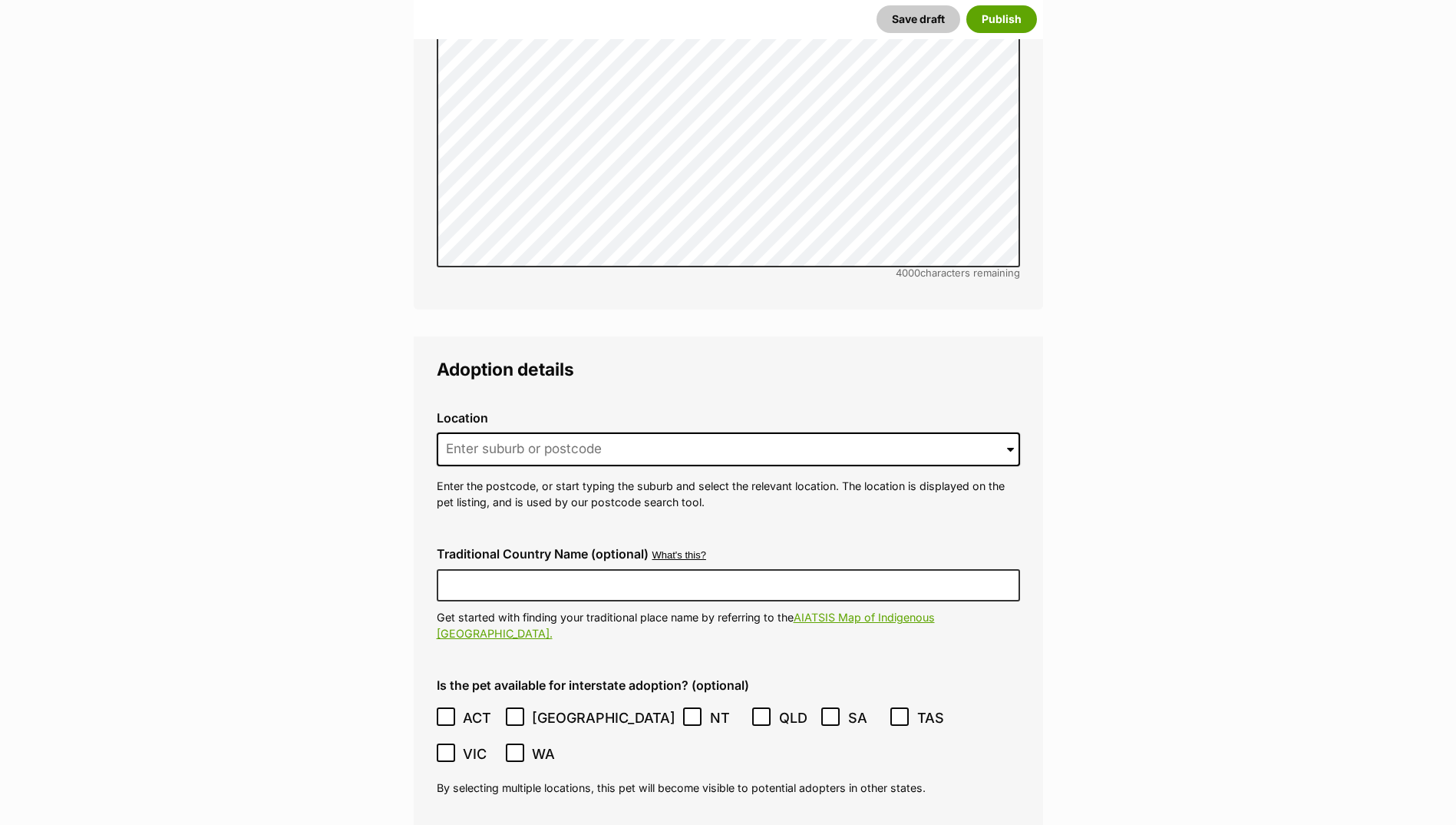
scroll to position [3431, 0]
click at [602, 431] on input at bounding box center [728, 447] width 584 height 34
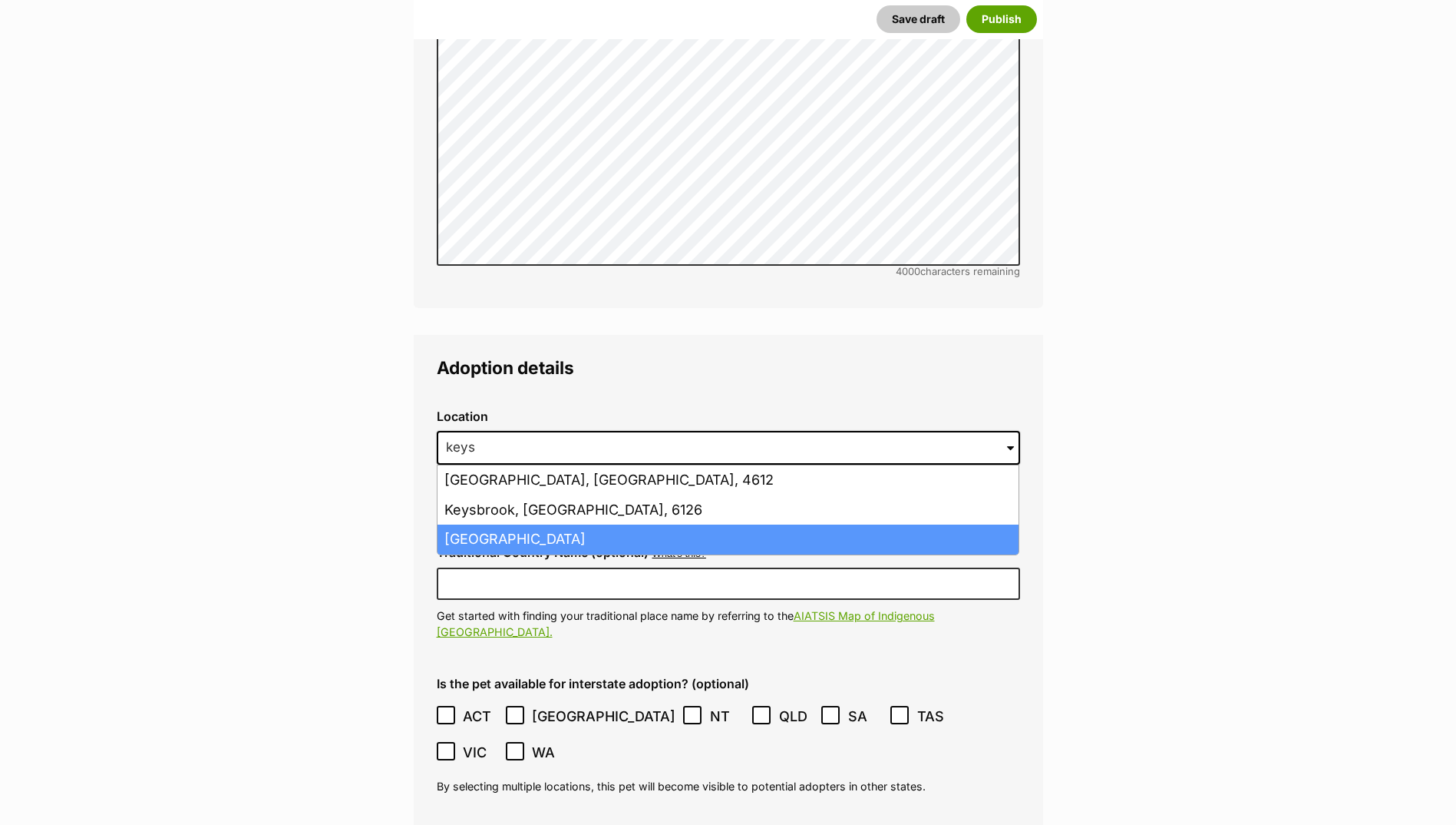
click at [551, 524] on li "[GEOGRAPHIC_DATA]" at bounding box center [728, 539] width 581 height 30
type input "[GEOGRAPHIC_DATA]"
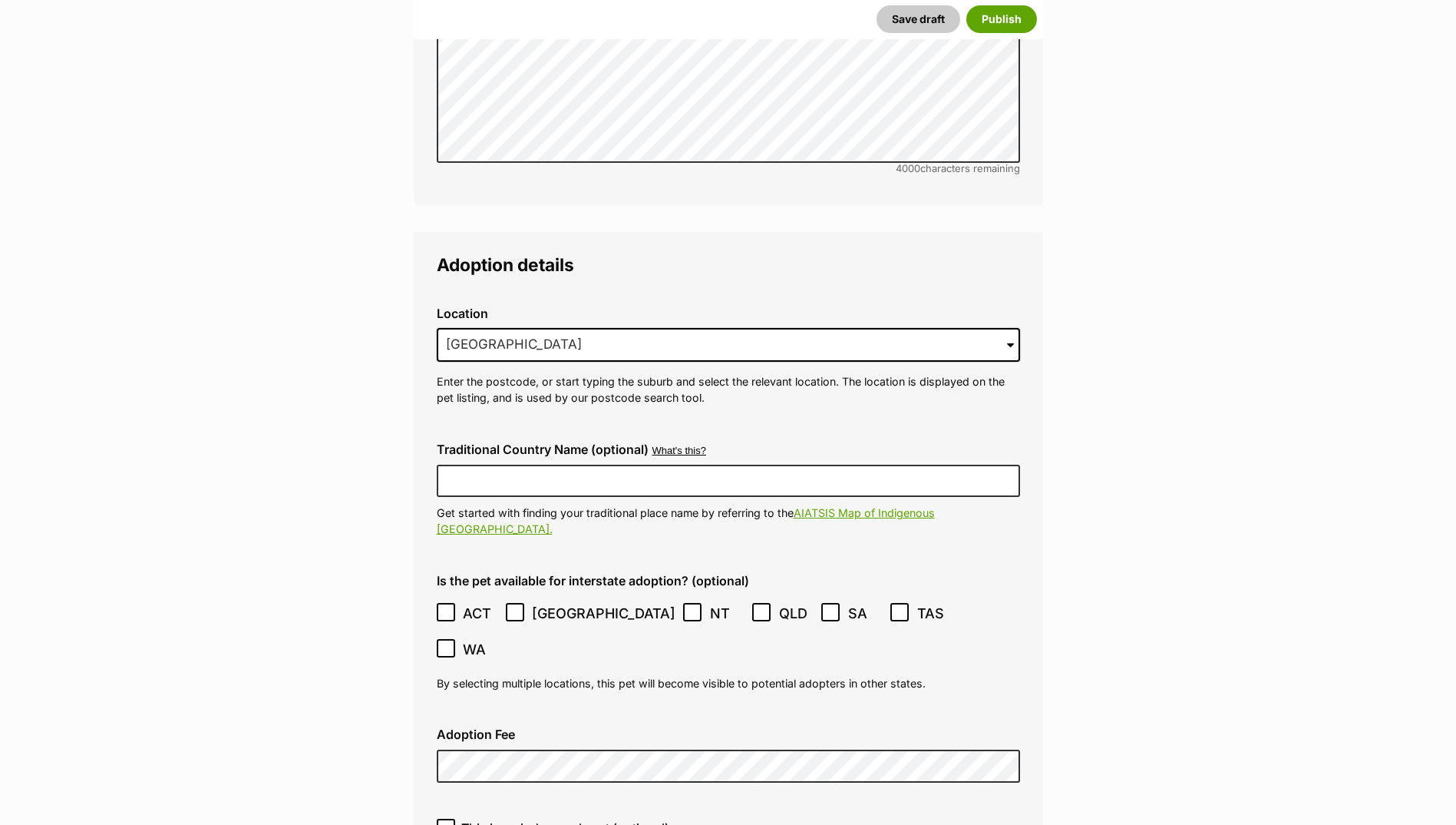
scroll to position [3738, 0]
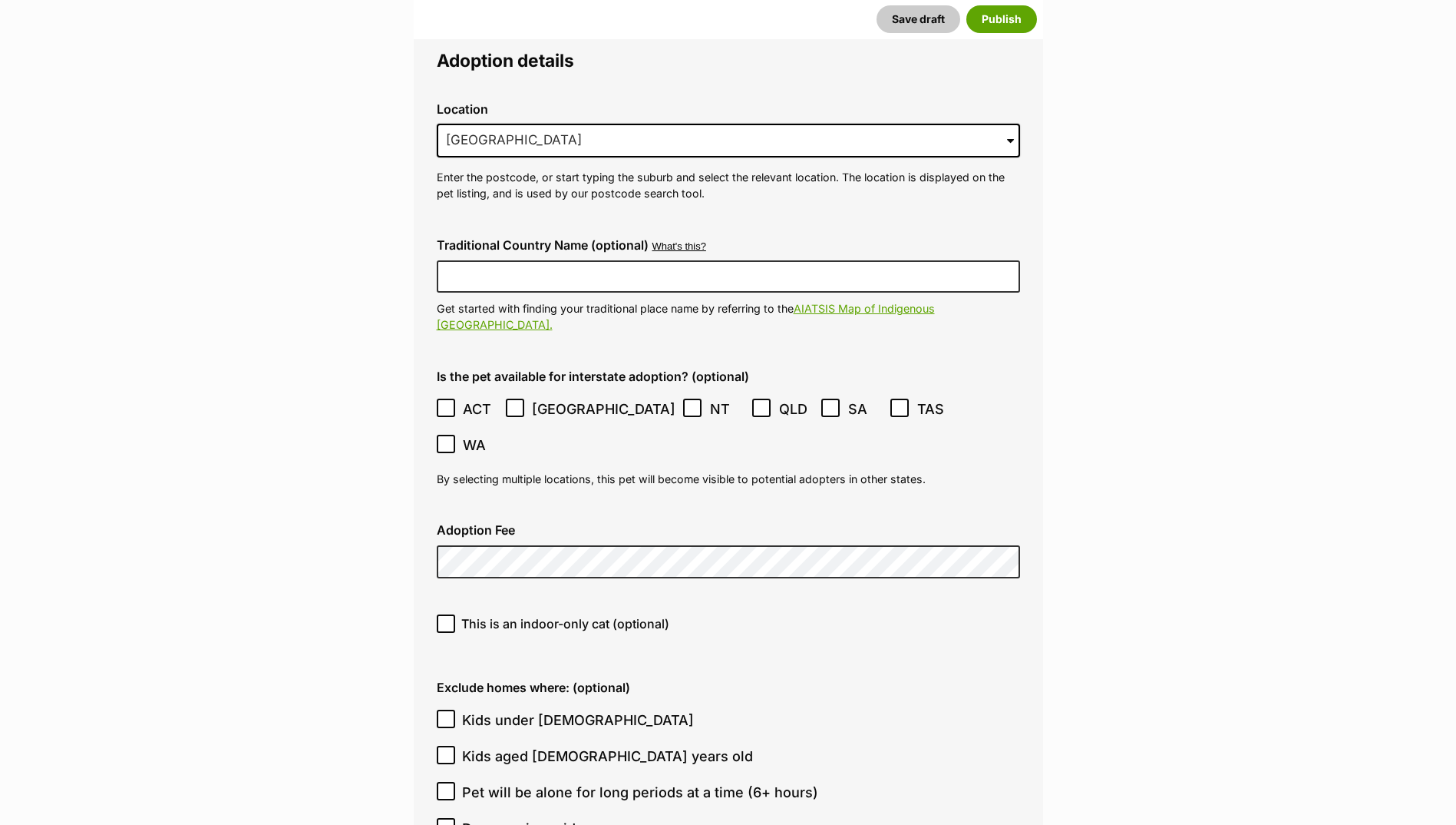
drag, startPoint x: 439, startPoint y: 528, endPoint x: 472, endPoint y: 535, distance: 33.7
click at [441, 614] on input "This is an indoor-only cat (optional)" at bounding box center [445, 623] width 19 height 19
checkbox input "true"
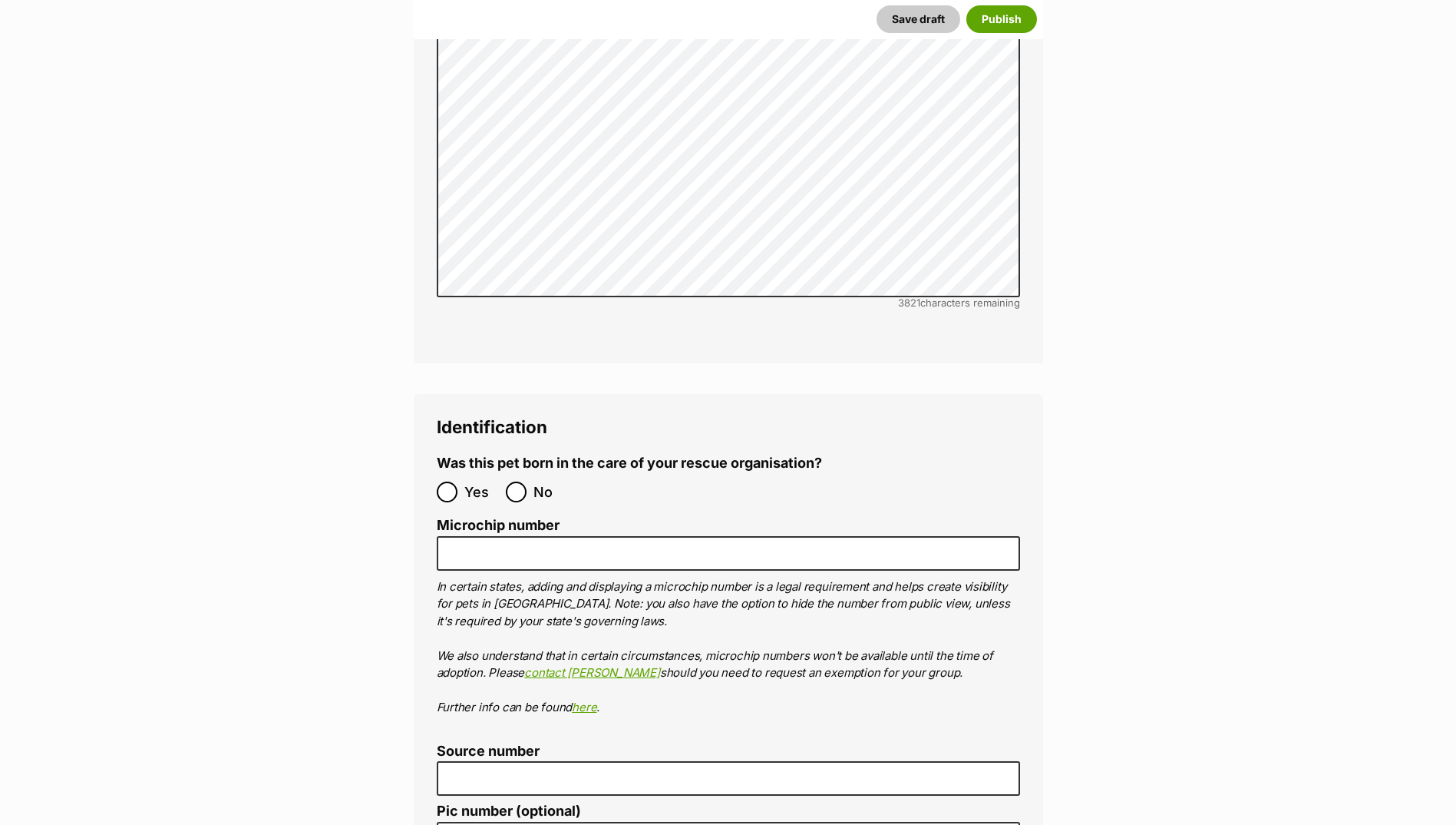
scroll to position [4890, 0]
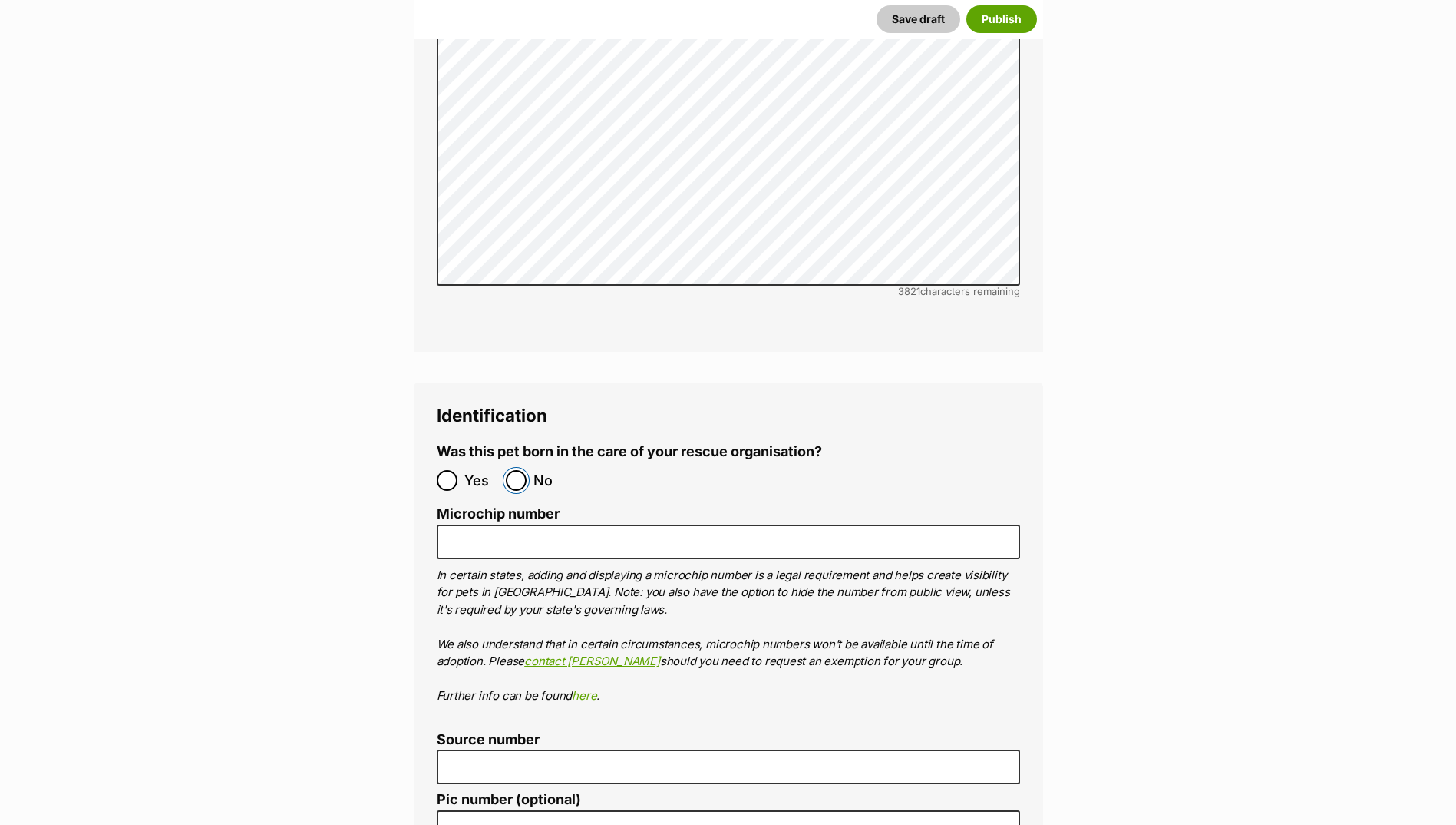
click at [525, 470] on input "No" at bounding box center [516, 480] width 20 height 20
radio input "true"
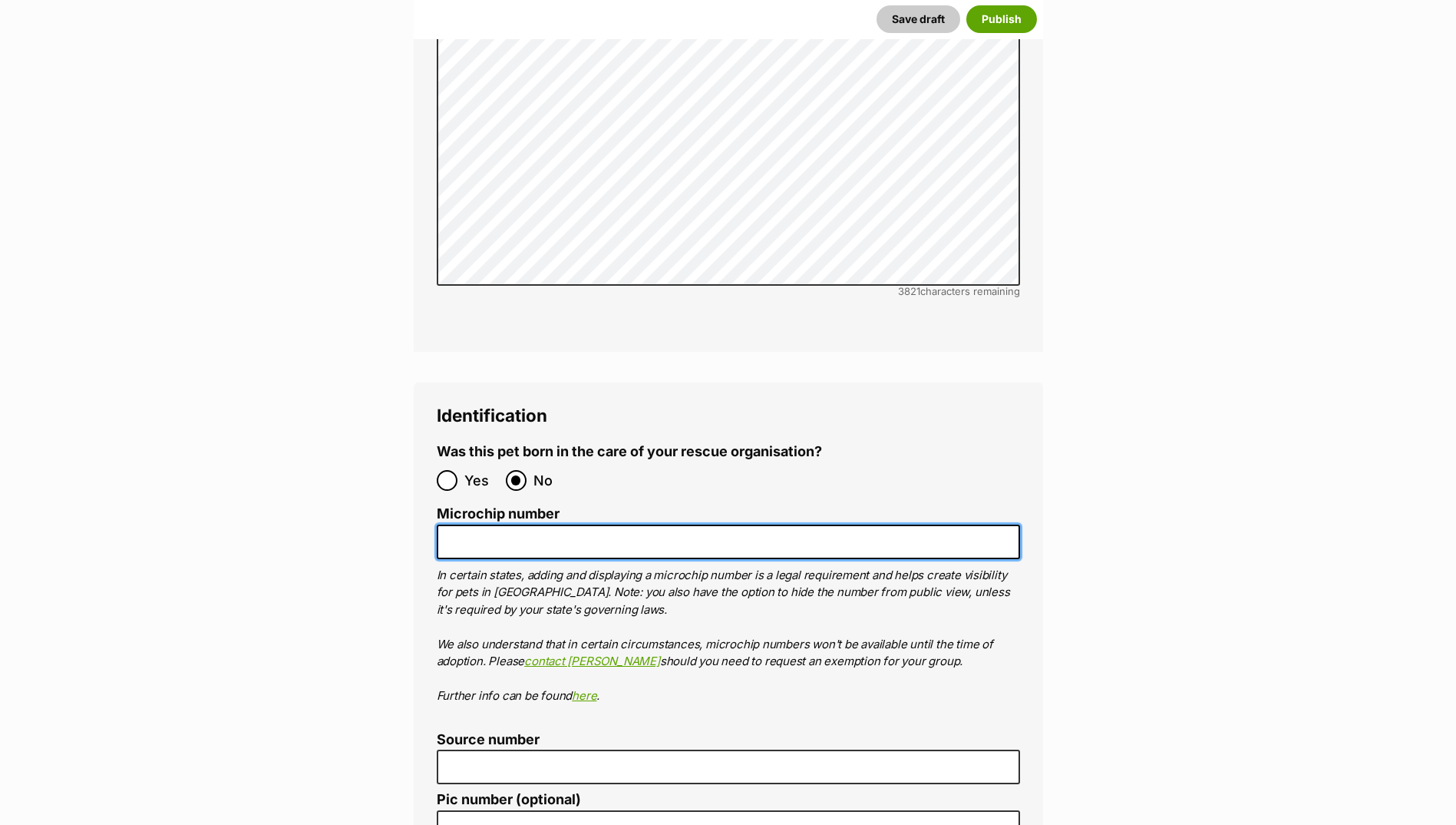
click at [511, 524] on input "Microchip number" at bounding box center [728, 542] width 584 height 34
paste input "956000017224459"
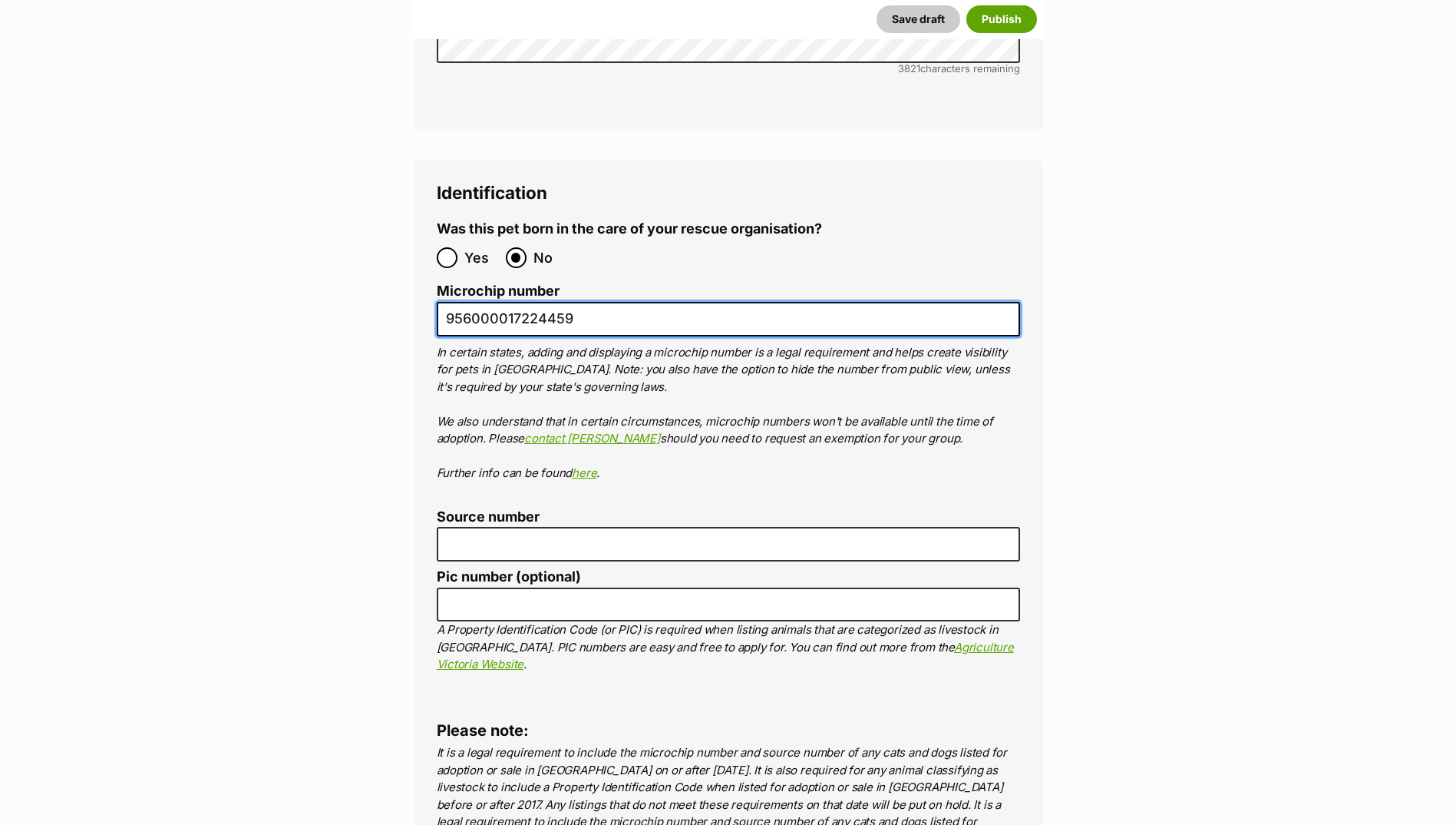
scroll to position [5120, 0]
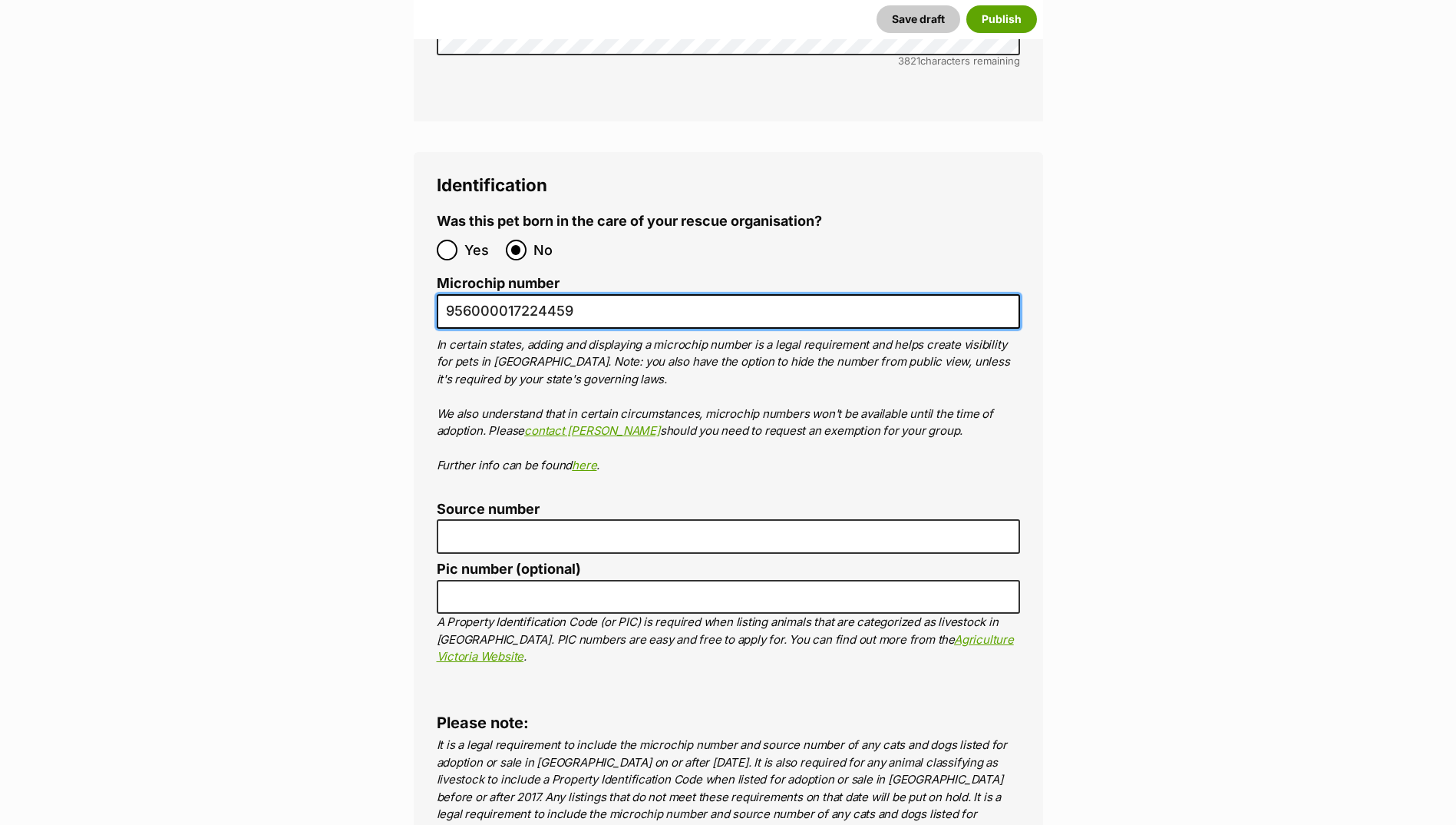
type input "956000017224459"
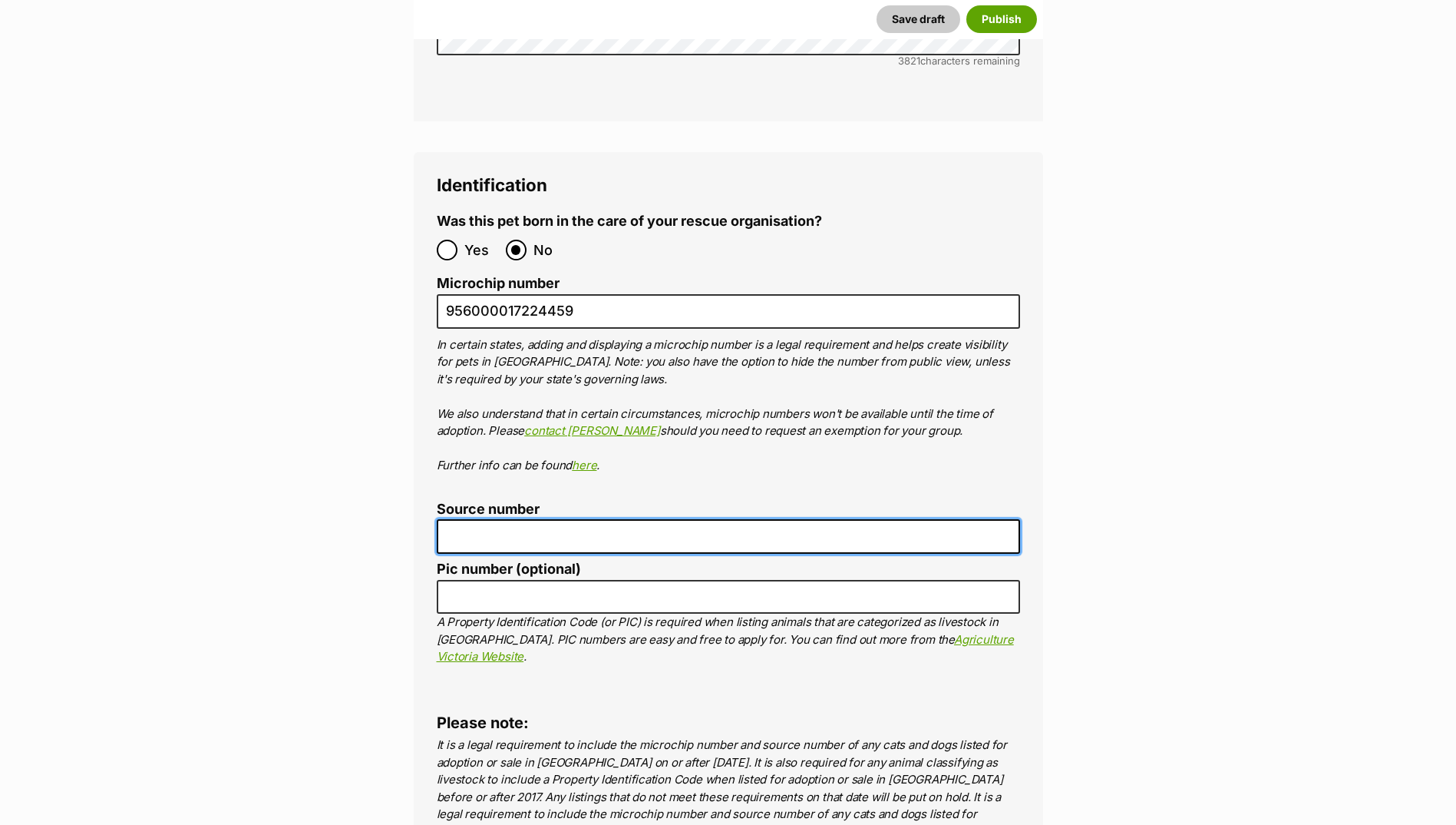
click at [549, 519] on input "Source number" at bounding box center [728, 537] width 584 height 34
type input "BR100702"
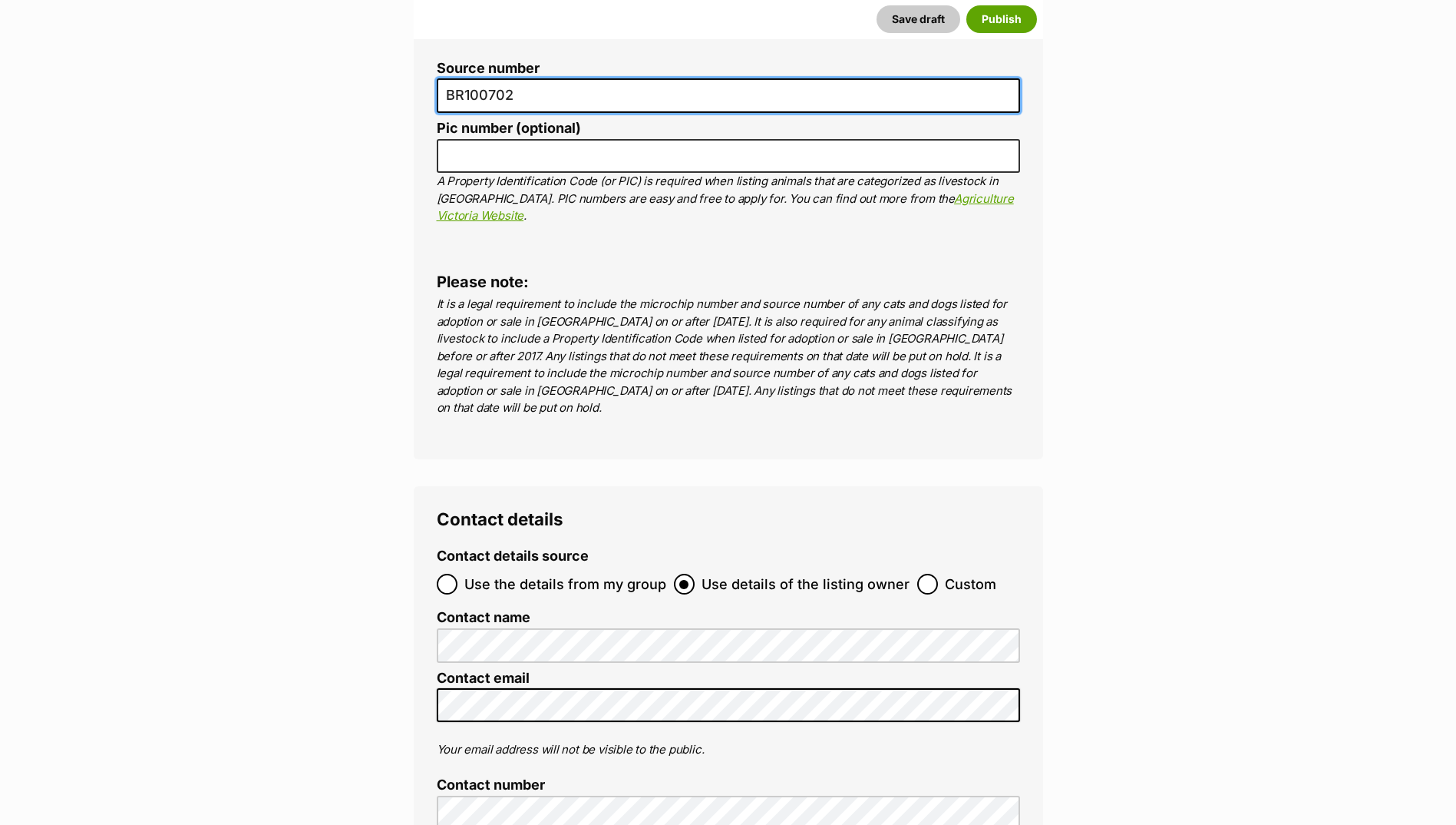
scroll to position [5735, 0]
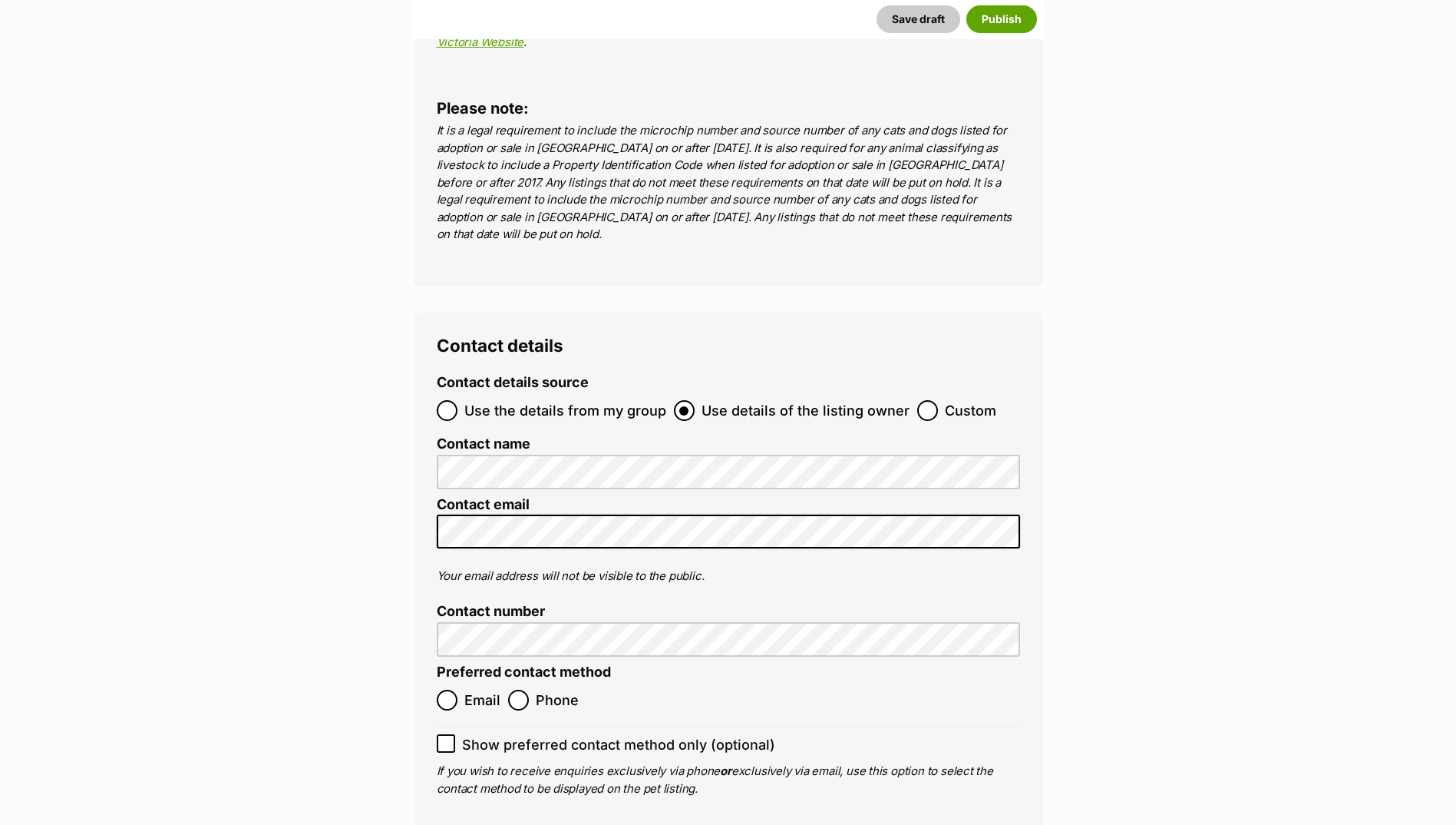
click at [484, 690] on span "Email" at bounding box center [482, 700] width 36 height 20
click at [458, 690] on input "Email" at bounding box center [446, 700] width 20 height 20
radio input "true"
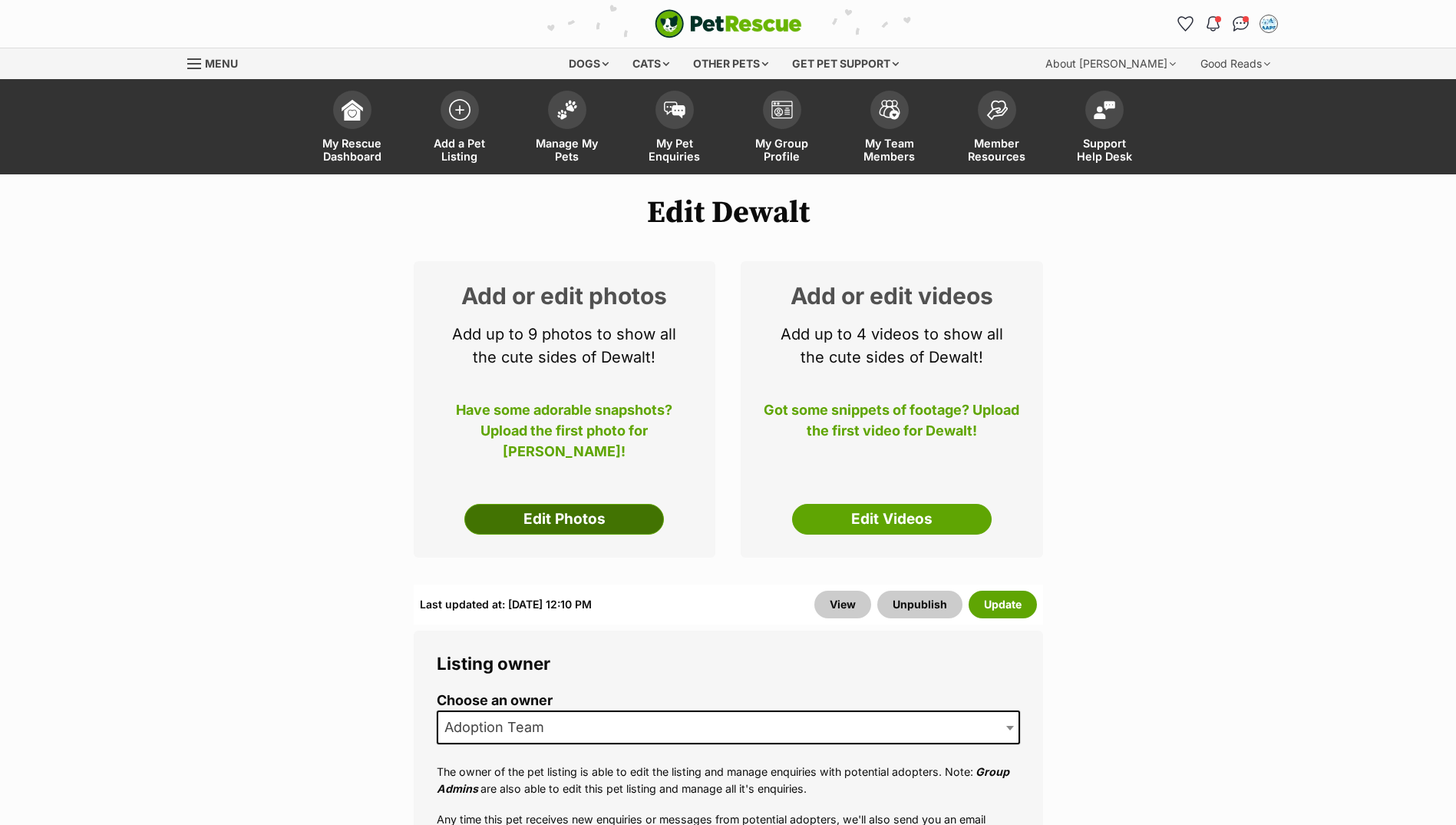
click at [557, 510] on link "Edit Photos" at bounding box center [564, 519] width 200 height 31
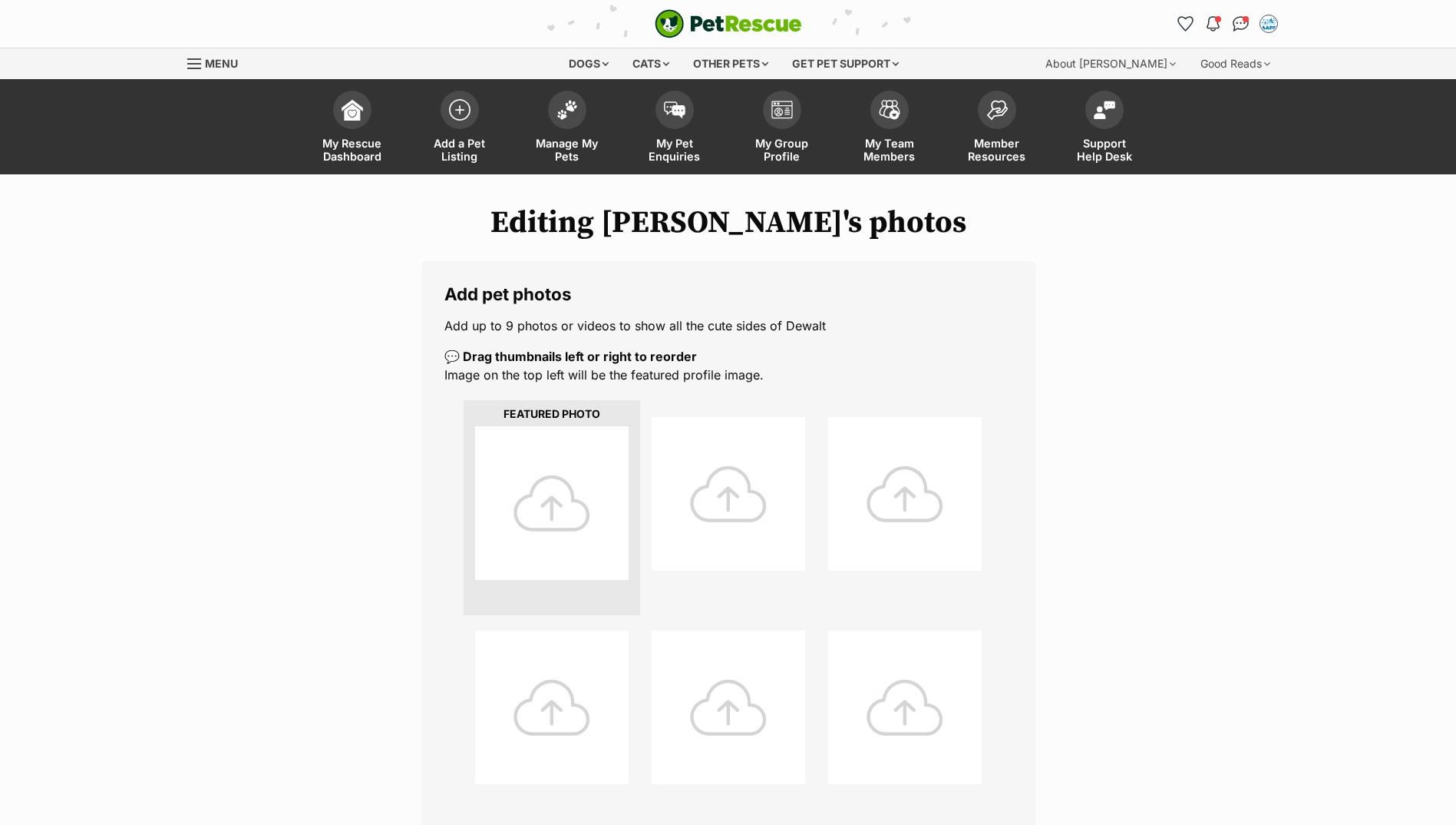
click at [551, 514] on div at bounding box center [552, 503] width 154 height 154
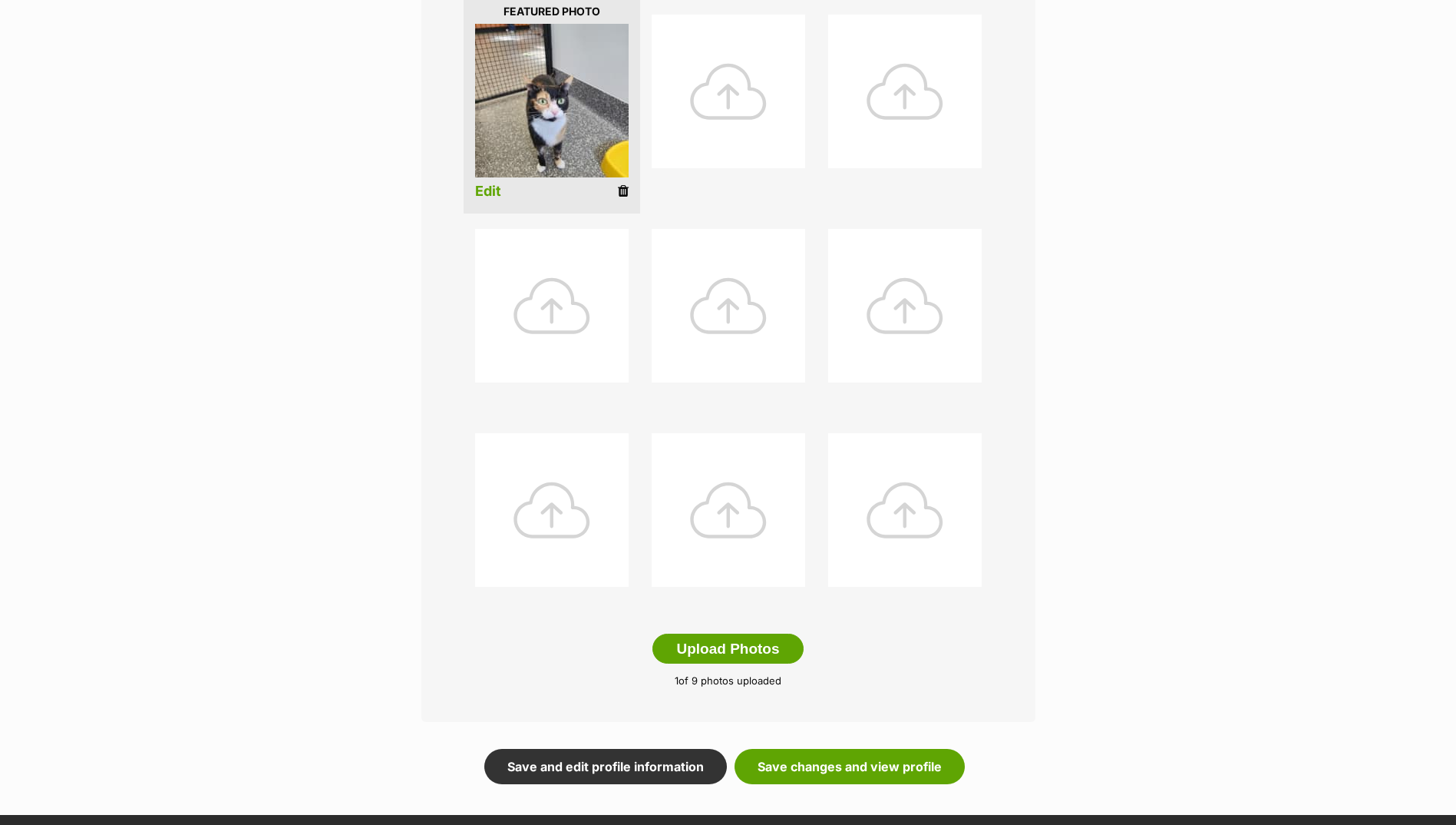
scroll to position [537, 0]
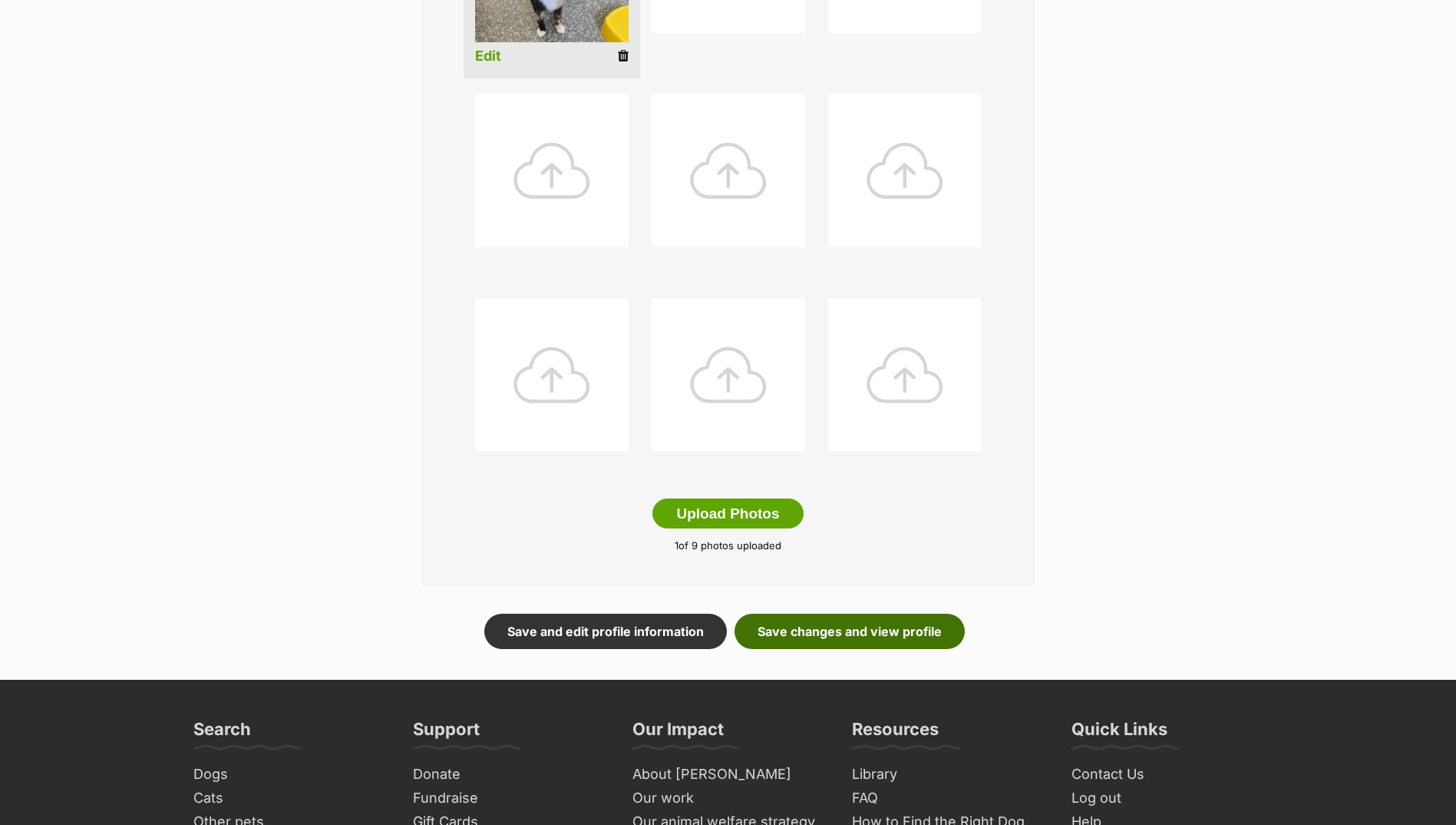
click at [916, 628] on link "Save changes and view profile" at bounding box center [849, 631] width 230 height 35
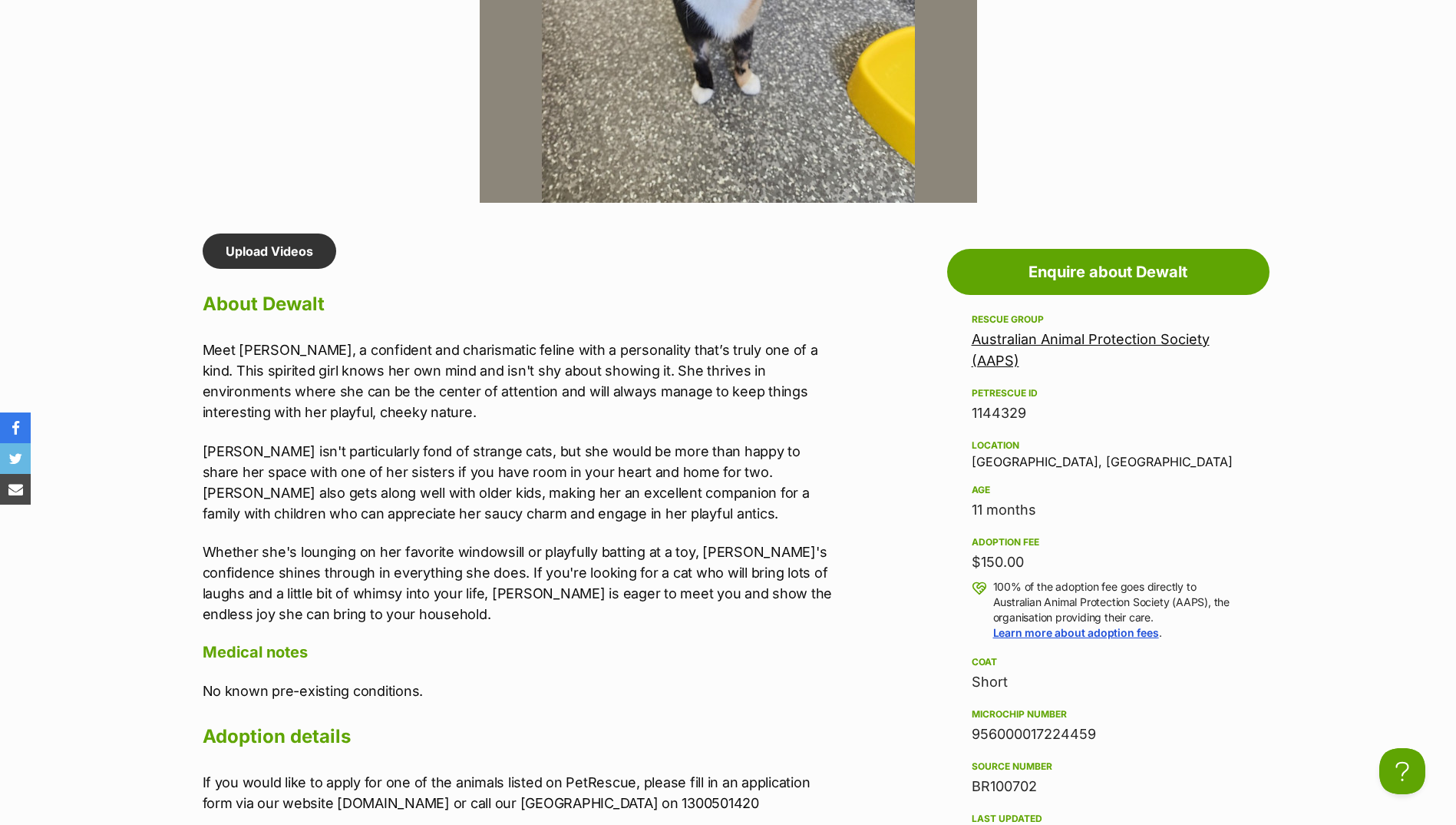
scroll to position [1306, 0]
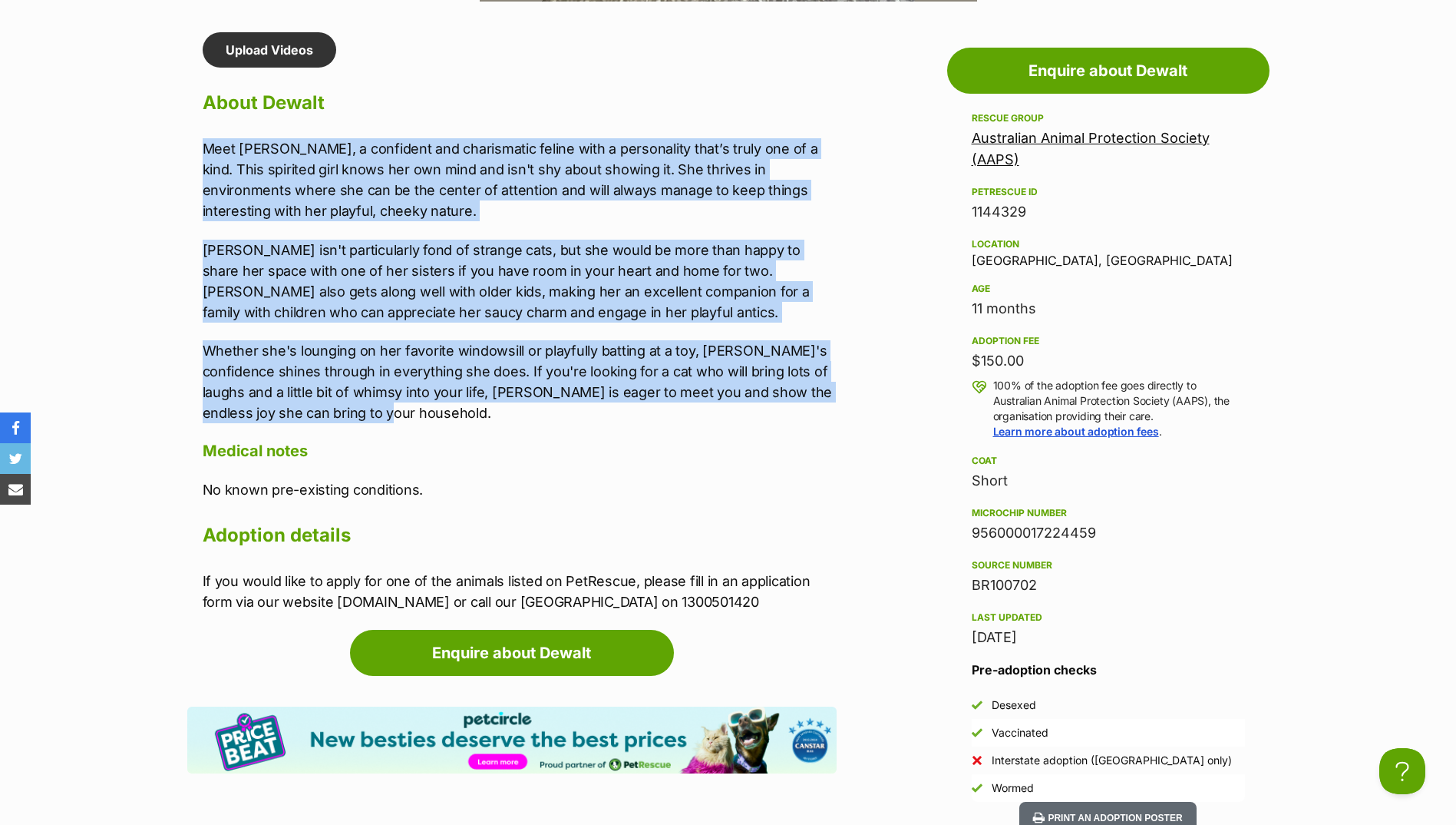
drag, startPoint x: 202, startPoint y: 145, endPoint x: 625, endPoint y: 403, distance: 495.5
click at [625, 403] on div "Meet [PERSON_NAME], a confident and charismatic feline with a personality that’…" at bounding box center [520, 281] width 634 height 285
drag, startPoint x: 625, startPoint y: 403, endPoint x: 436, endPoint y: 352, distance: 195.8
copy div "Meet [PERSON_NAME], a confident and charismatic feline with a personality that’…"
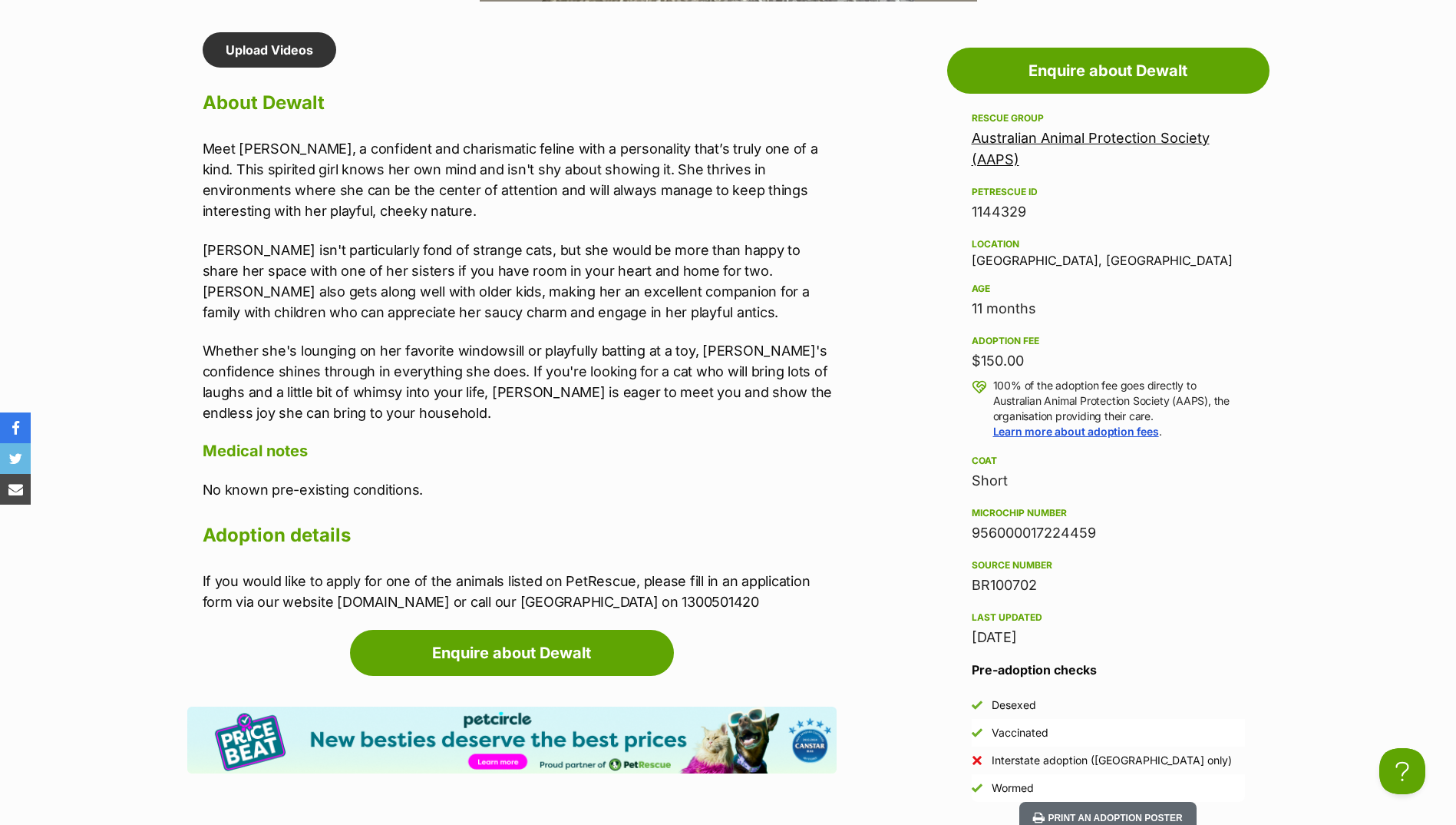
click at [629, 66] on div "Upload Videos About Dewalt Meet [PERSON_NAME], a confident and charismatic feli…" at bounding box center [520, 322] width 634 height 580
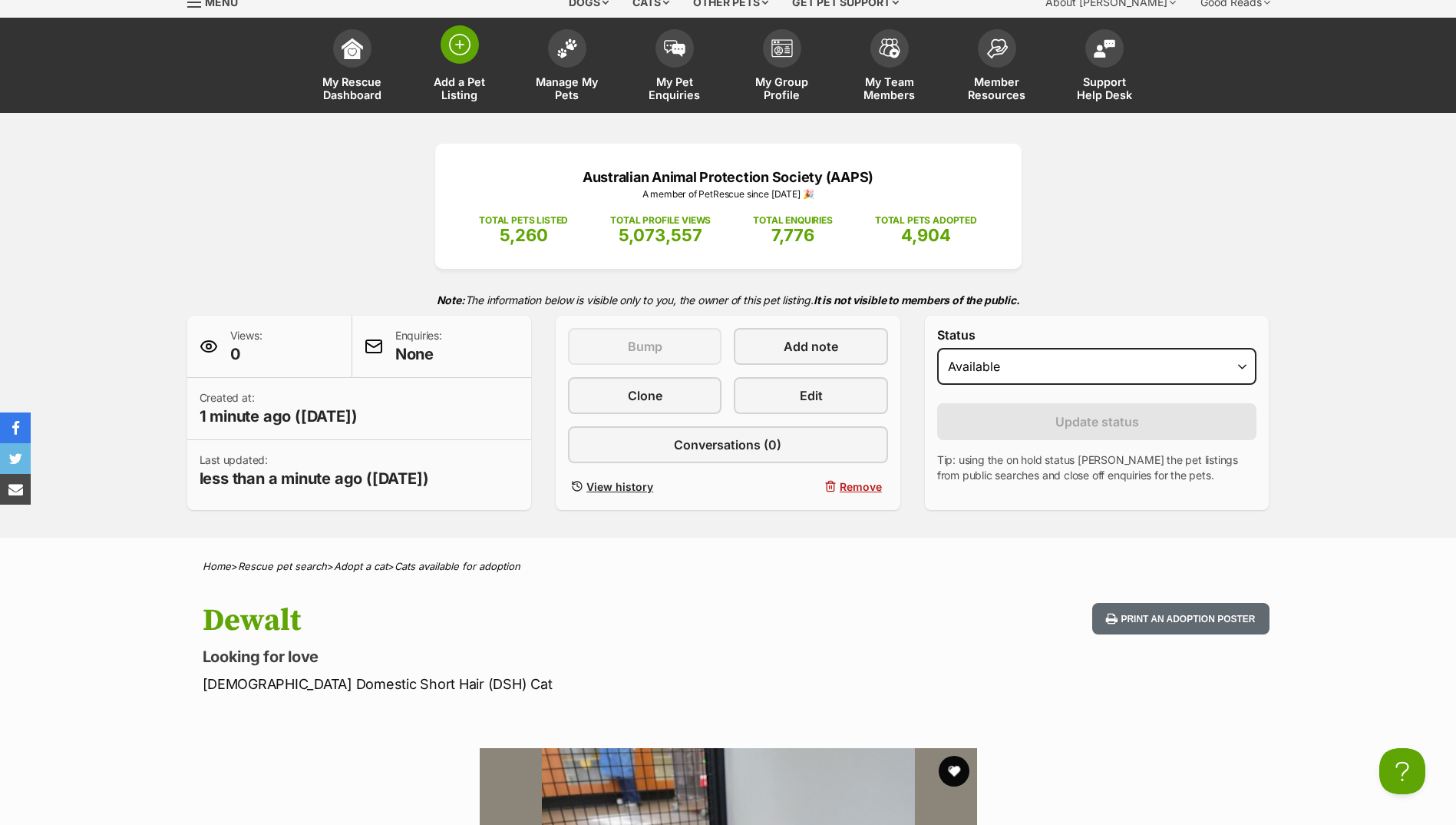
scroll to position [0, 0]
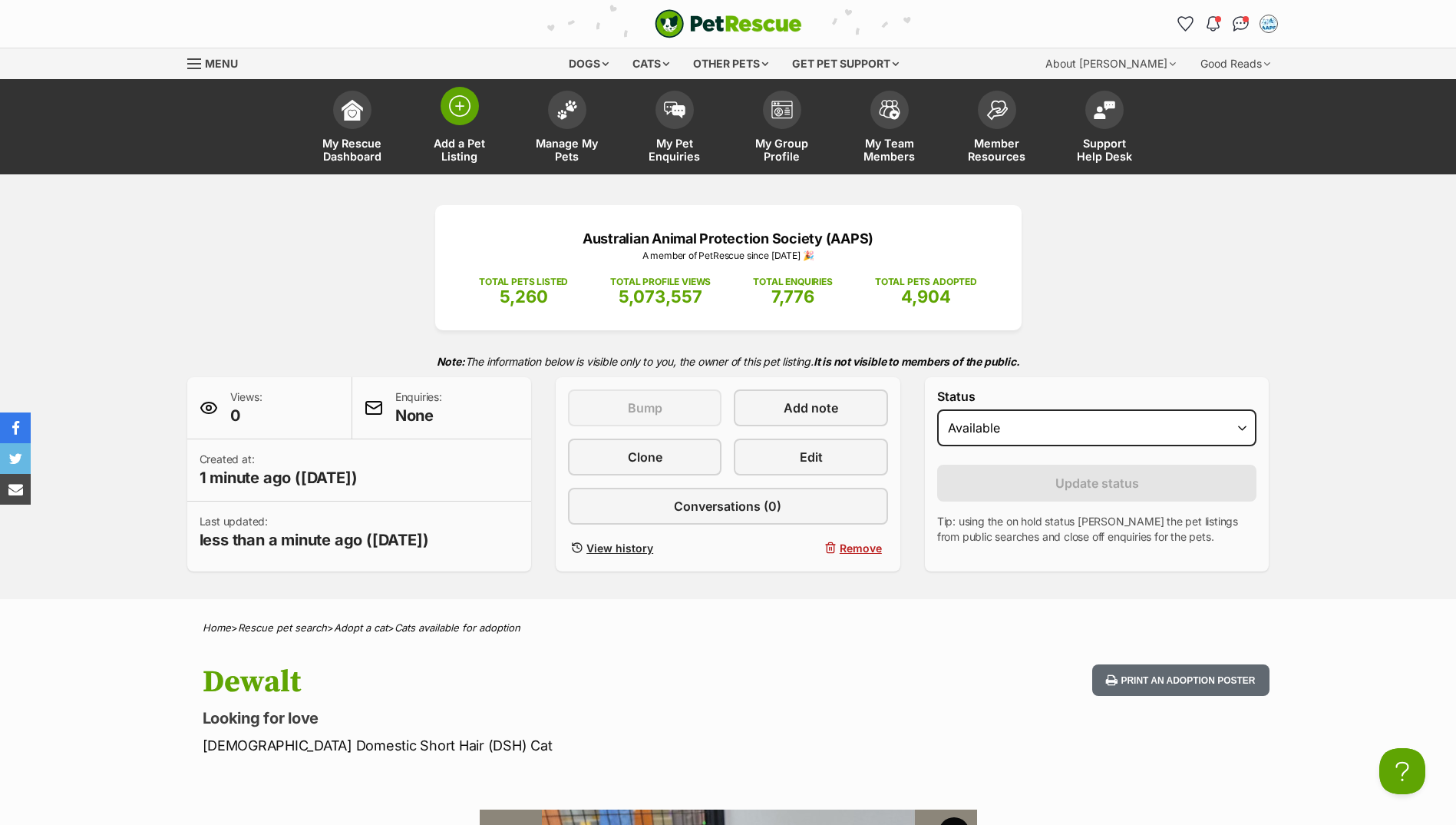
click at [458, 117] on span at bounding box center [459, 106] width 38 height 39
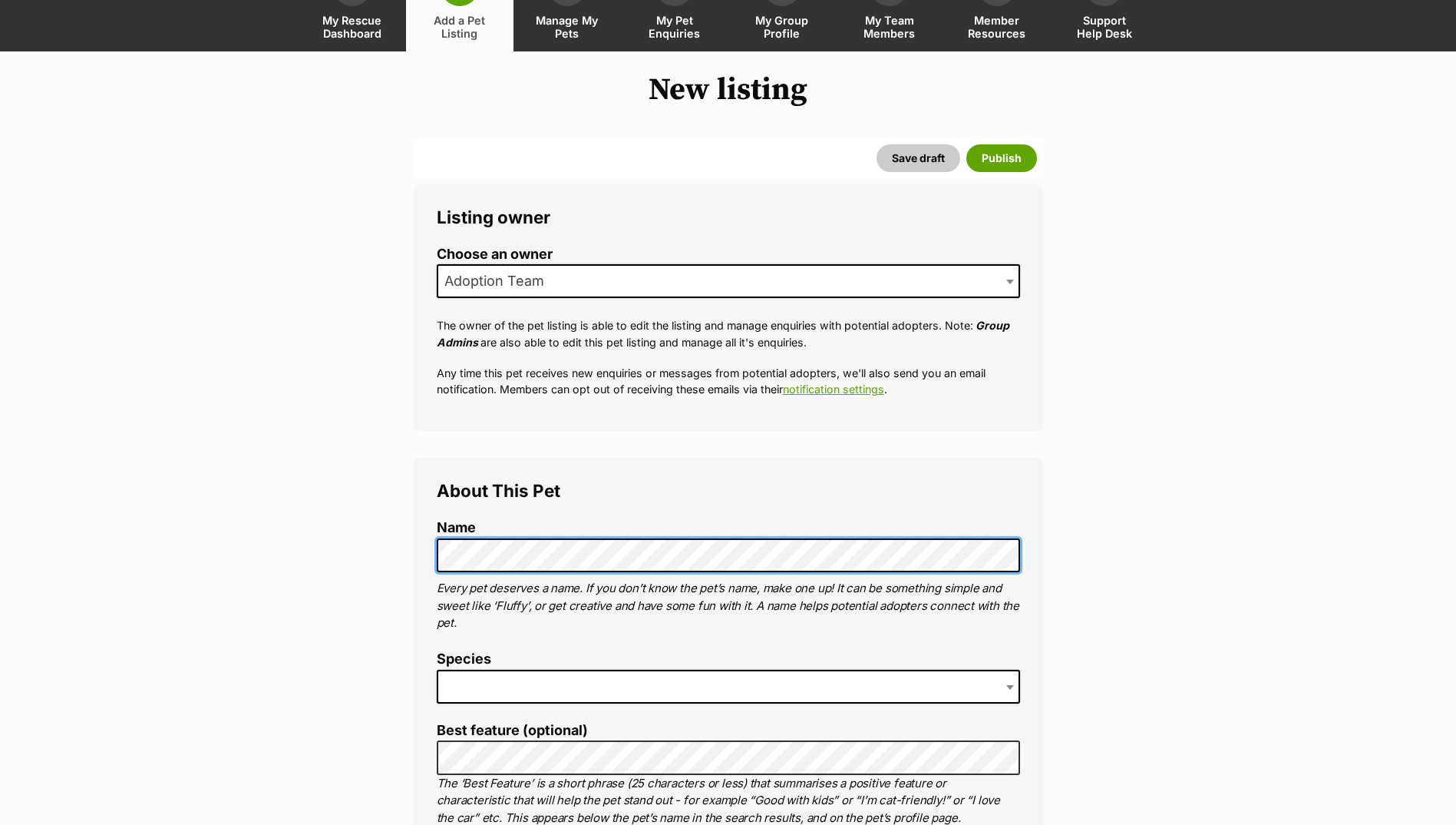
scroll to position [307, 0]
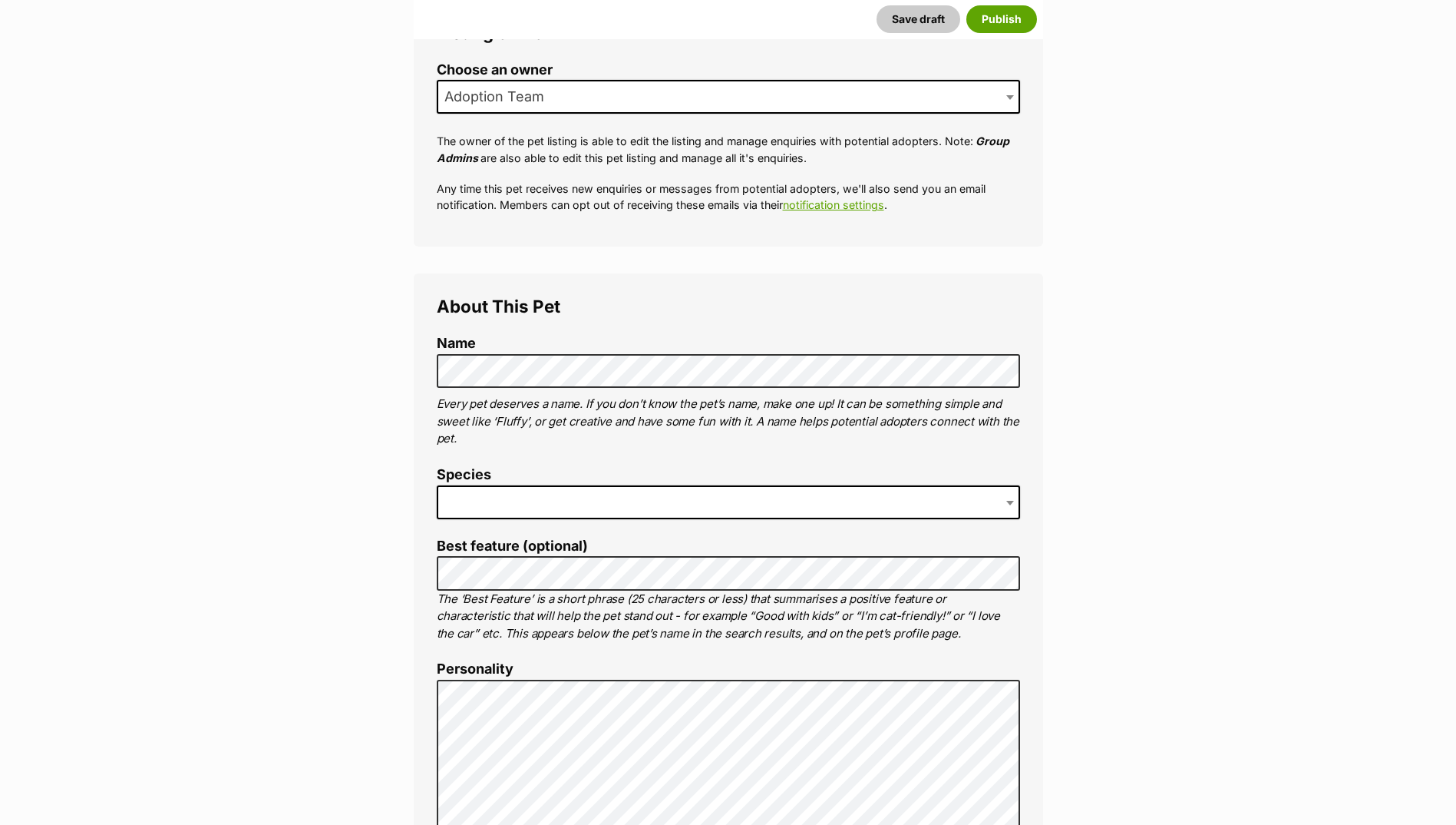
click at [493, 500] on span at bounding box center [728, 502] width 584 height 34
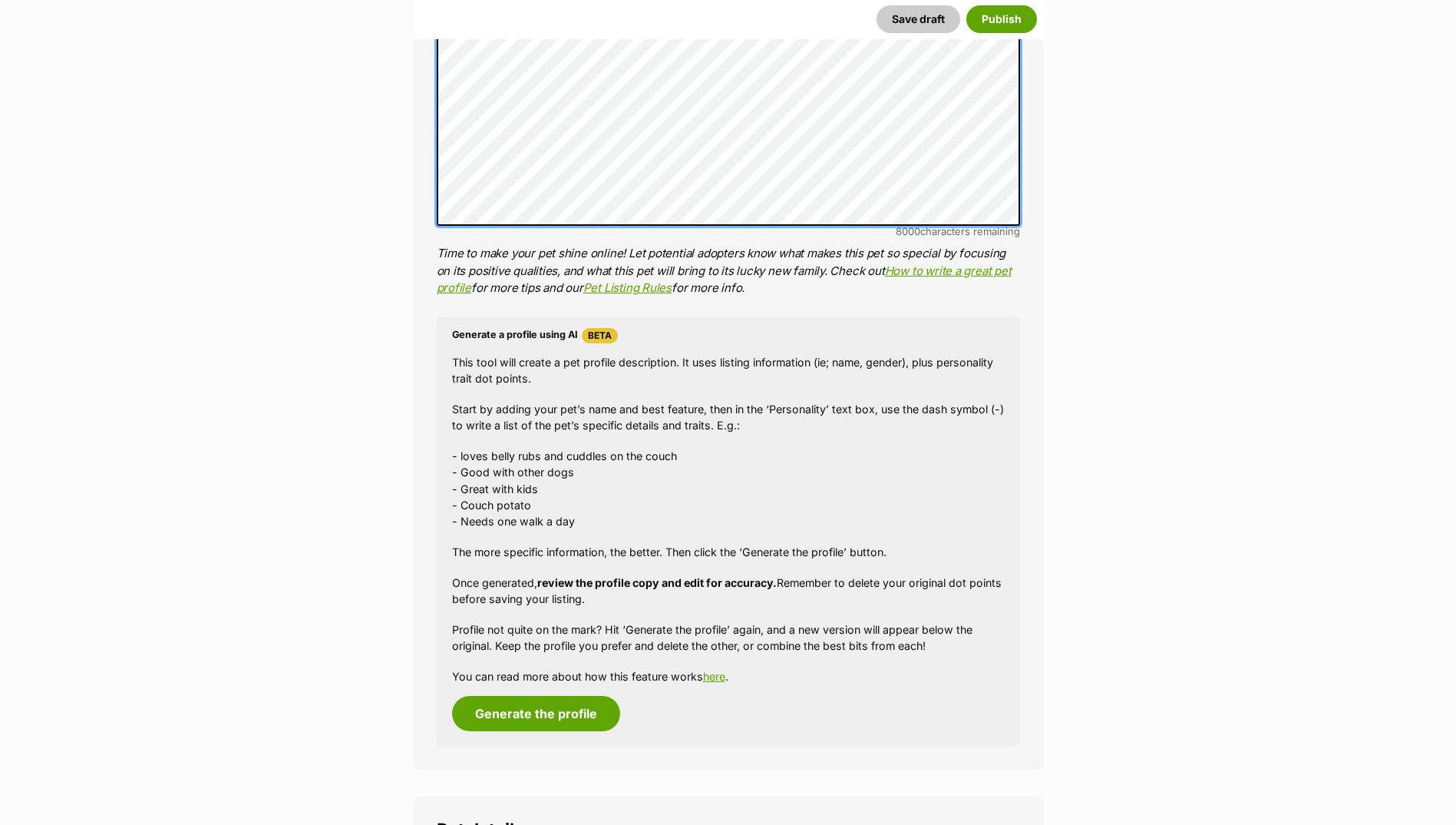
scroll to position [1306, 0]
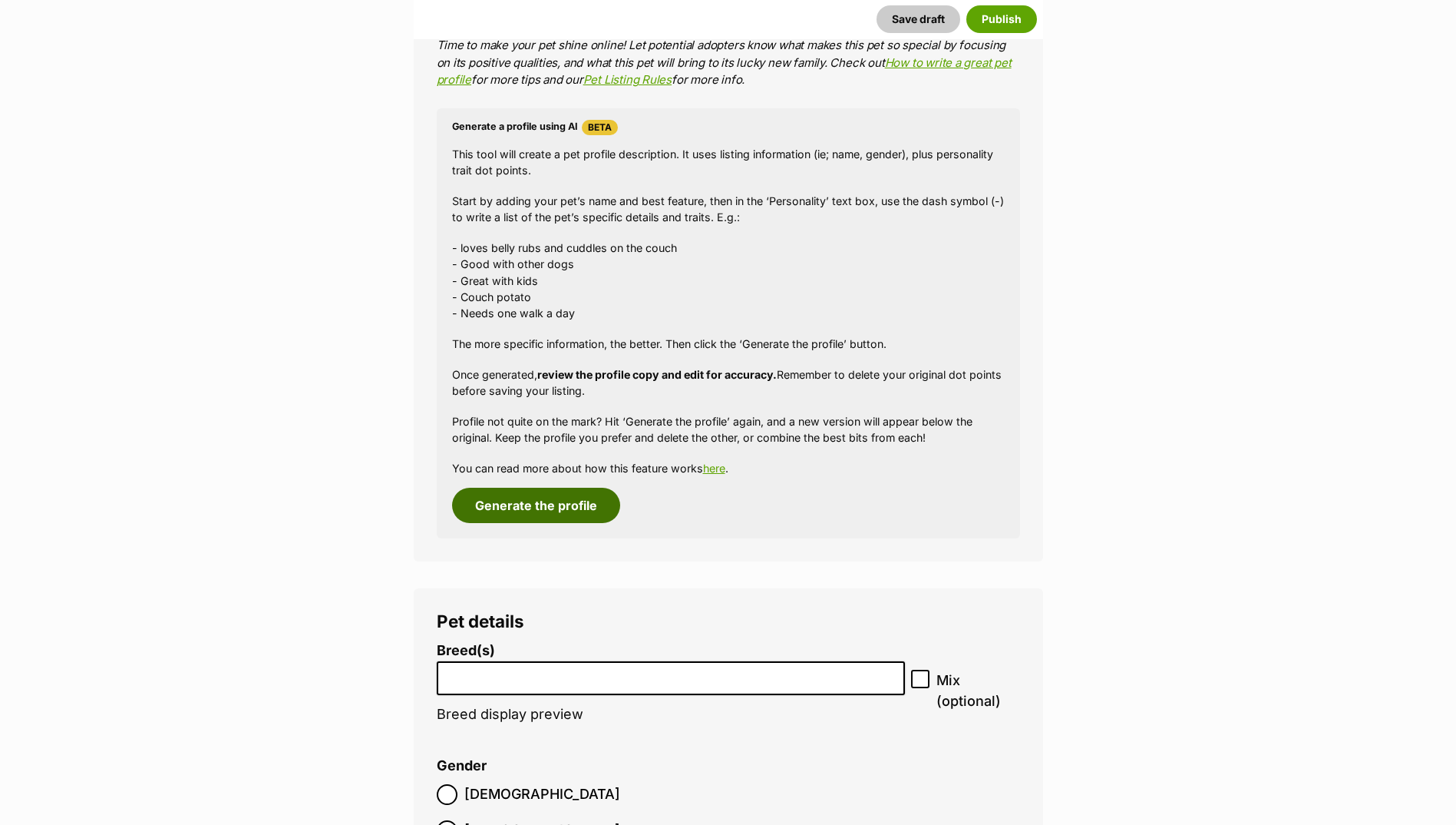
click at [531, 505] on button "Generate the profile" at bounding box center [536, 505] width 168 height 35
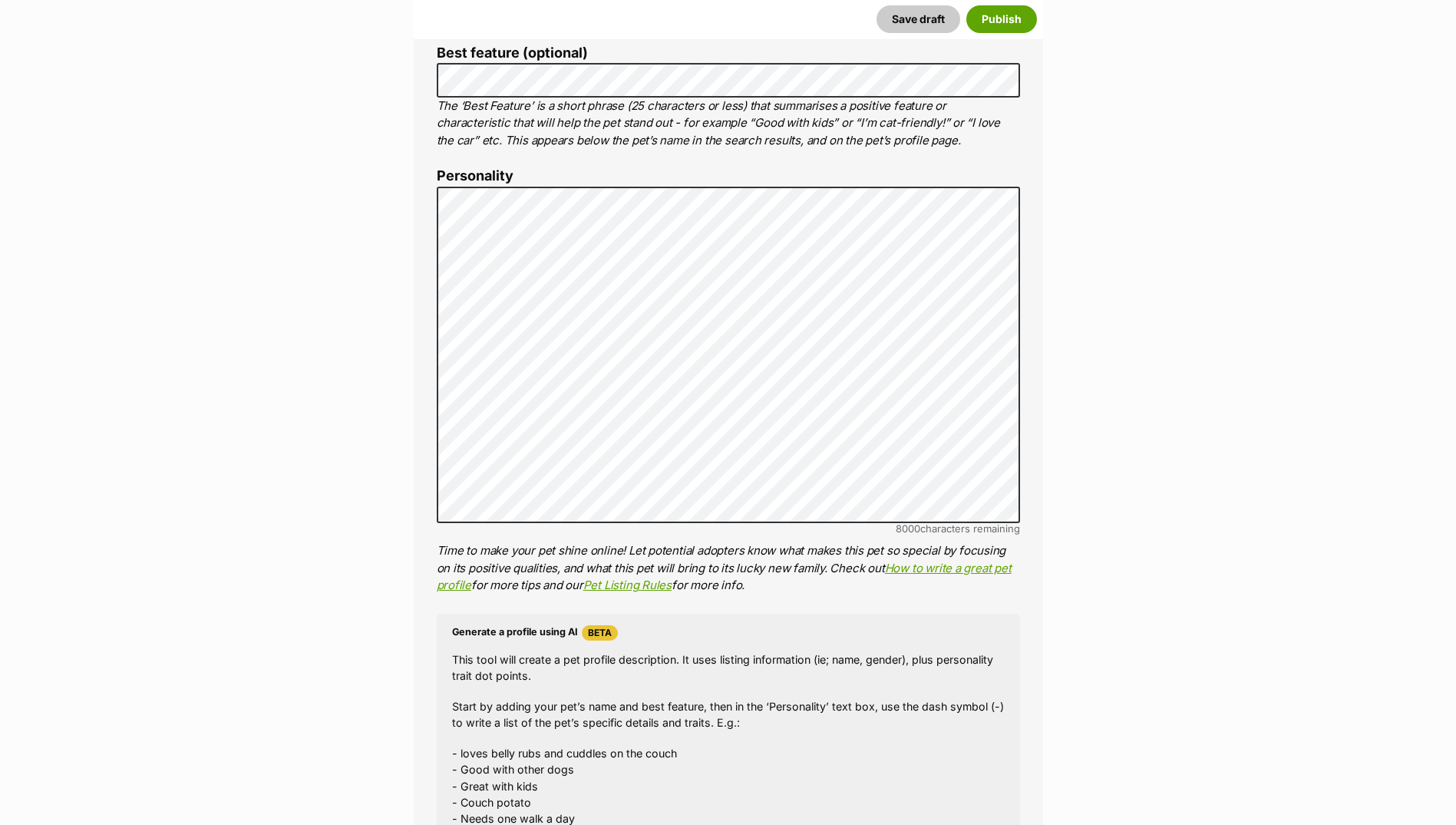
scroll to position [743, 0]
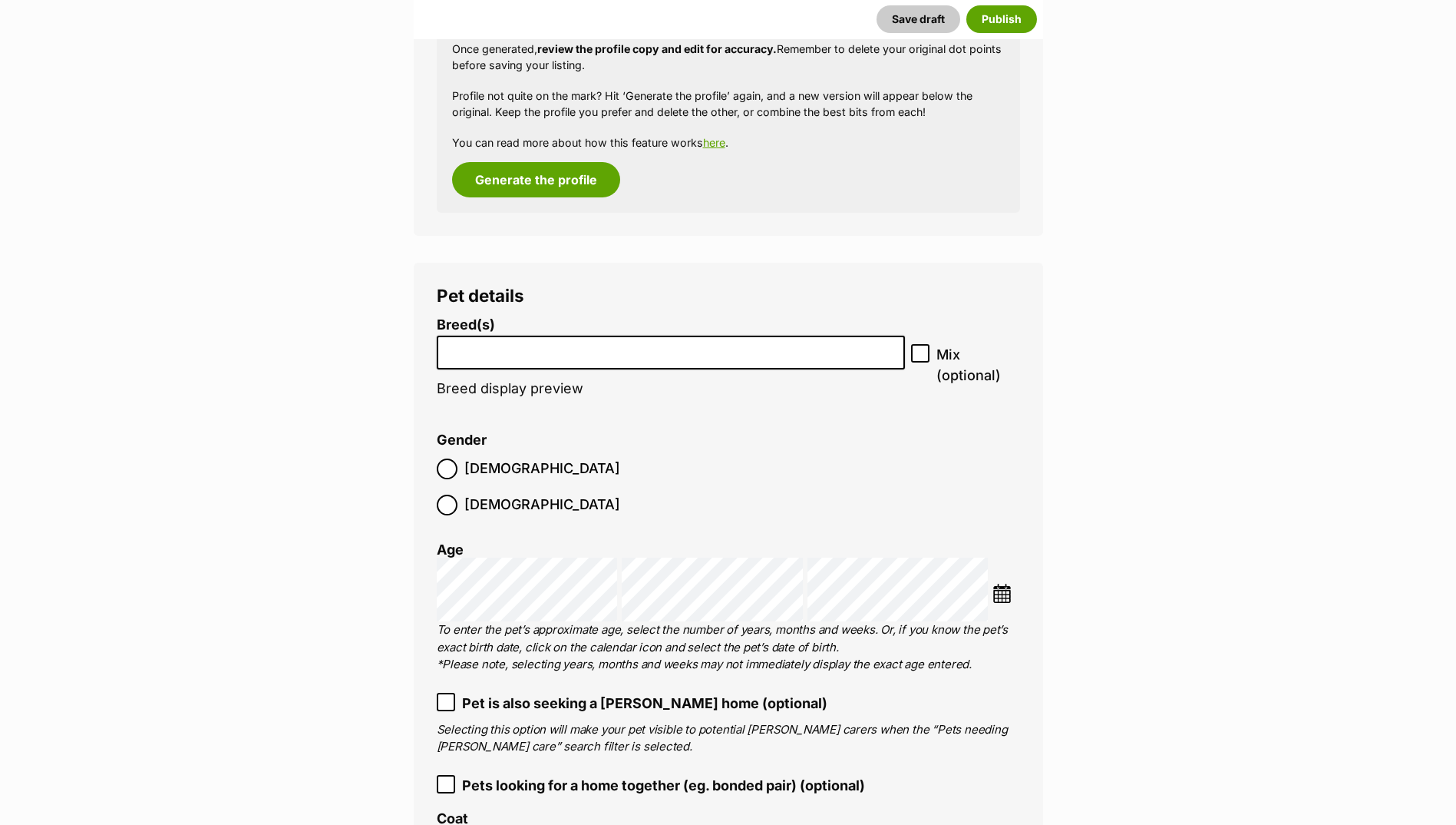
scroll to position [1741, 0]
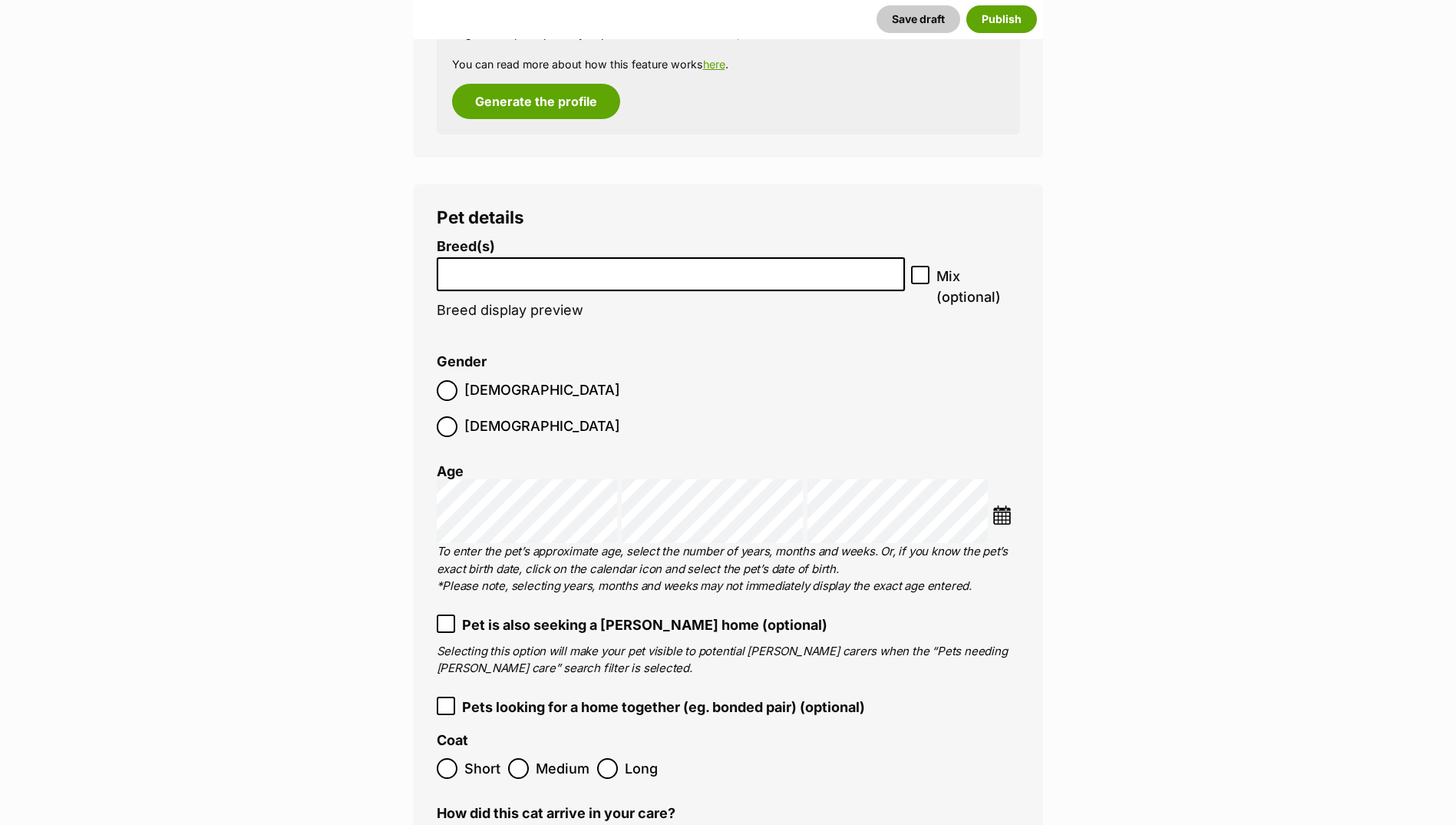
click at [539, 284] on li at bounding box center [671, 274] width 459 height 31
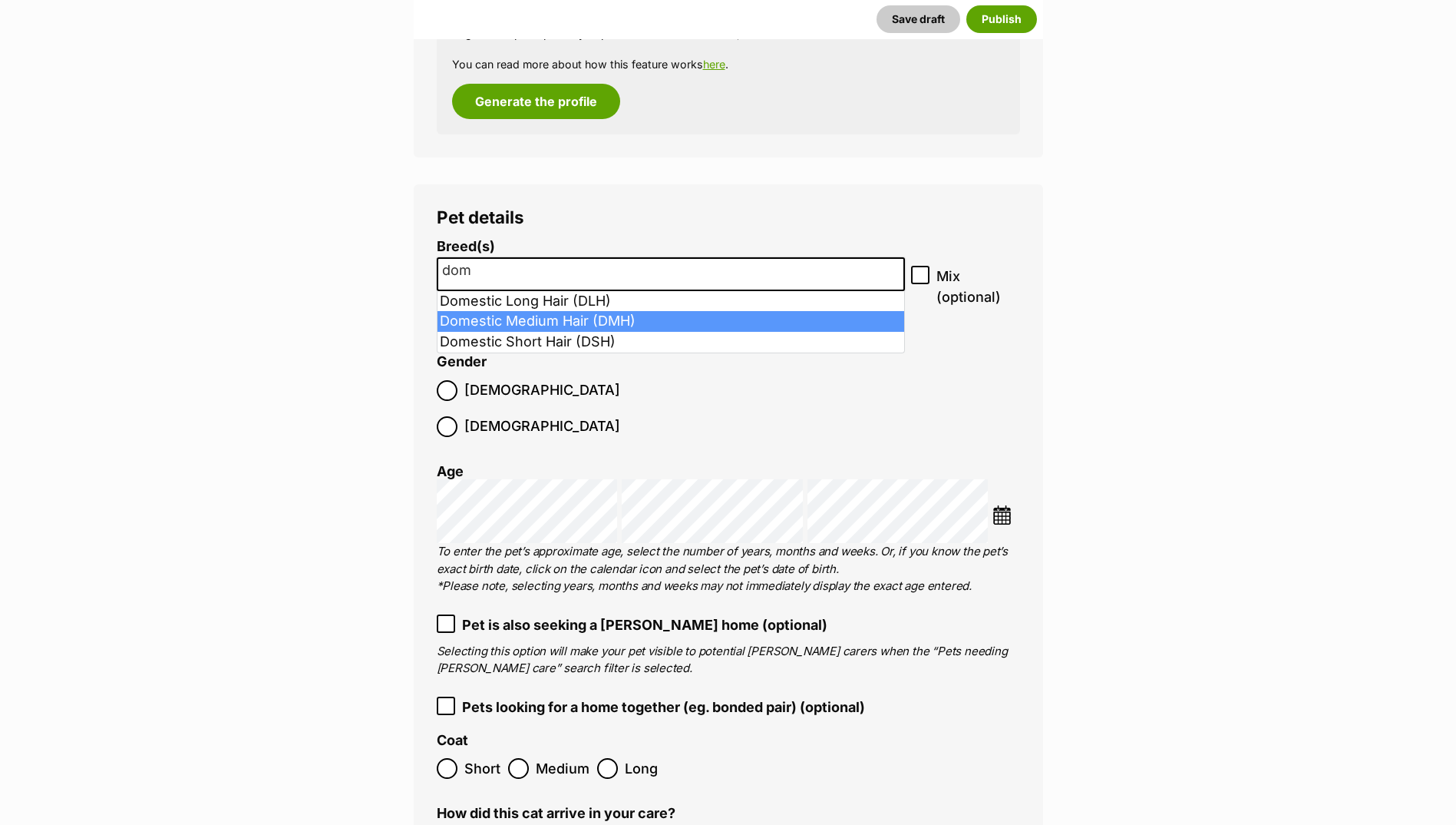
type input "dom"
select select "252101"
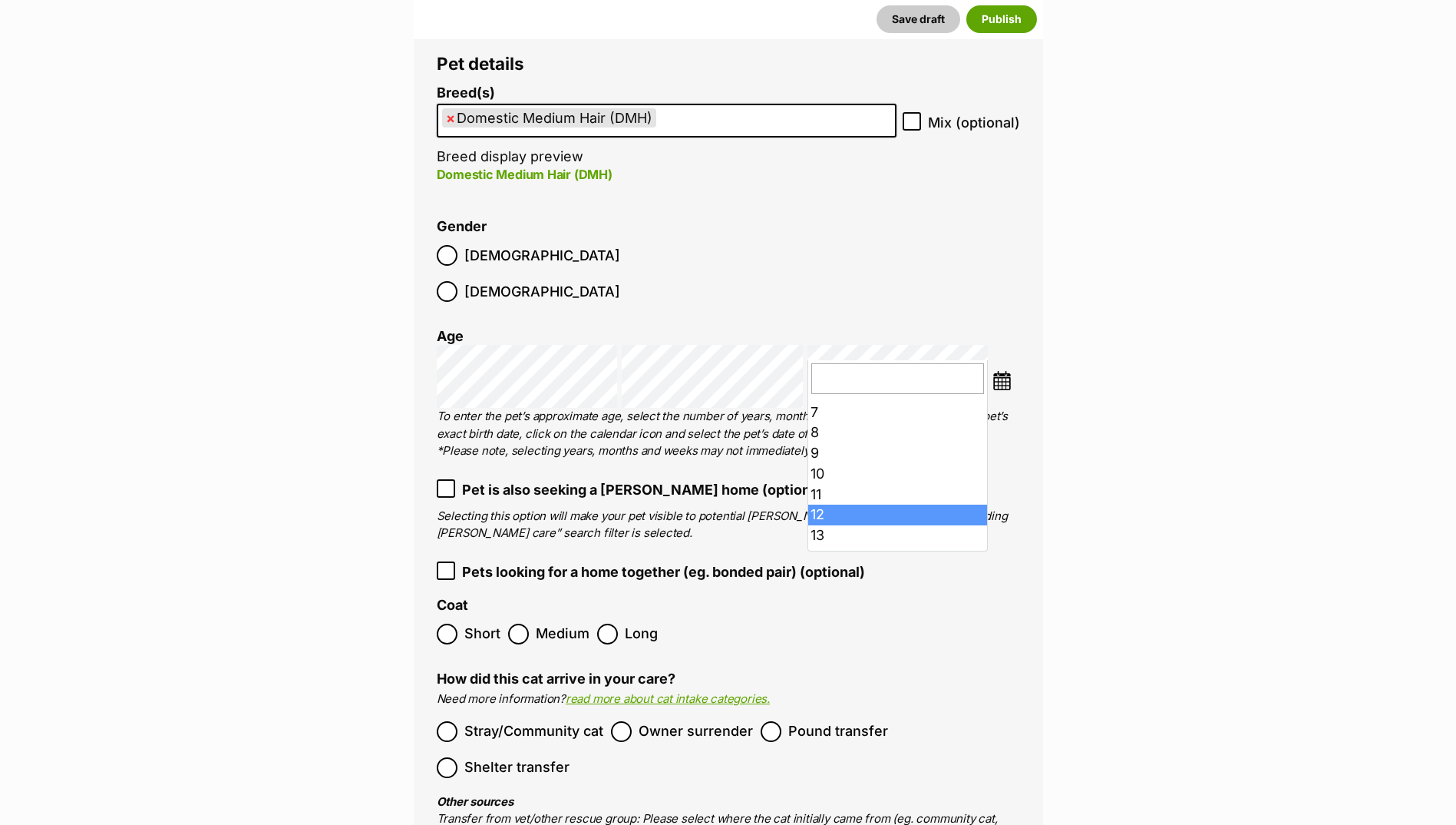
scroll to position [195, 0]
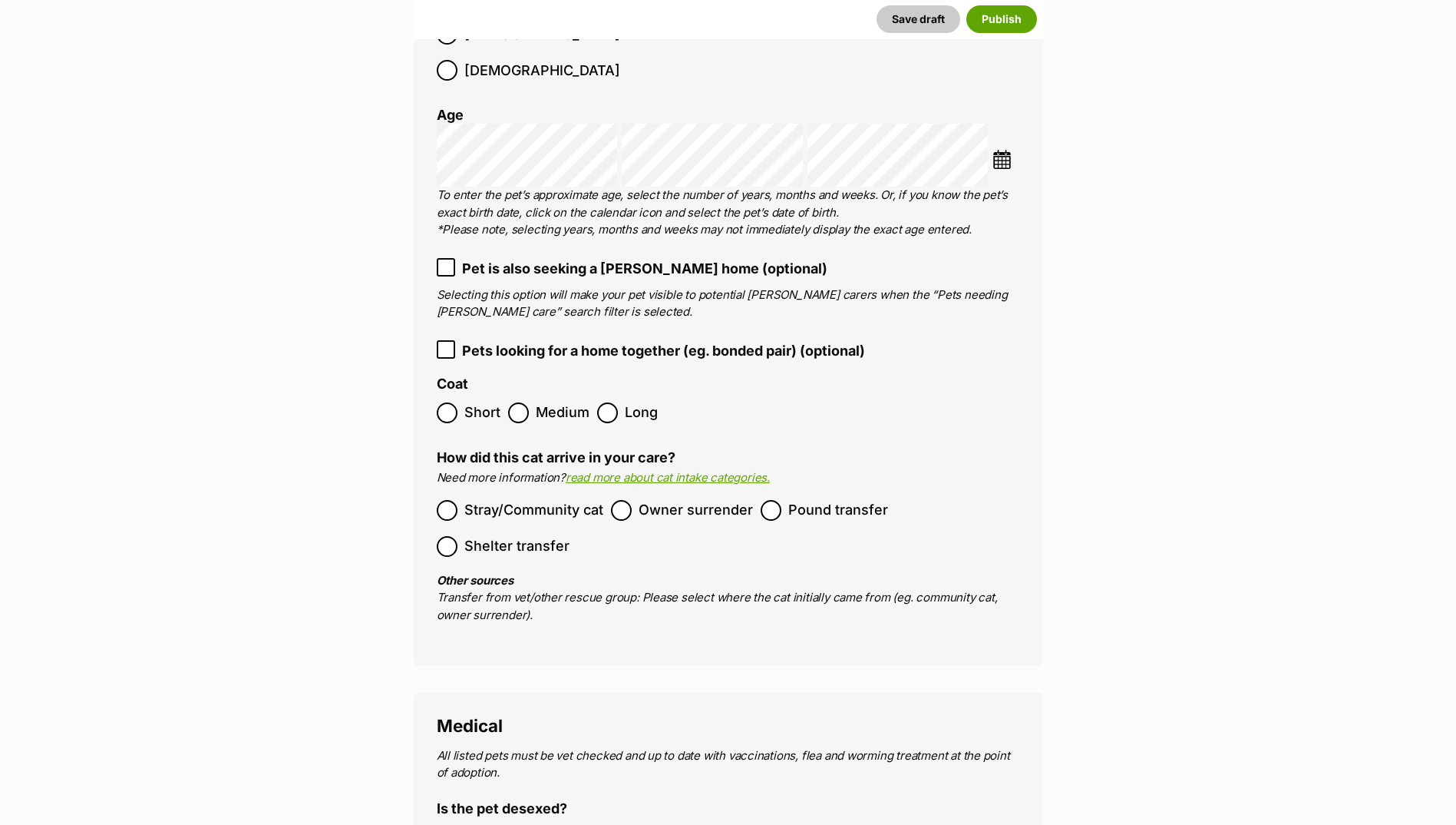
scroll to position [2125, 0]
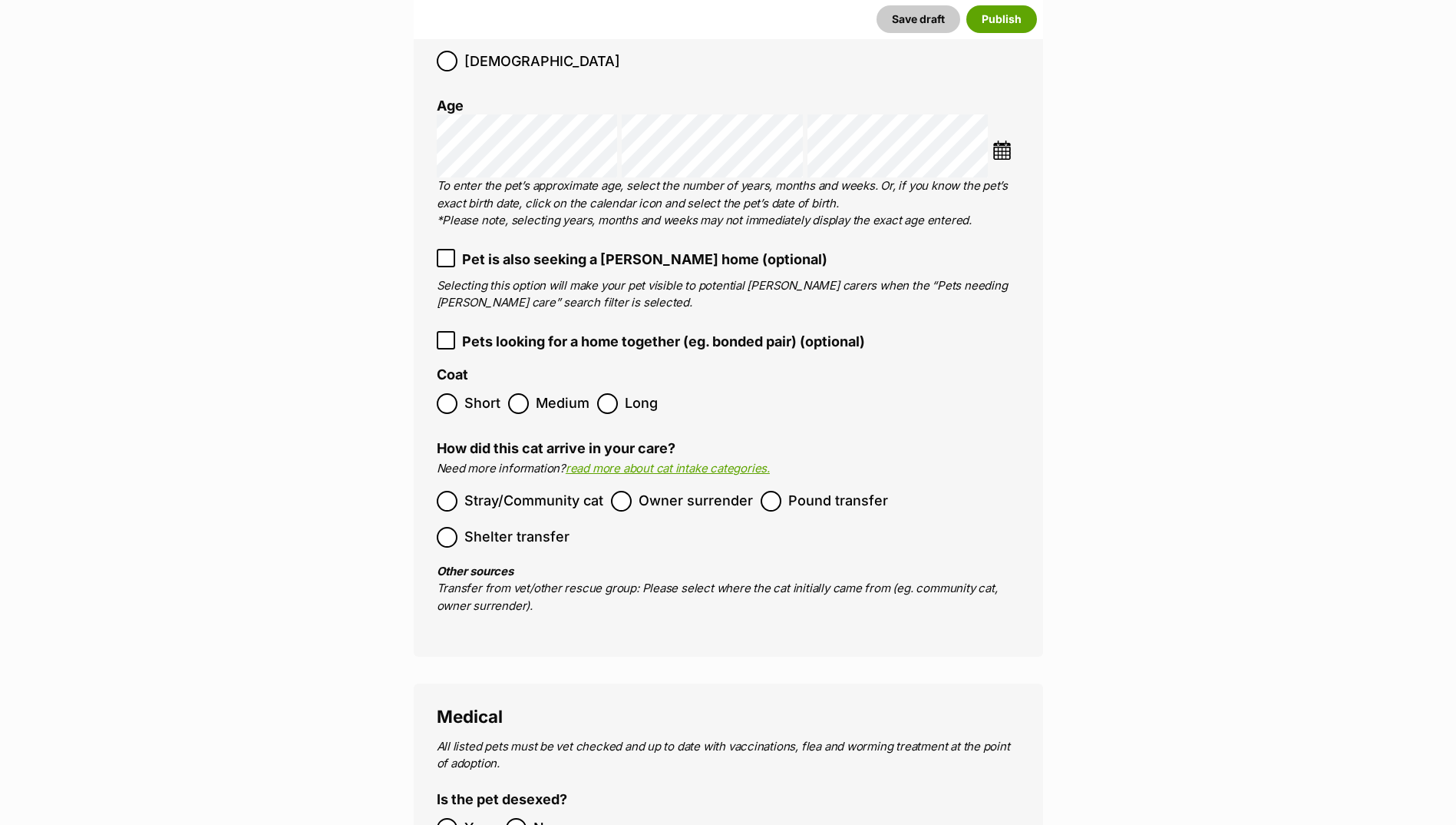
click at [473, 393] on span "Short" at bounding box center [482, 403] width 36 height 20
click at [533, 491] on span "Stray/Community cat" at bounding box center [534, 501] width 139 height 20
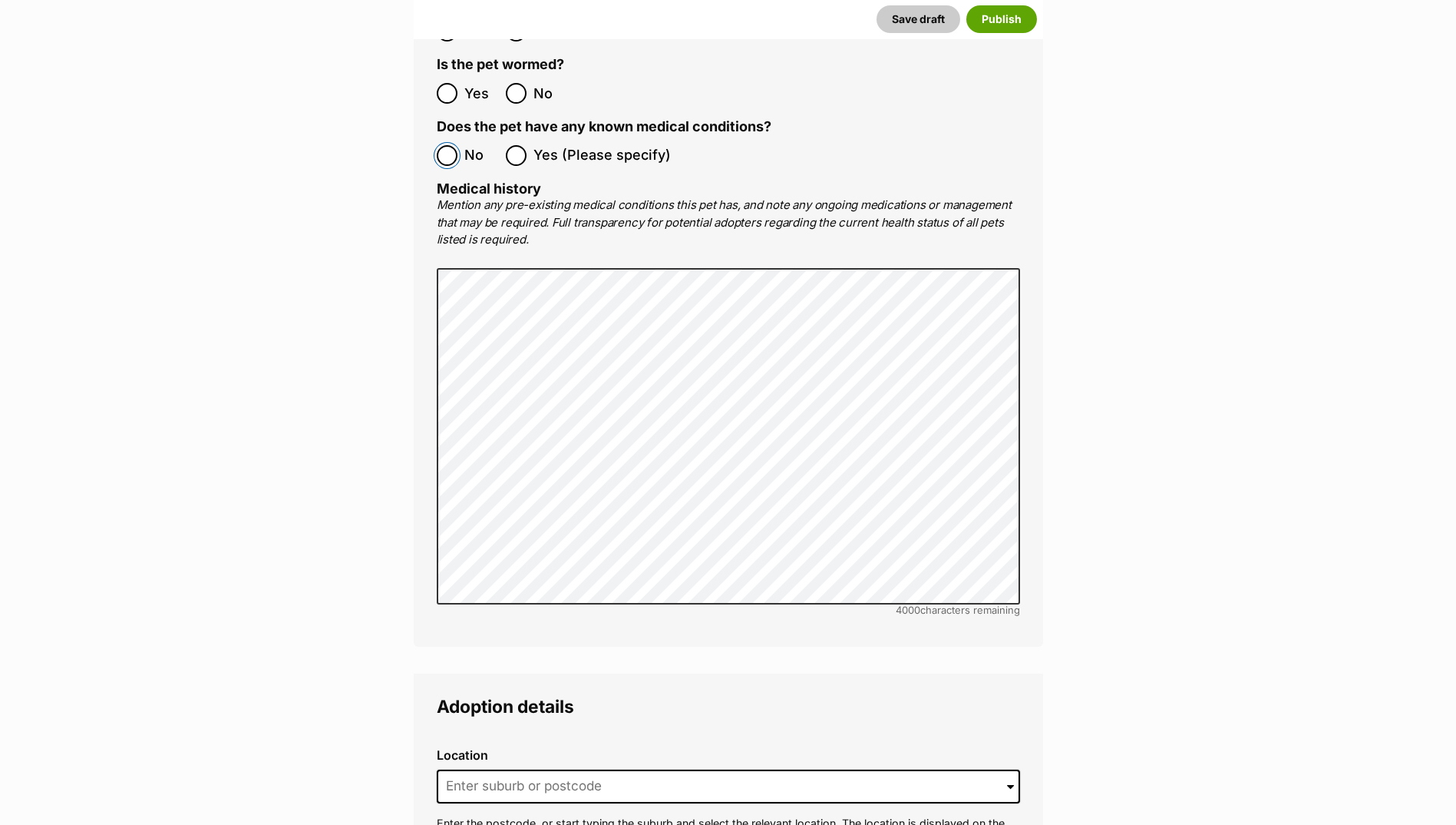
scroll to position [3431, 0]
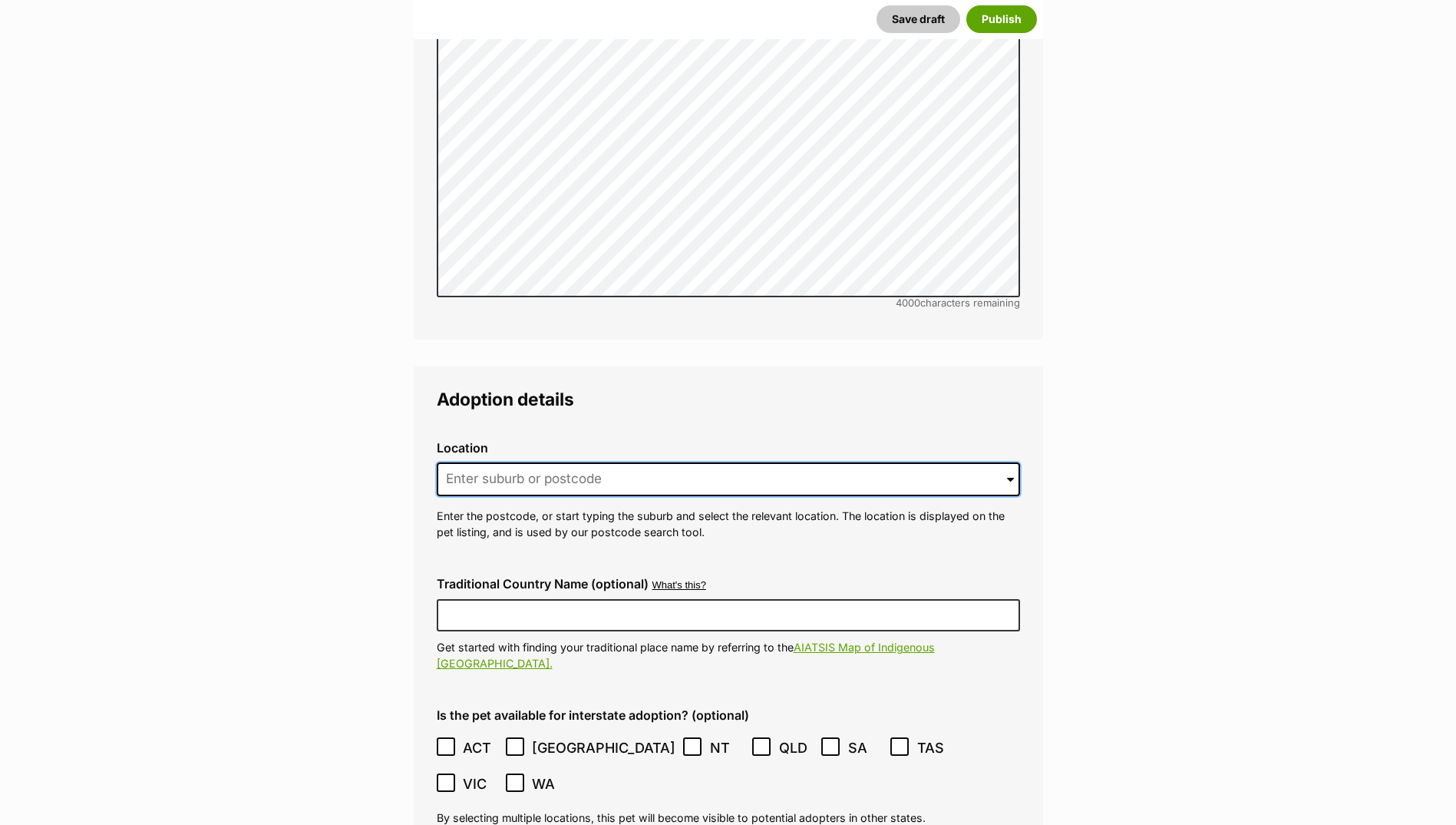
click at [586, 462] on input at bounding box center [728, 478] width 584 height 34
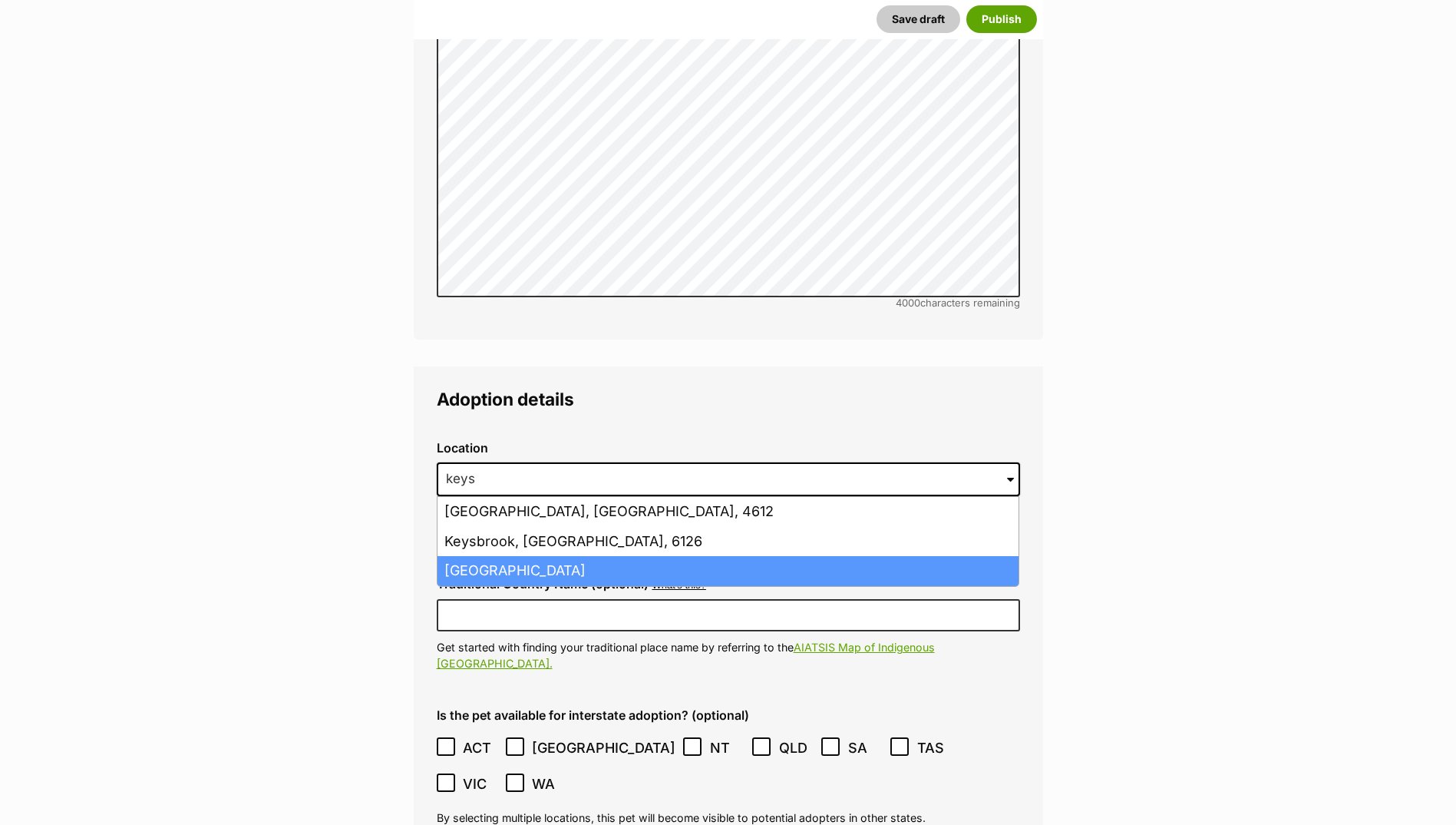
click at [522, 556] on li "[GEOGRAPHIC_DATA]" at bounding box center [728, 571] width 581 height 30
type input "[GEOGRAPHIC_DATA]"
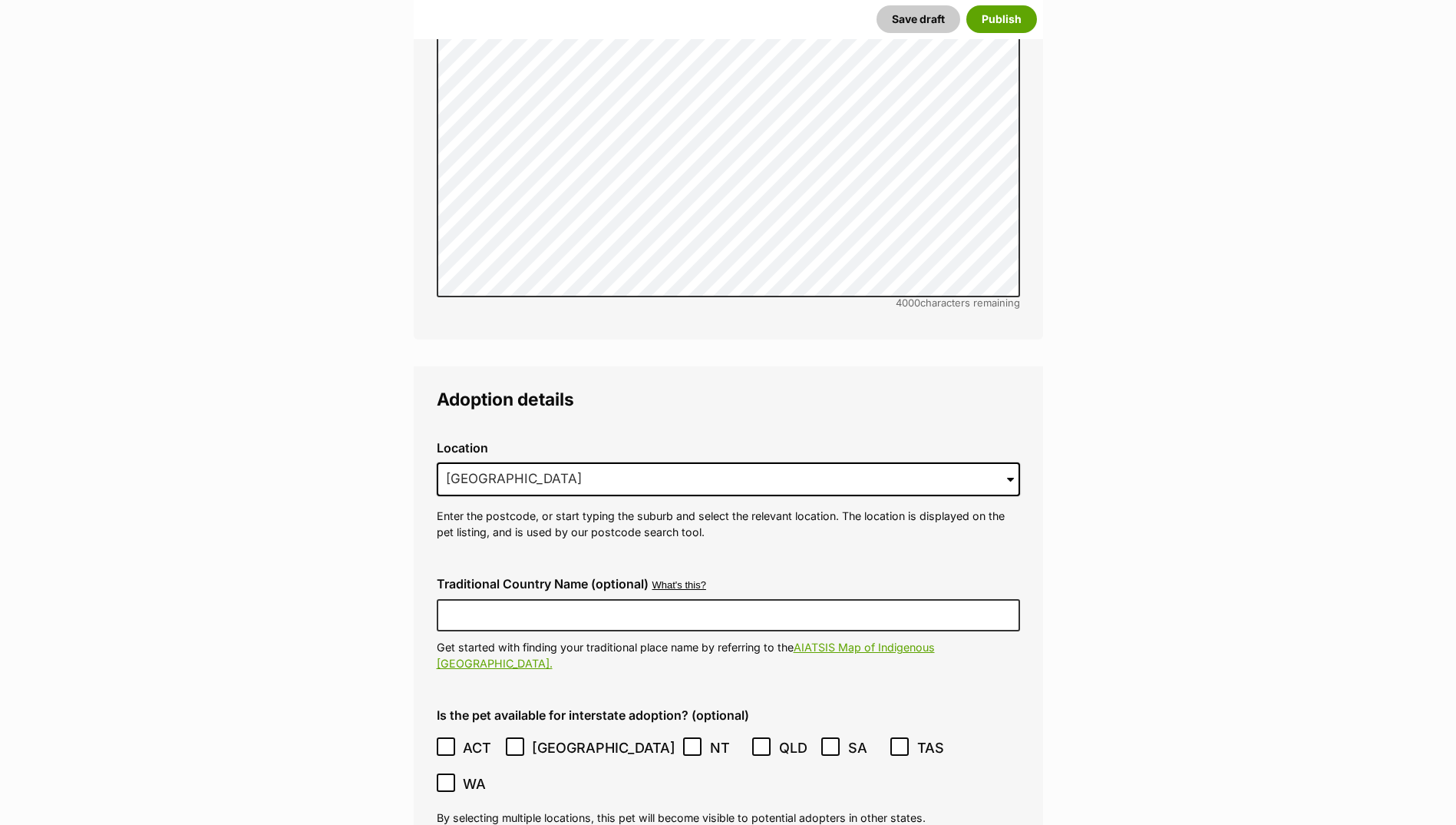
scroll to position [3738, 0]
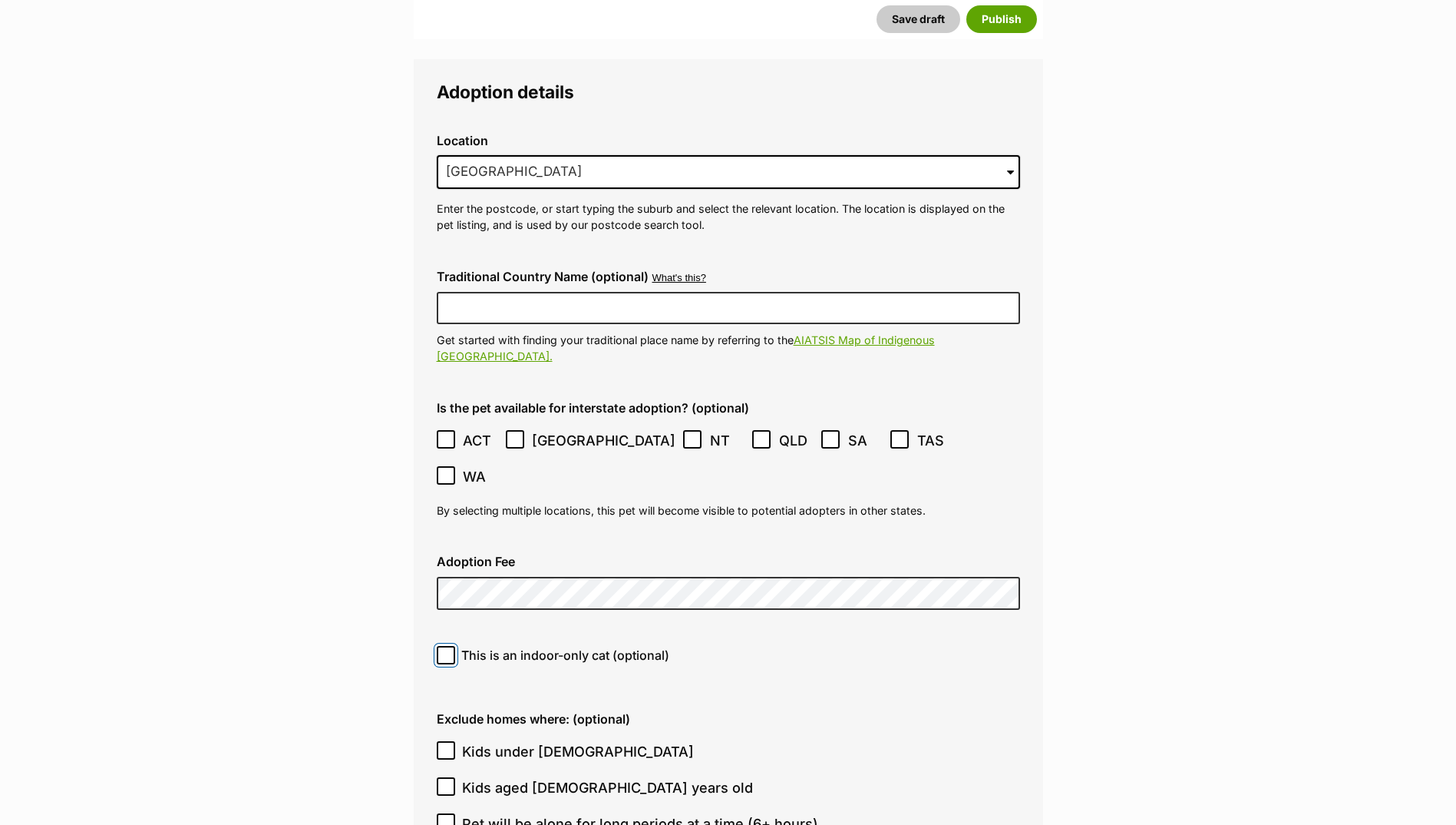
click at [447, 646] on input "This is an indoor-only cat (optional)" at bounding box center [445, 655] width 19 height 19
checkbox input "true"
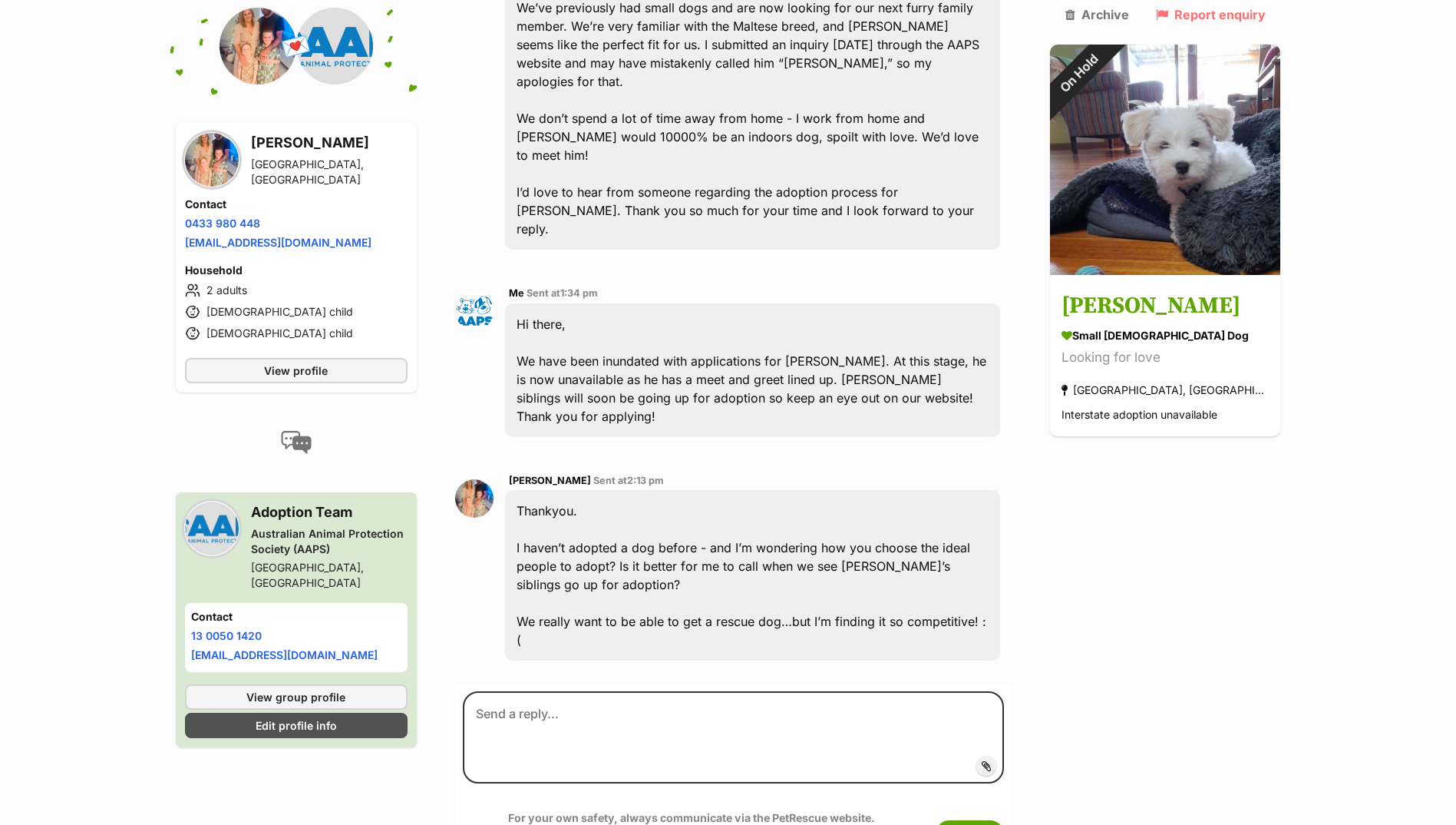
scroll to position [635, 0]
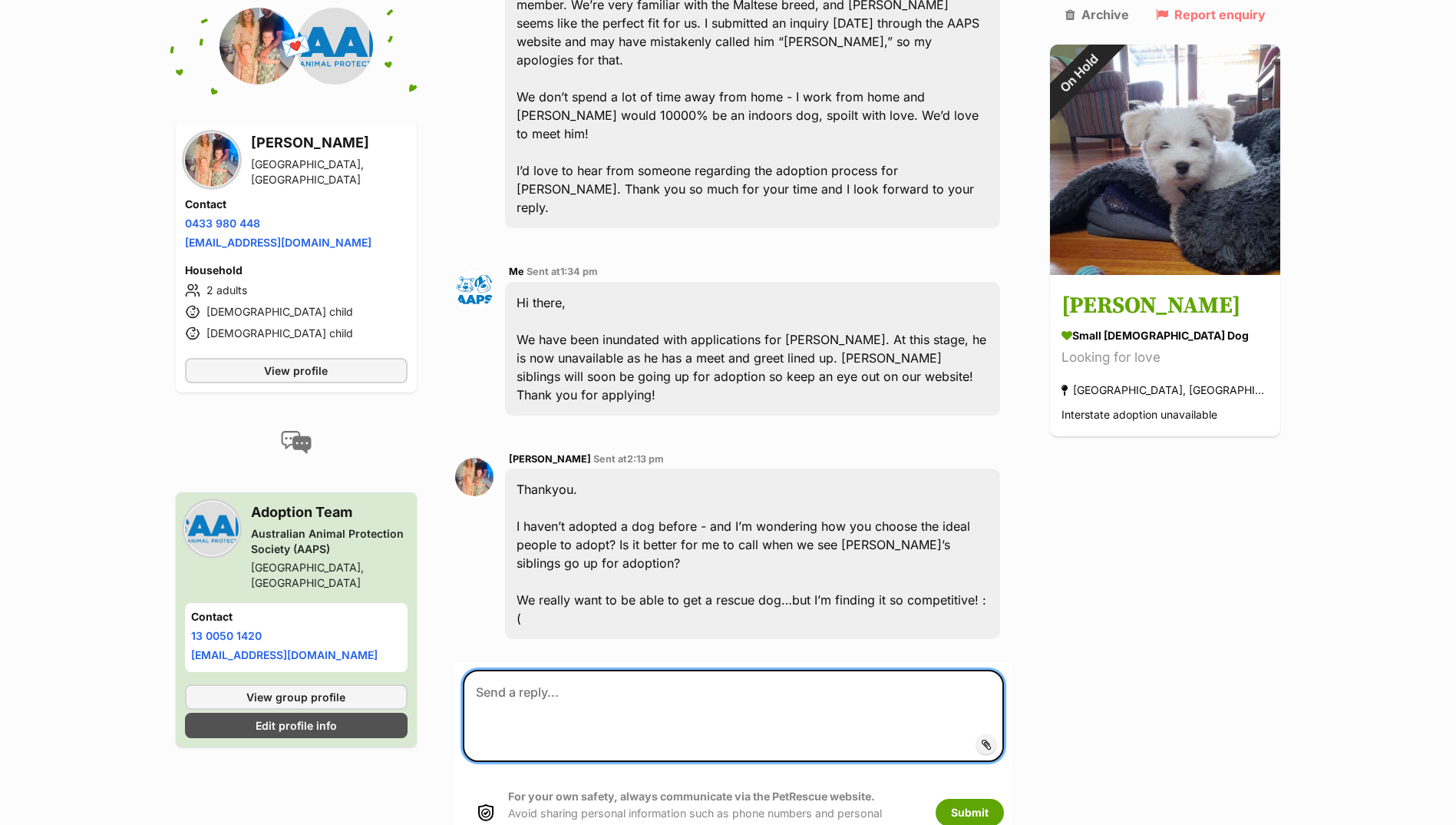
click at [653, 670] on textarea at bounding box center [734, 716] width 542 height 93
drag, startPoint x: 544, startPoint y: 542, endPoint x: 710, endPoint y: 552, distance: 166.3
click at [737, 670] on textarea "It definently" at bounding box center [734, 716] width 542 height 93
drag, startPoint x: 556, startPoint y: 537, endPoint x: 530, endPoint y: 539, distance: 26.1
click at [530, 670] on textarea "It definently" at bounding box center [734, 716] width 542 height 93
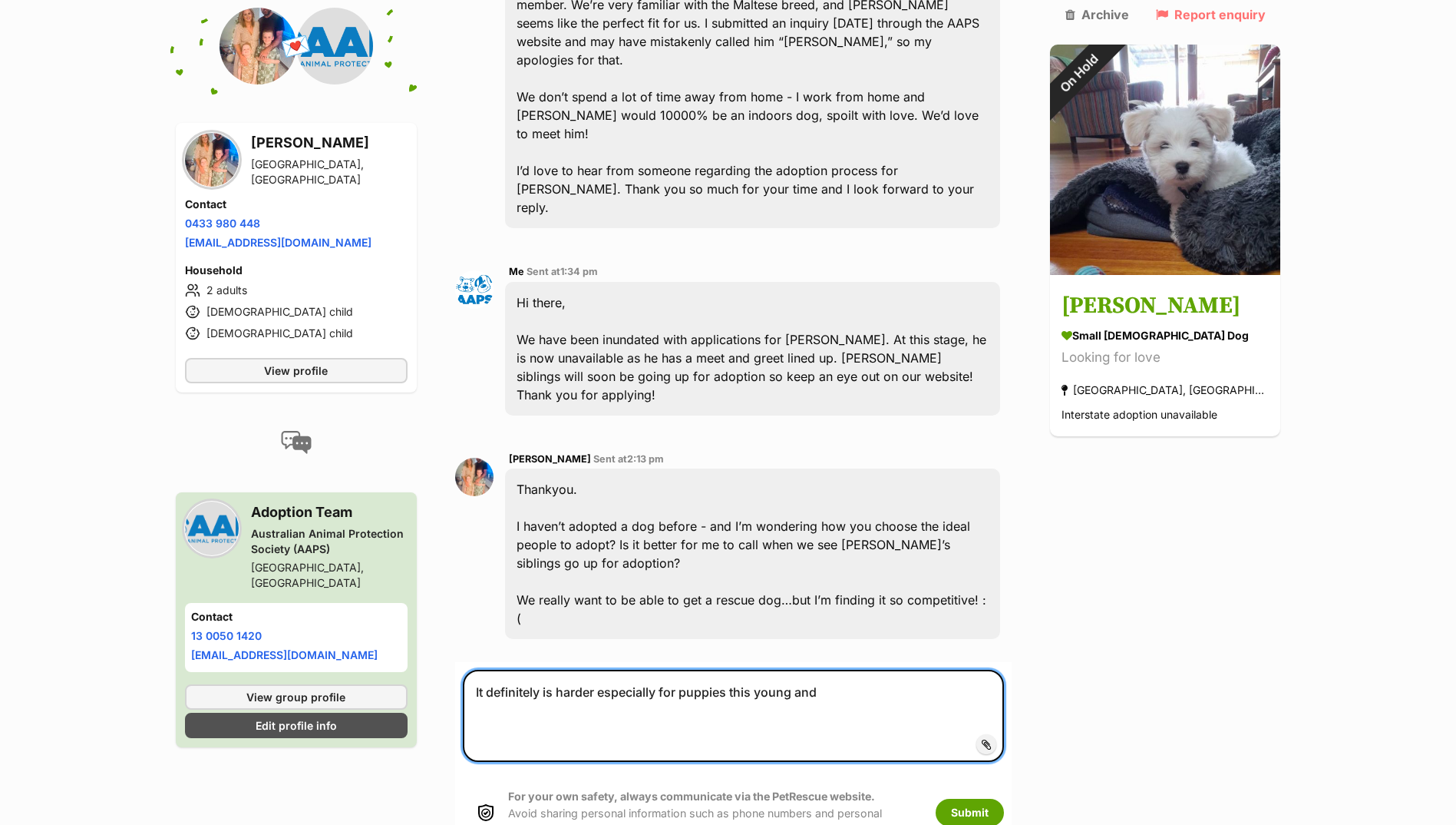
type textarea "It definitely is harder especially for puppies this young and"
